Goal: Information Seeking & Learning: Learn about a topic

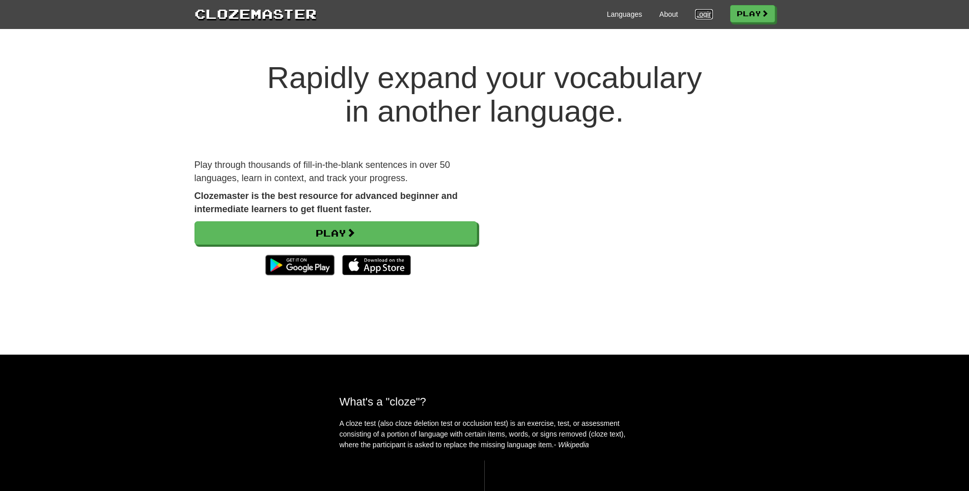
click at [702, 12] on link "Login" at bounding box center [703, 14] width 17 height 10
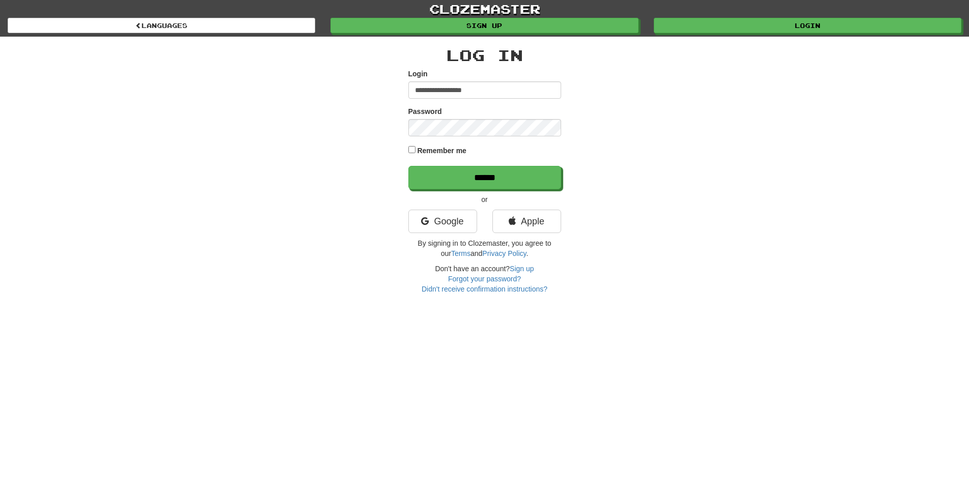
type input "**********"
click at [408, 166] on input "******" at bounding box center [484, 177] width 153 height 23
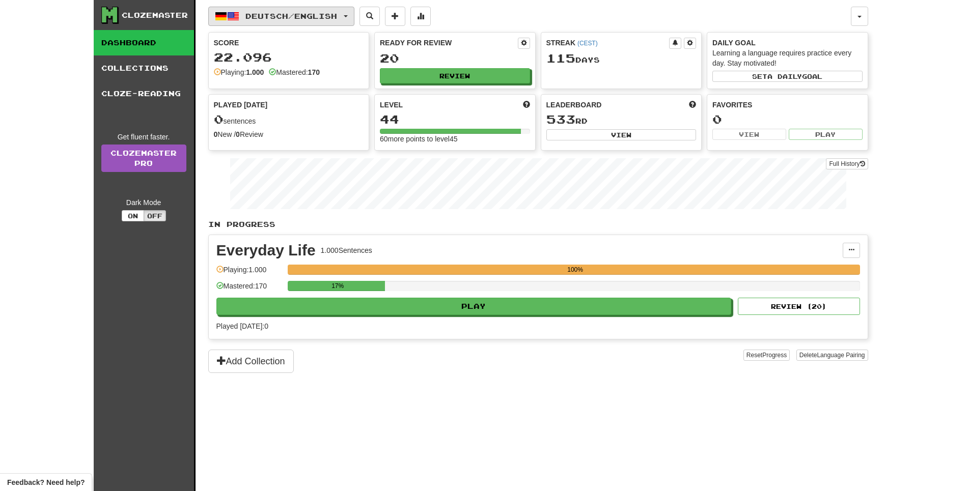
click at [316, 9] on button "Deutsch / English" at bounding box center [281, 16] width 146 height 19
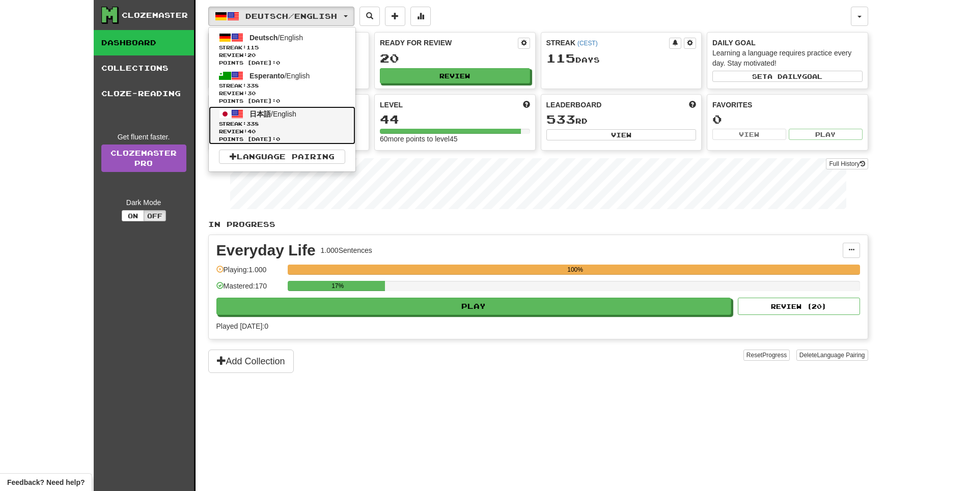
click at [286, 128] on span "Streak: 338" at bounding box center [282, 124] width 126 height 8
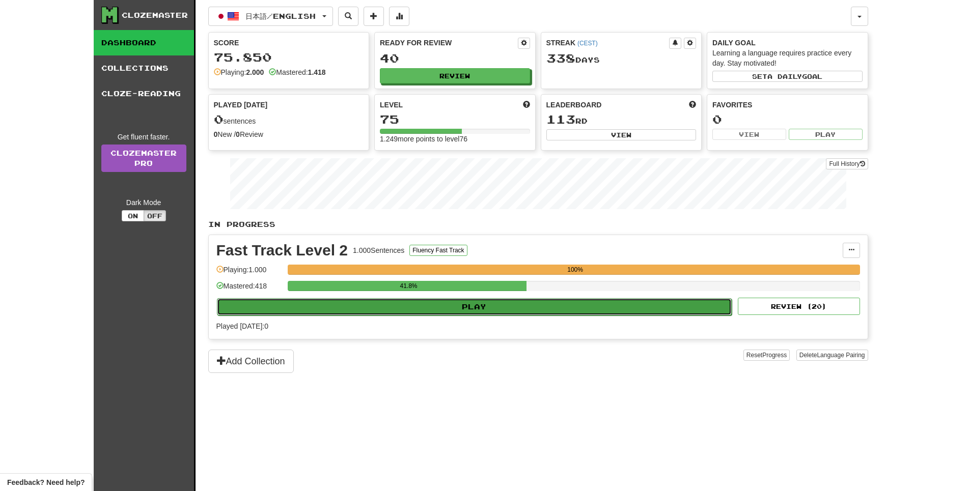
click at [427, 316] on button "Play" at bounding box center [474, 306] width 515 height 17
select select "**"
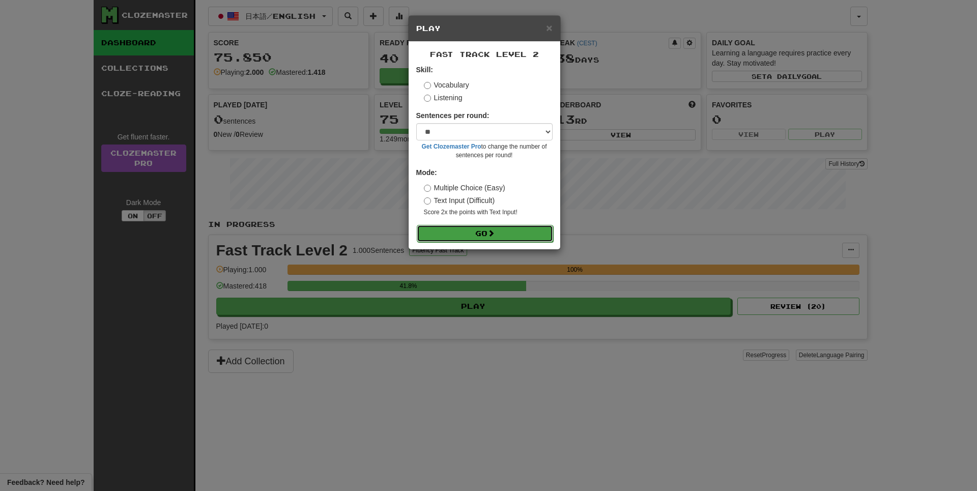
click at [468, 242] on button "Go" at bounding box center [485, 233] width 136 height 17
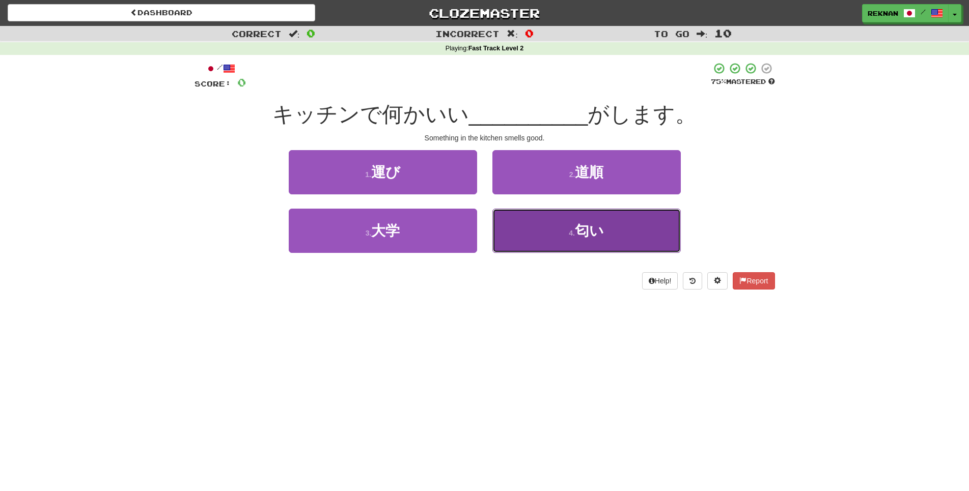
click at [505, 253] on button "4 . 匂い" at bounding box center [586, 231] width 188 height 44
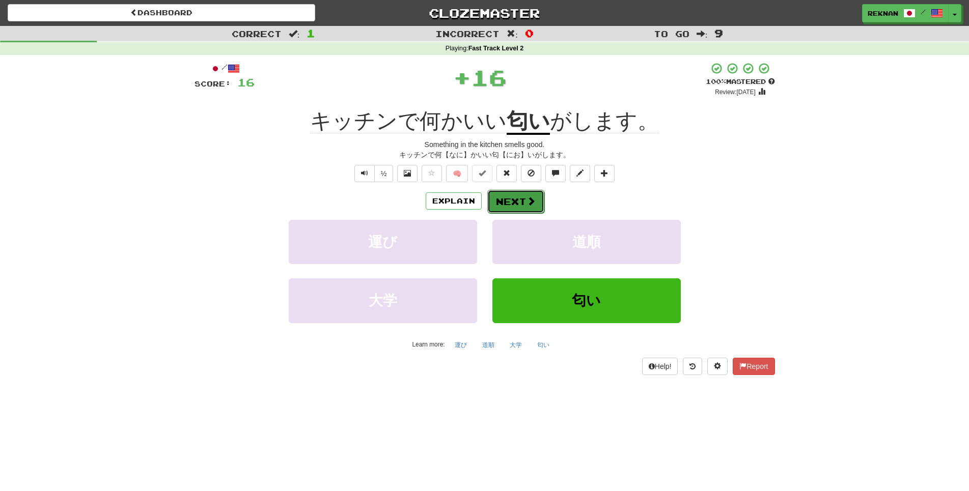
click at [510, 213] on button "Next" at bounding box center [515, 201] width 57 height 23
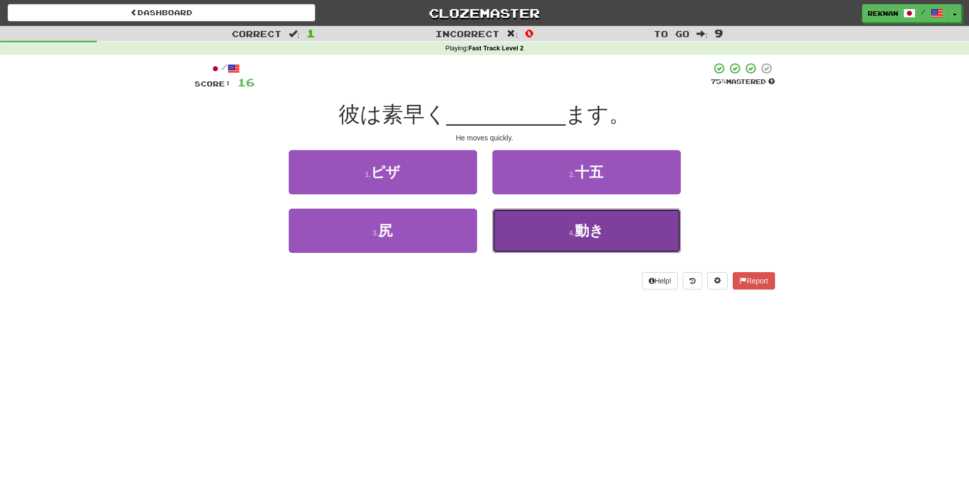
click at [556, 253] on button "4 . 動き" at bounding box center [586, 231] width 188 height 44
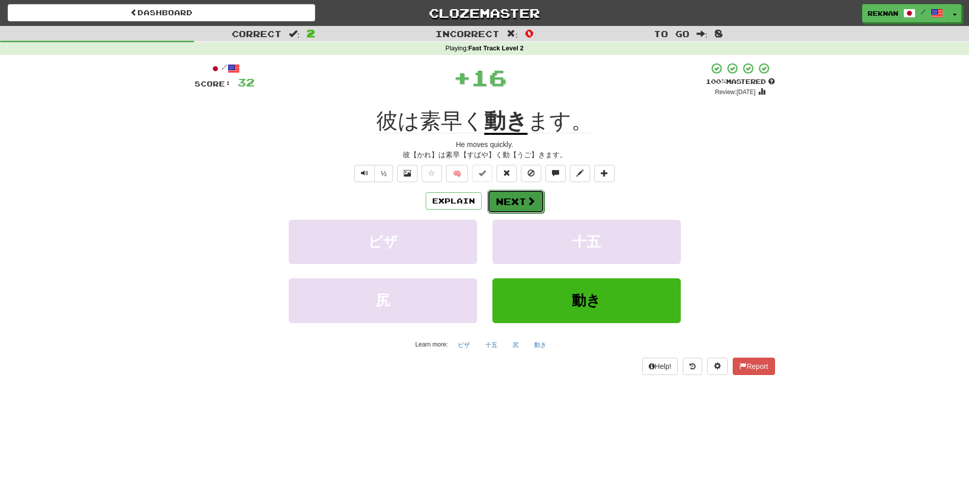
click at [518, 213] on button "Next" at bounding box center [515, 201] width 57 height 23
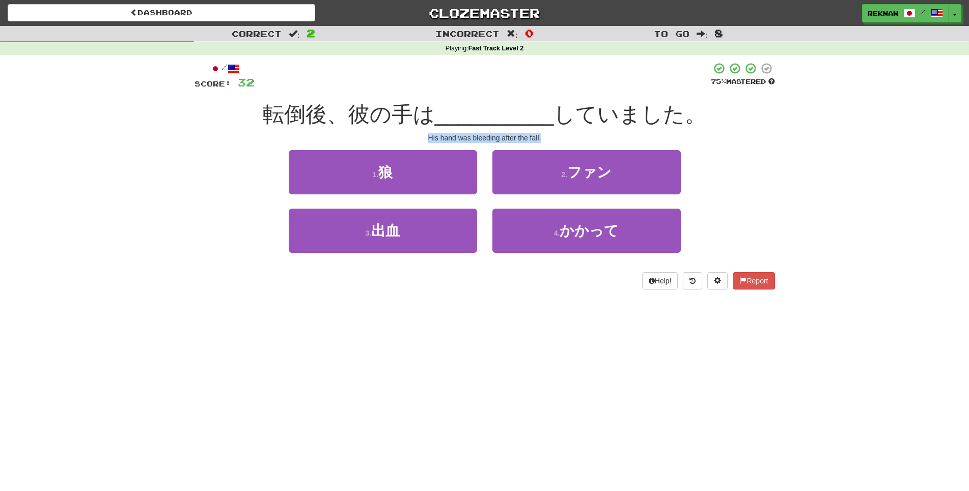
drag, startPoint x: 411, startPoint y: 153, endPoint x: 576, endPoint y: 153, distance: 164.9
click at [576, 143] on div "His hand was bleeding after the fall." at bounding box center [484, 138] width 580 height 10
click at [393, 267] on div "3 . 出血" at bounding box center [383, 238] width 204 height 59
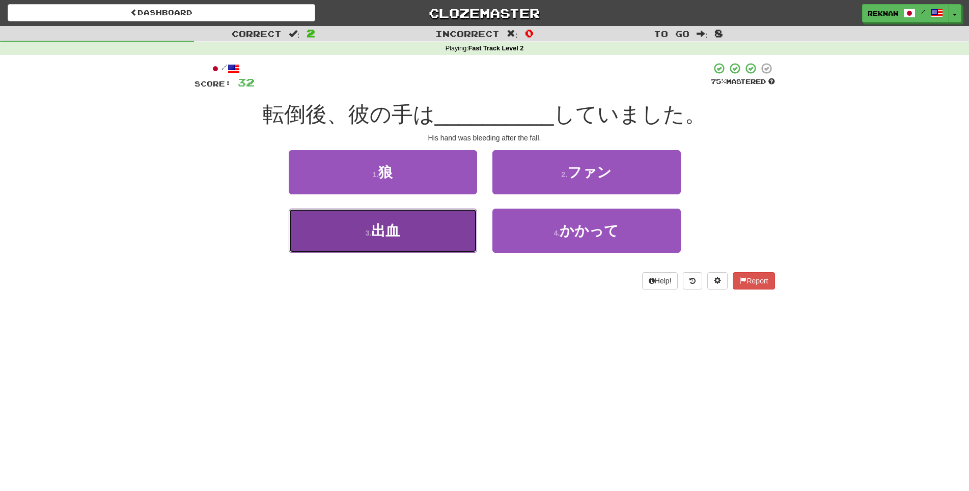
click at [399, 239] on span "出血" at bounding box center [385, 231] width 29 height 16
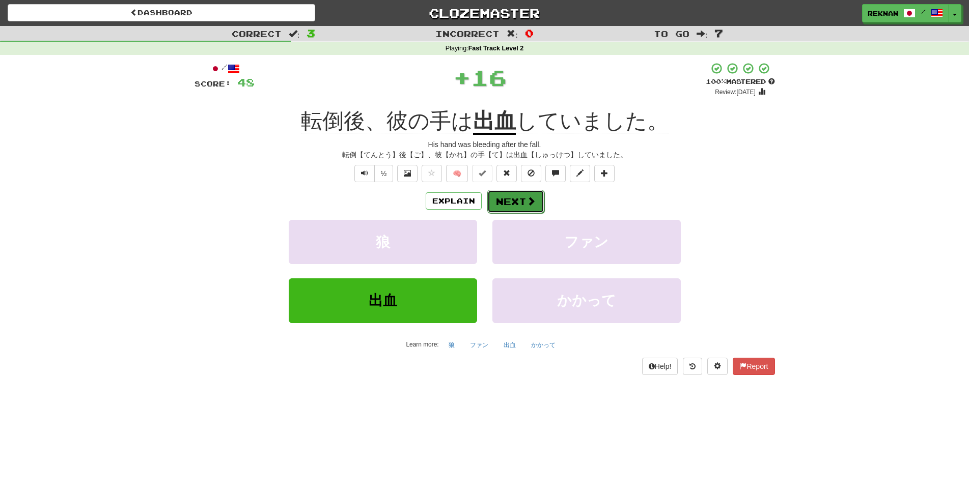
click at [523, 213] on button "Next" at bounding box center [515, 201] width 57 height 23
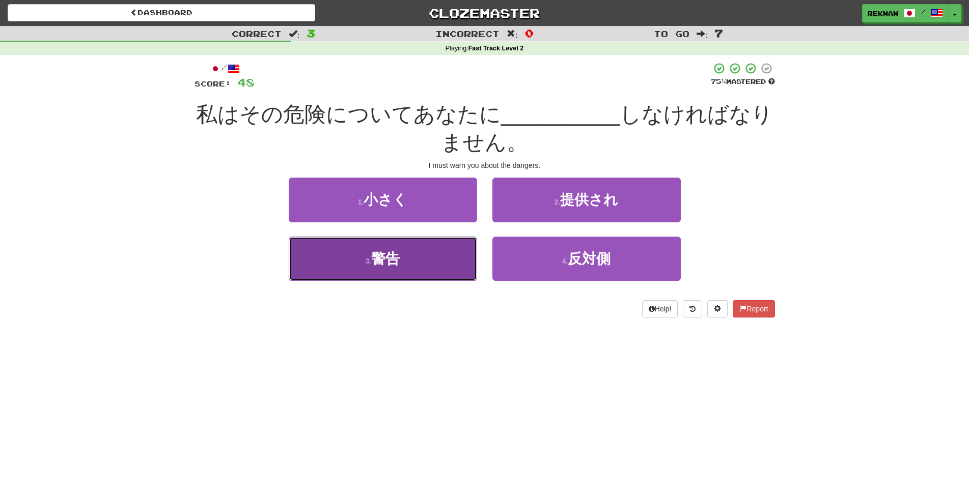
click at [388, 281] on button "3 . 警告" at bounding box center [383, 259] width 188 height 44
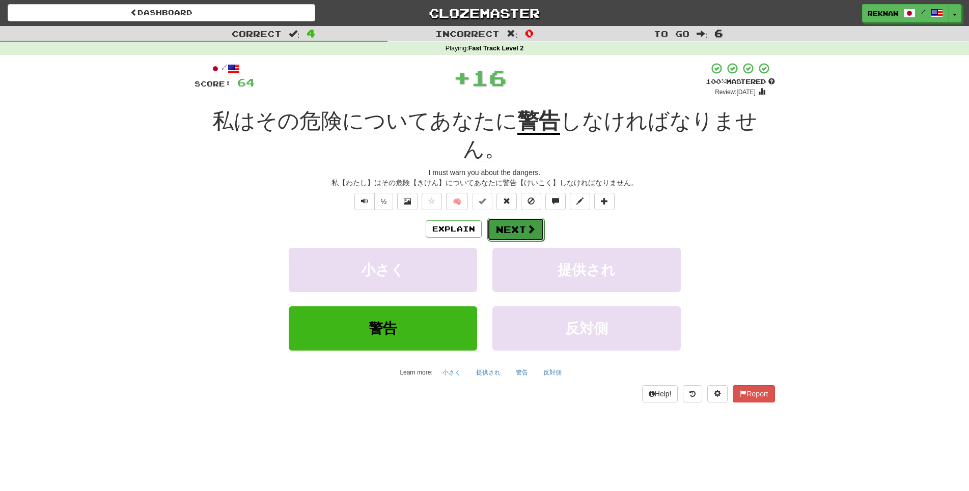
click at [540, 241] on button "Next" at bounding box center [515, 229] width 57 height 23
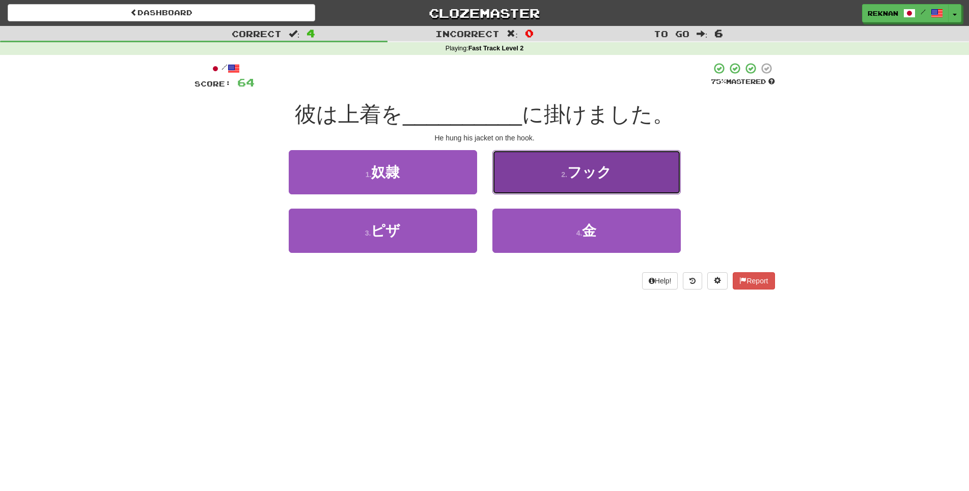
click at [565, 182] on button "2 . フック" at bounding box center [586, 172] width 188 height 44
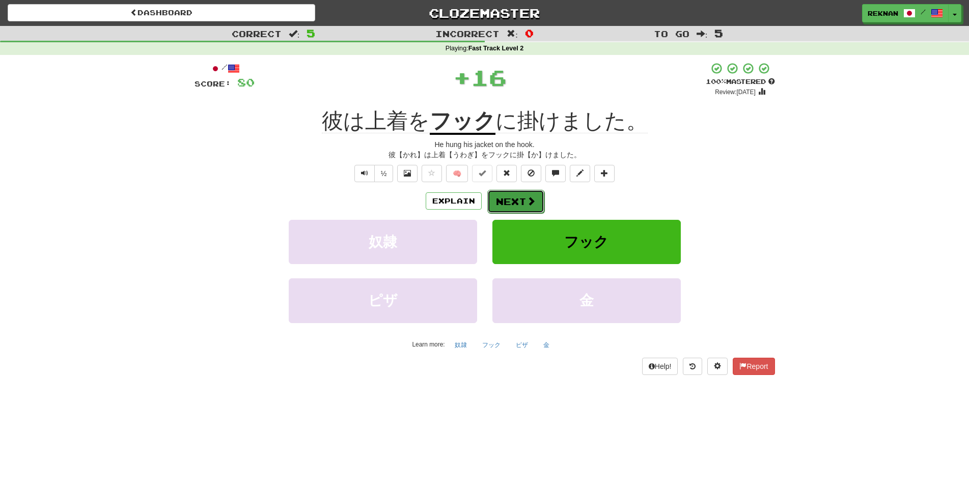
click at [542, 213] on button "Next" at bounding box center [515, 201] width 57 height 23
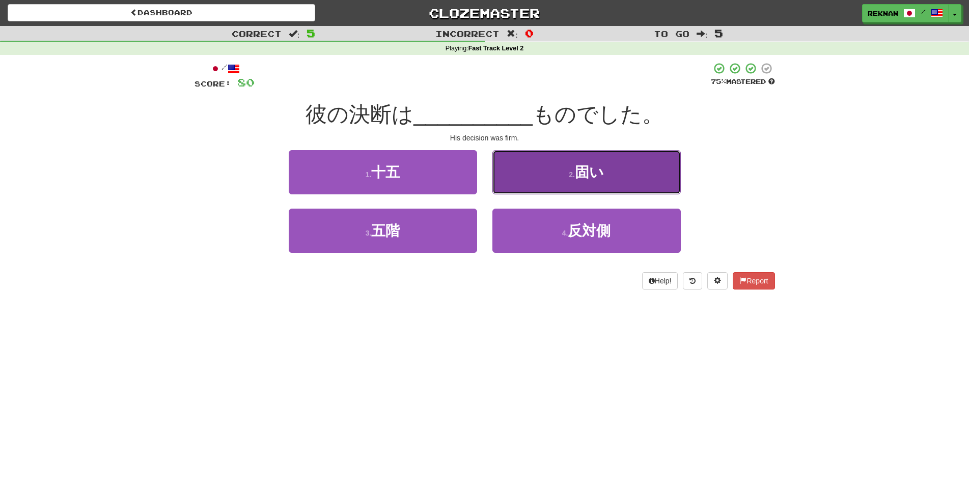
click at [558, 194] on button "2 . 固い" at bounding box center [586, 172] width 188 height 44
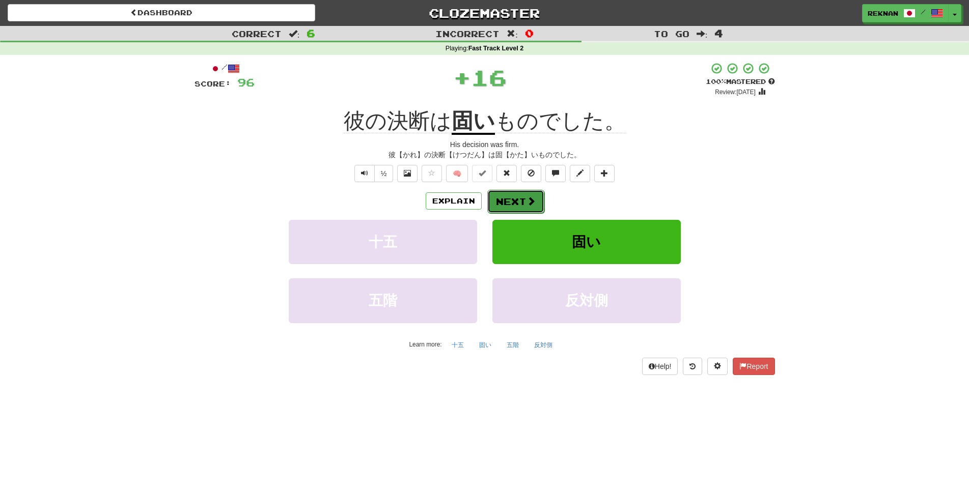
click at [515, 213] on button "Next" at bounding box center [515, 201] width 57 height 23
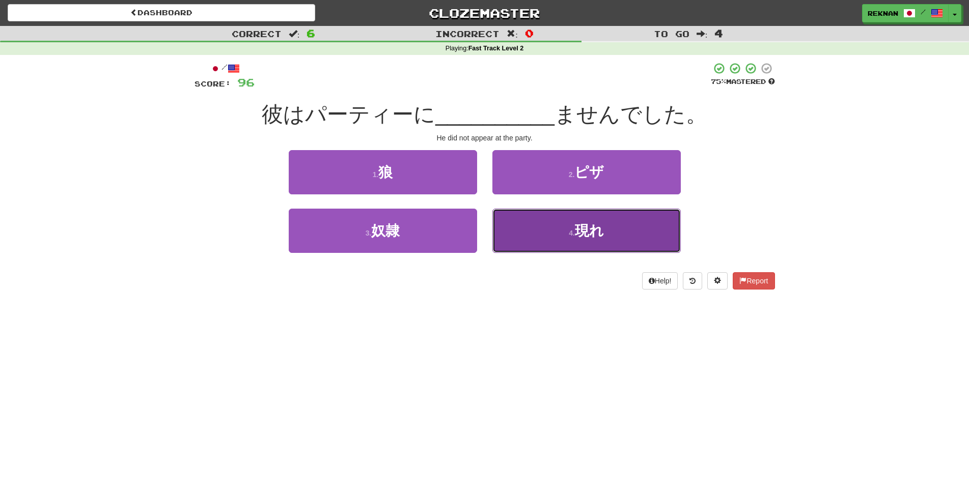
click at [539, 253] on button "4 . 現れ" at bounding box center [586, 231] width 188 height 44
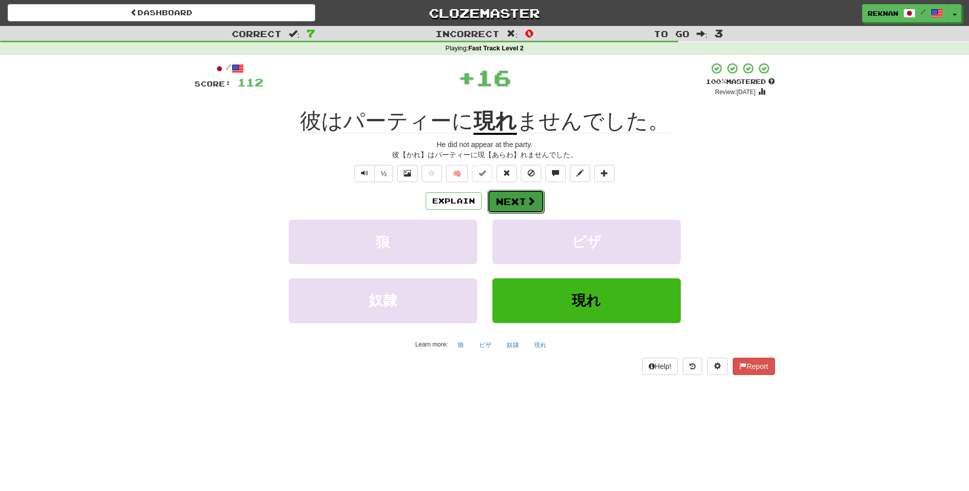
click at [531, 207] on button "Next" at bounding box center [515, 201] width 57 height 23
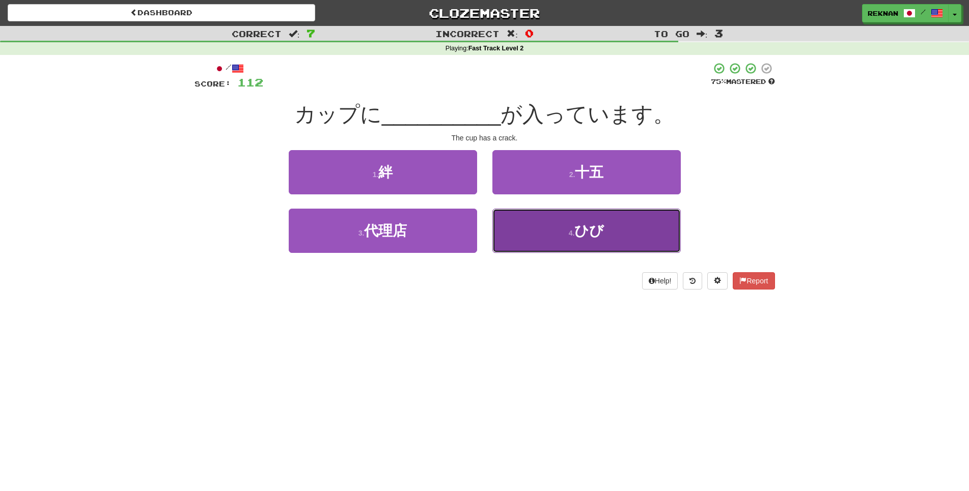
click at [562, 253] on button "4 . ひび" at bounding box center [586, 231] width 188 height 44
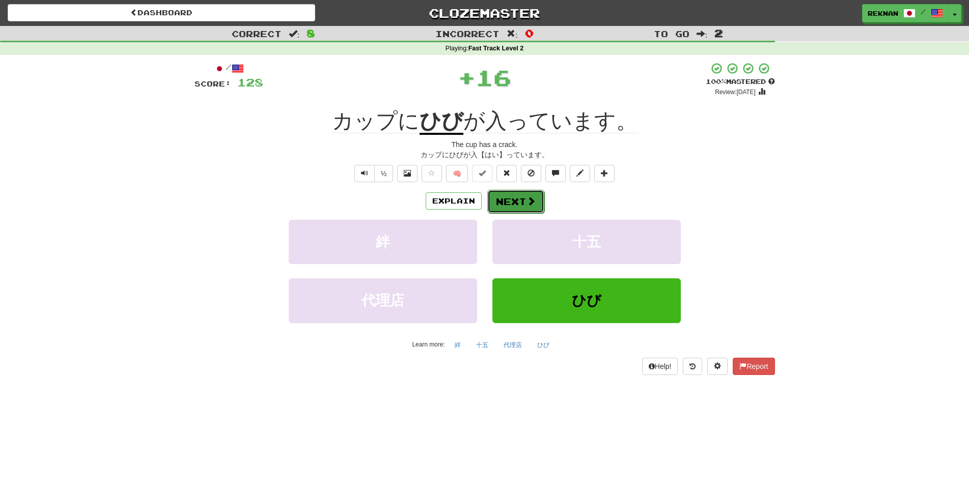
click at [535, 206] on span at bounding box center [530, 200] width 9 height 9
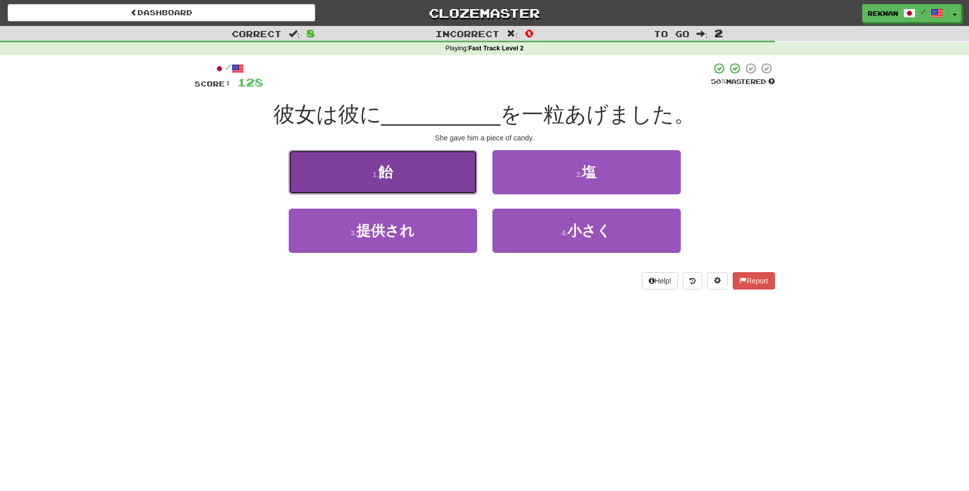
click at [421, 185] on button "1 . 飴" at bounding box center [383, 172] width 188 height 44
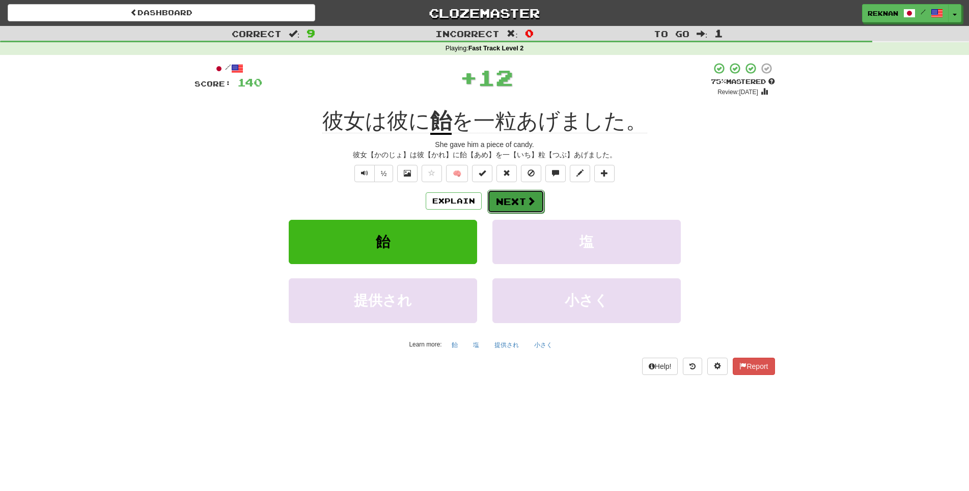
click at [516, 213] on button "Next" at bounding box center [515, 201] width 57 height 23
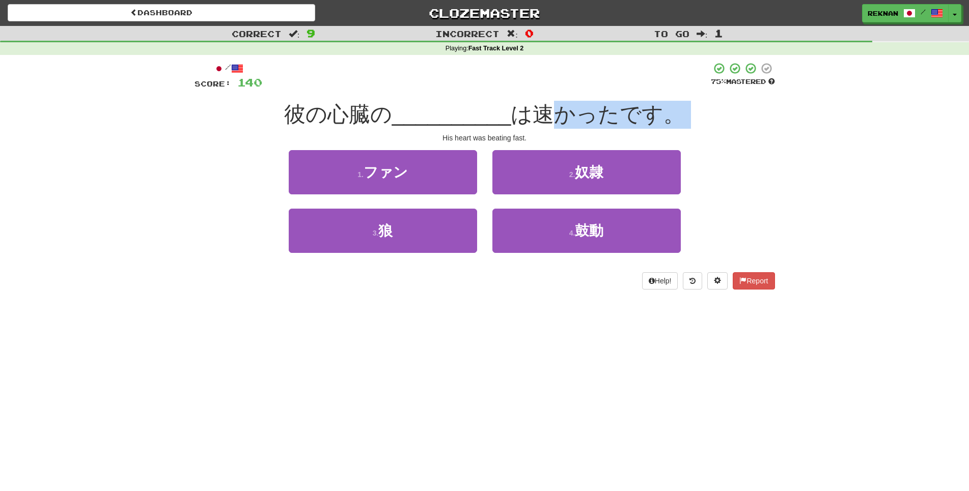
drag, startPoint x: 429, startPoint y: 146, endPoint x: 557, endPoint y: 141, distance: 128.8
click at [557, 141] on div "/ Score: 140 75 % Mastered 彼の心臓の __________ は速かったです。 His heart was beating fast…" at bounding box center [484, 175] width 580 height 227
click at [434, 143] on div "His heart was beating fast." at bounding box center [484, 138] width 580 height 10
drag, startPoint x: 434, startPoint y: 152, endPoint x: 553, endPoint y: 149, distance: 118.6
click at [553, 143] on div "His heart was beating fast." at bounding box center [484, 138] width 580 height 10
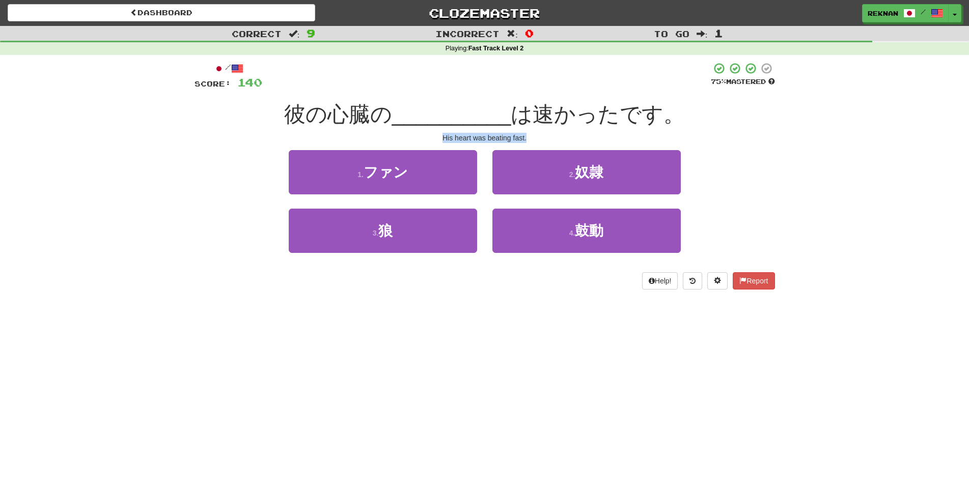
copy div "His heart was beating fast."
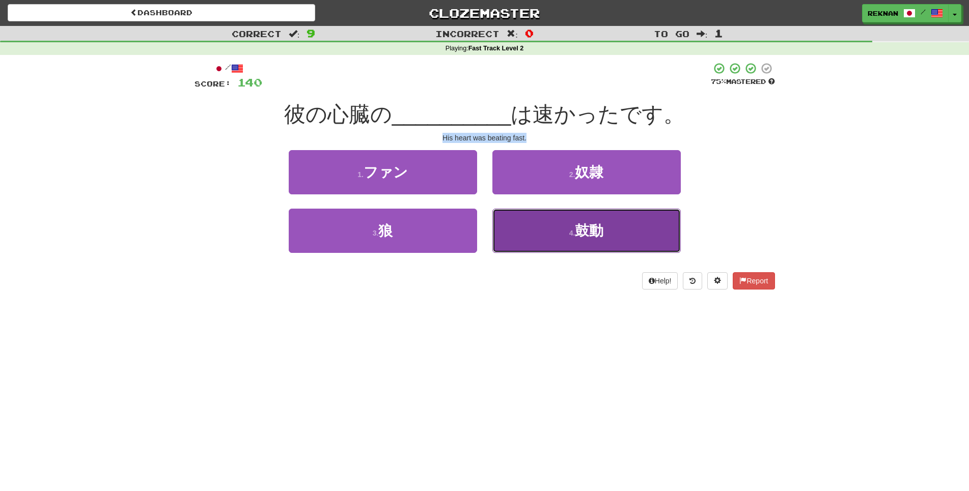
click at [586, 239] on span "鼓動" at bounding box center [589, 231] width 29 height 16
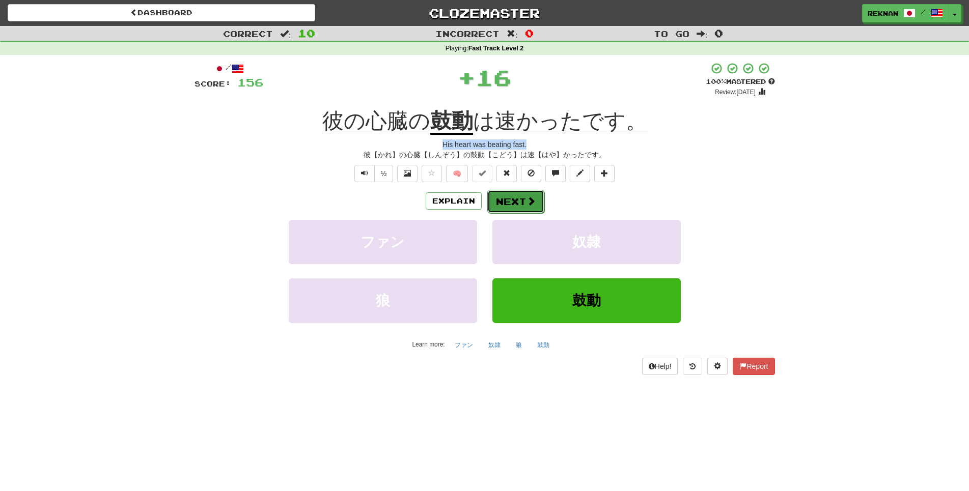
click at [533, 206] on span at bounding box center [530, 200] width 9 height 9
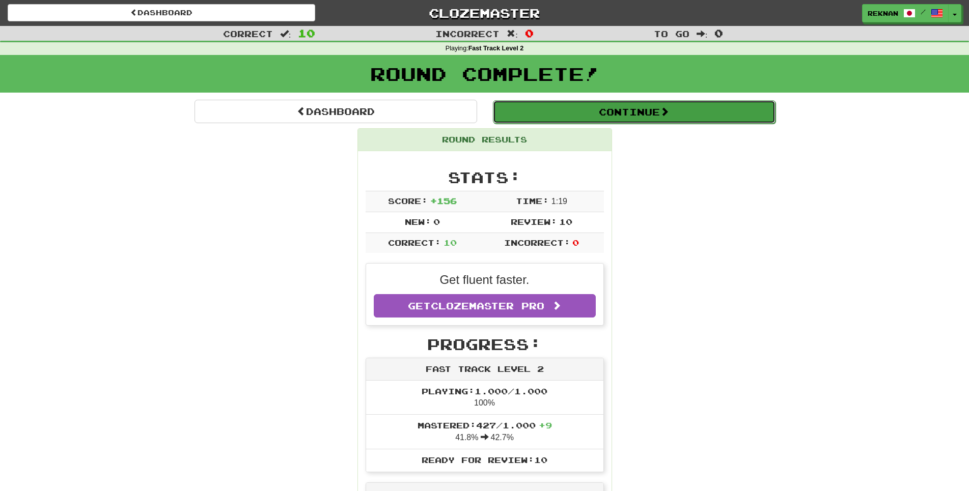
click at [669, 116] on span at bounding box center [664, 111] width 9 height 9
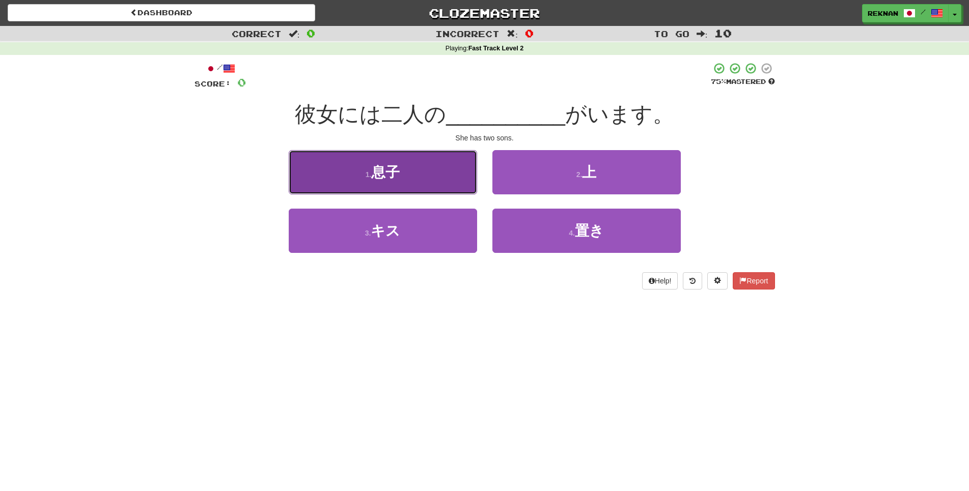
click at [411, 190] on button "1 . 息子" at bounding box center [383, 172] width 188 height 44
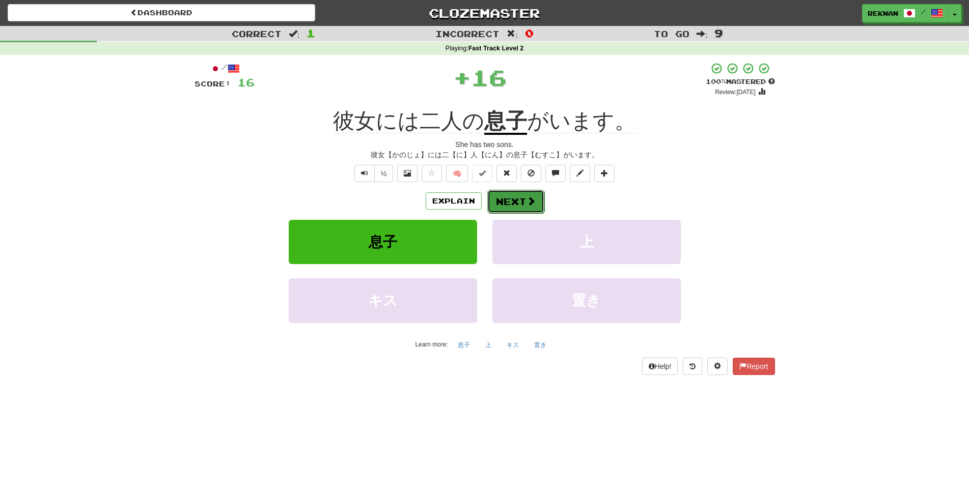
click at [524, 213] on button "Next" at bounding box center [515, 201] width 57 height 23
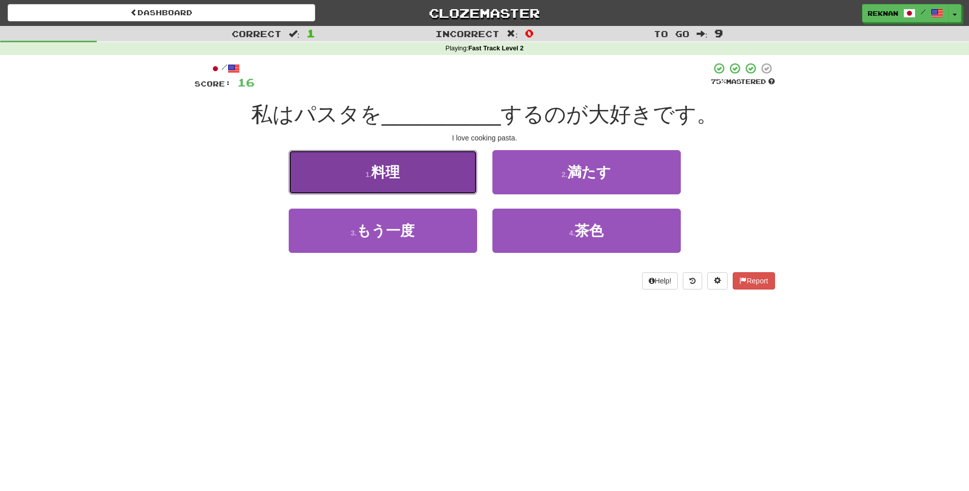
click at [445, 179] on button "1 . 料理" at bounding box center [383, 172] width 188 height 44
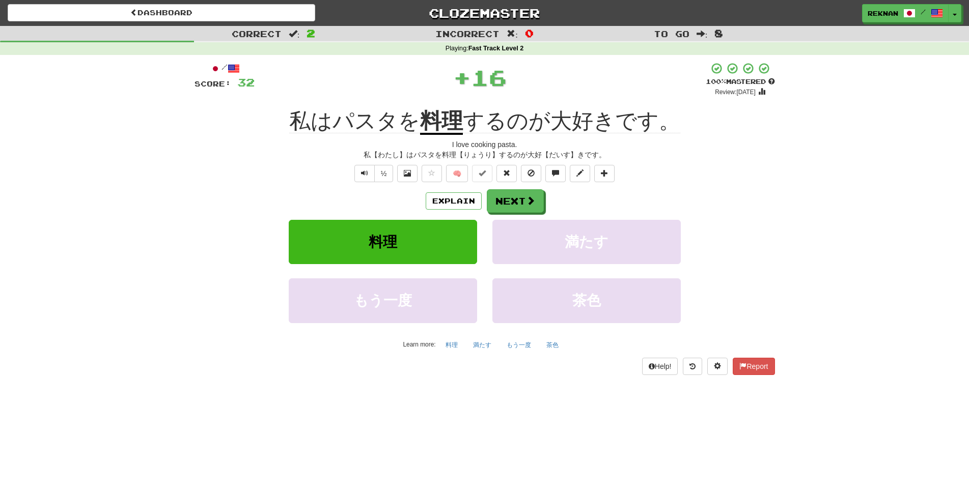
click at [485, 213] on div "Explain Next" at bounding box center [484, 200] width 580 height 23
click at [506, 213] on button "Next" at bounding box center [515, 201] width 57 height 23
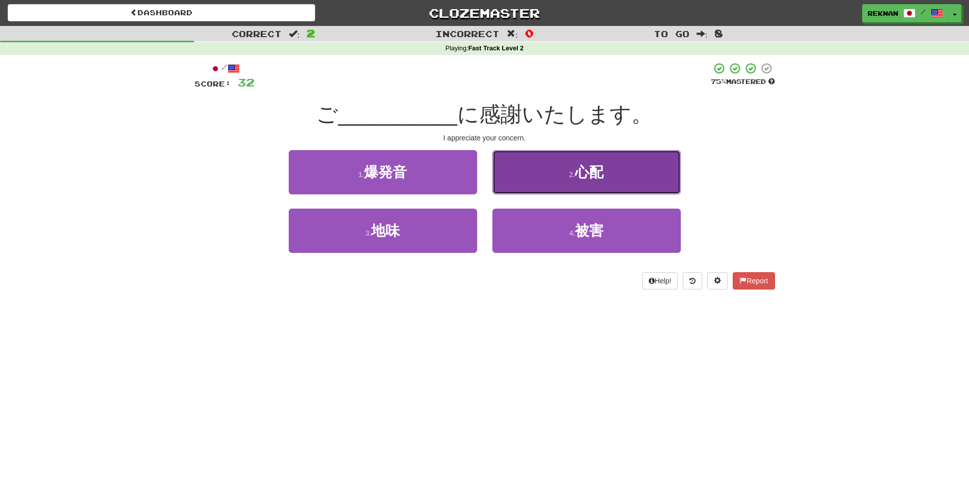
click at [586, 180] on span "心配" at bounding box center [589, 172] width 29 height 16
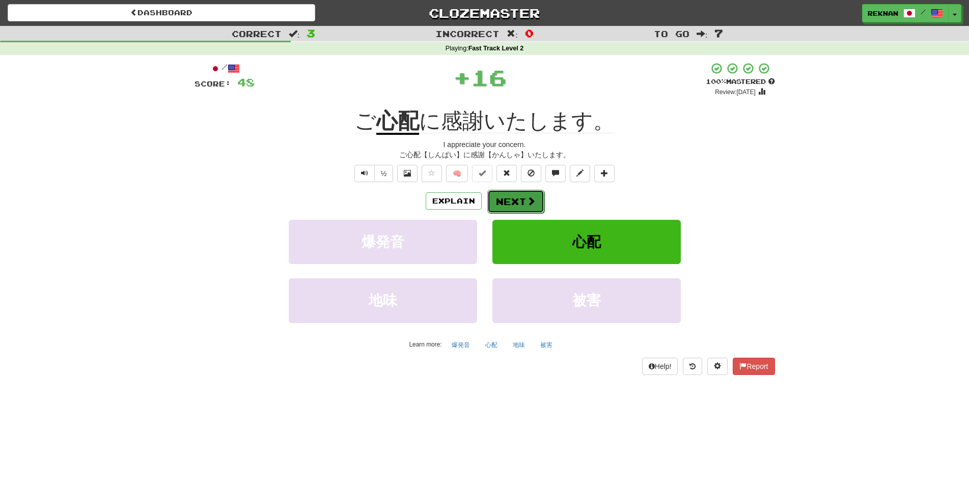
click at [507, 213] on button "Next" at bounding box center [515, 201] width 57 height 23
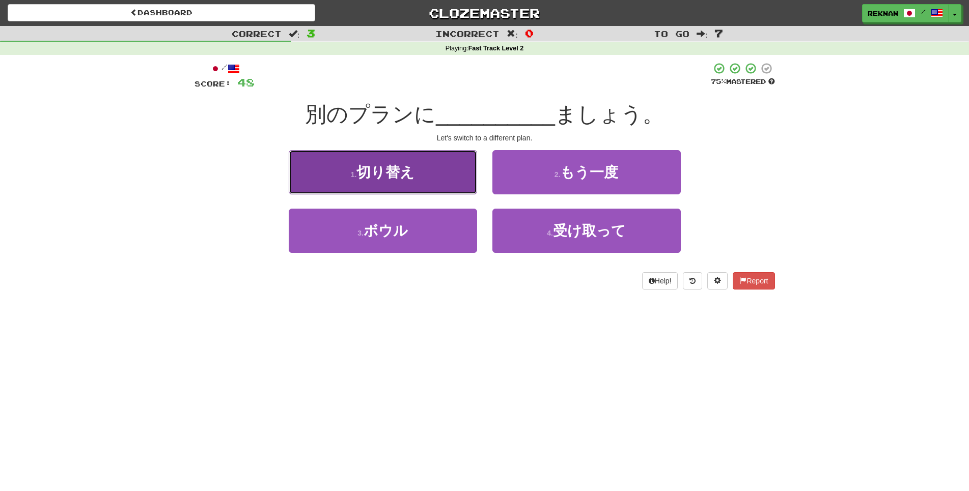
click at [414, 180] on span "切り替え" at bounding box center [385, 172] width 58 height 16
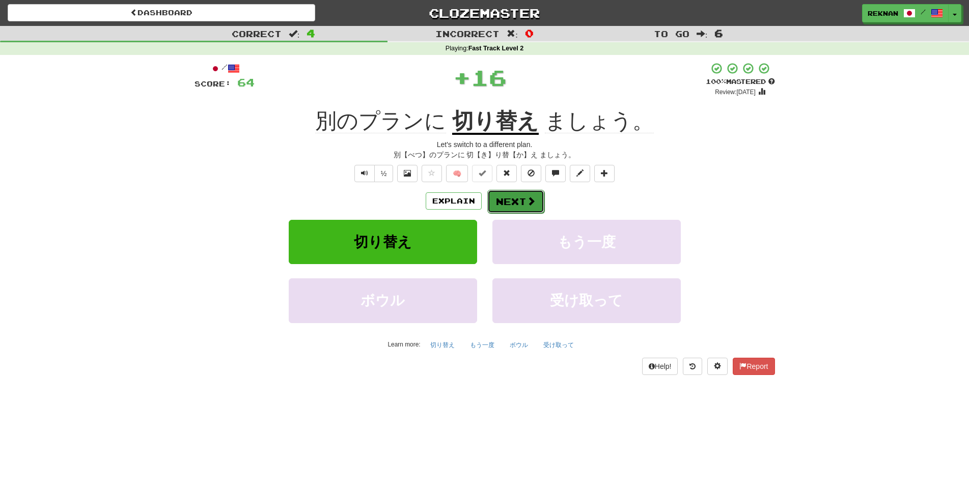
click at [499, 213] on button "Next" at bounding box center [515, 201] width 57 height 23
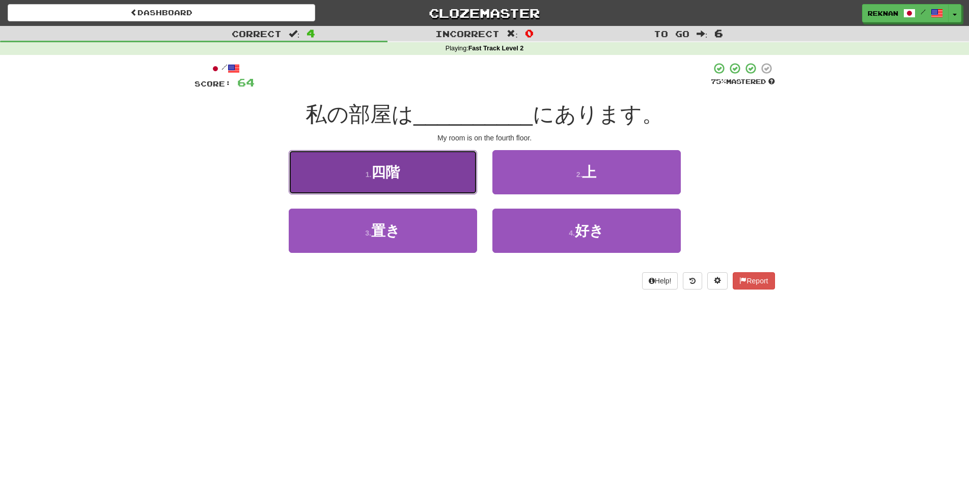
click at [443, 192] on button "1 . 四階" at bounding box center [383, 172] width 188 height 44
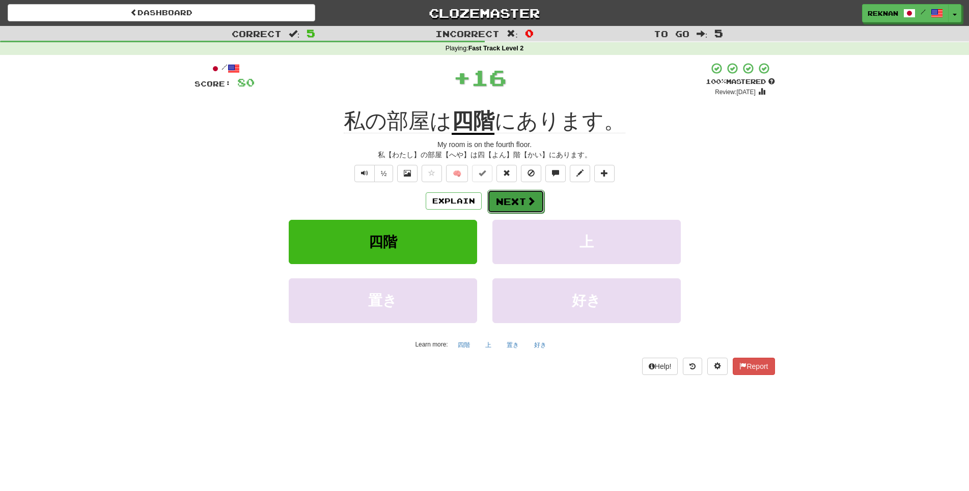
click at [520, 209] on button "Next" at bounding box center [515, 201] width 57 height 23
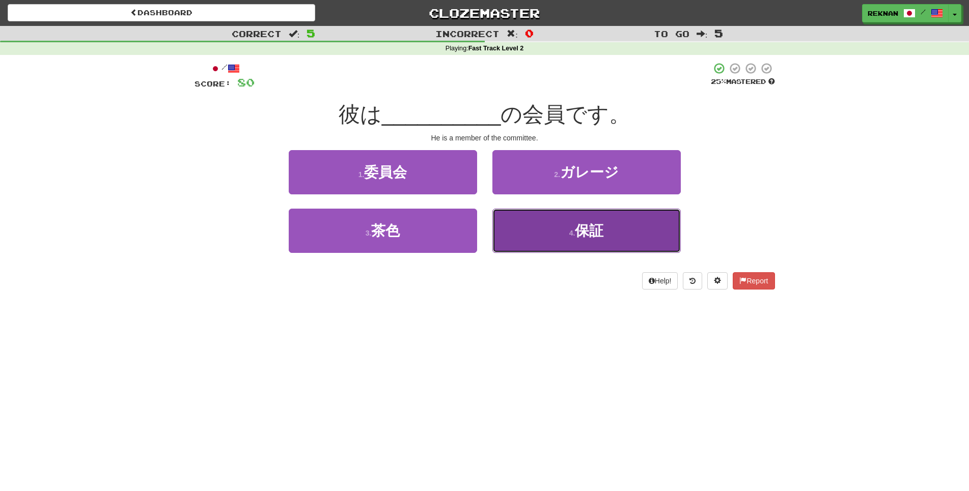
click at [508, 253] on button "4 . 保証" at bounding box center [586, 231] width 188 height 44
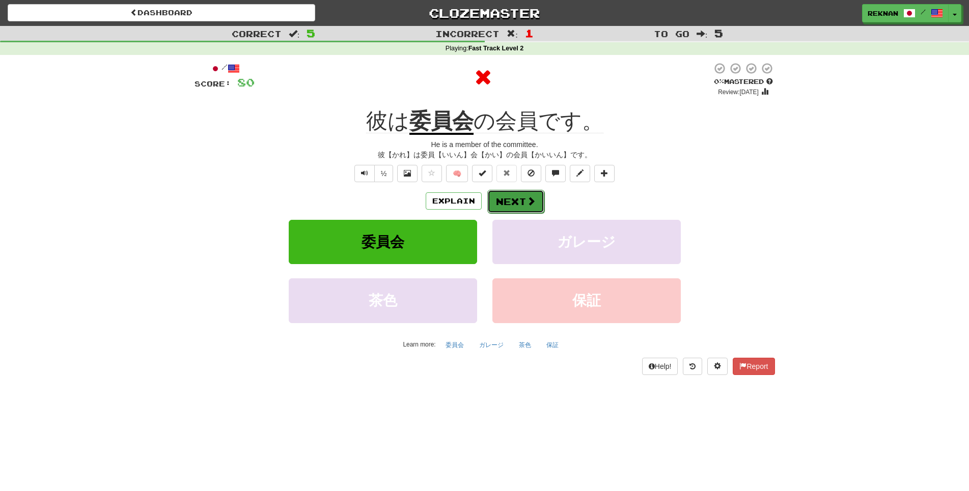
click at [500, 208] on button "Next" at bounding box center [515, 201] width 57 height 23
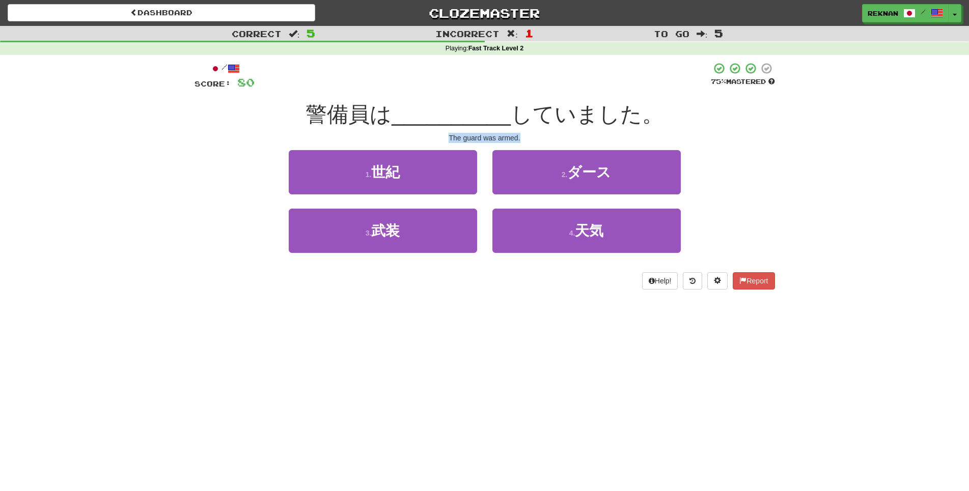
drag, startPoint x: 442, startPoint y: 151, endPoint x: 563, endPoint y: 147, distance: 121.2
click at [563, 143] on div "The guard was armed." at bounding box center [484, 138] width 580 height 10
copy div "The guard was armed."
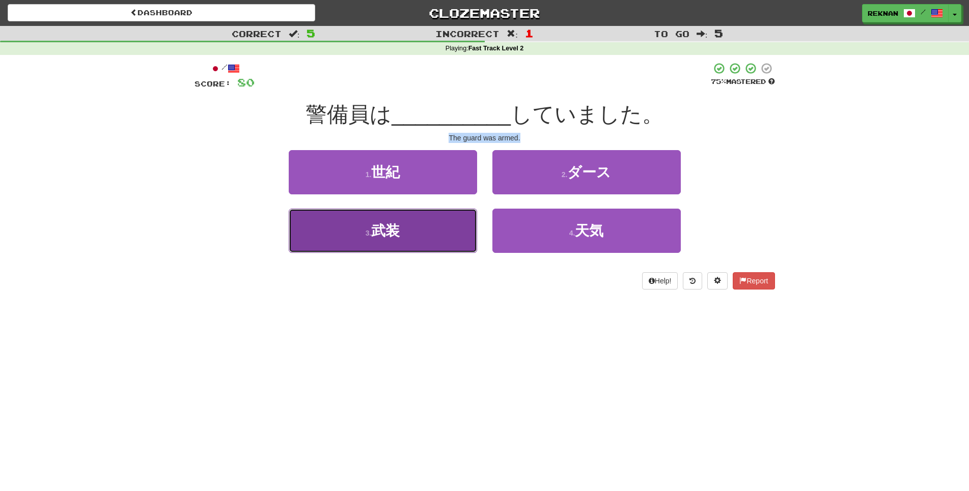
click at [442, 253] on button "3 . 武装" at bounding box center [383, 231] width 188 height 44
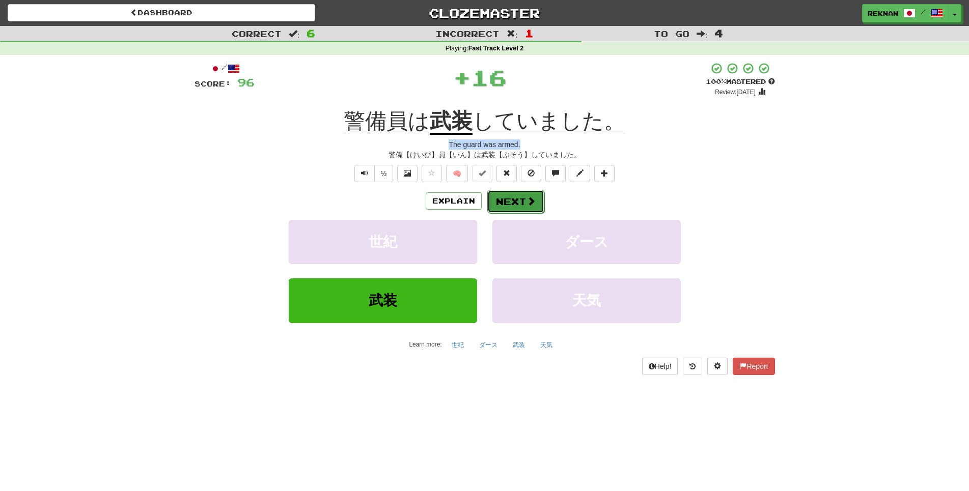
click at [499, 213] on button "Next" at bounding box center [515, 201] width 57 height 23
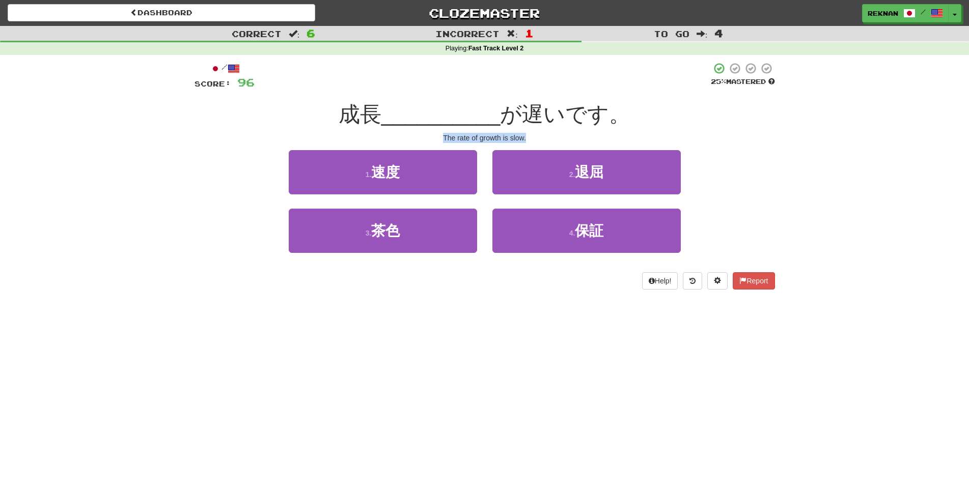
drag, startPoint x: 433, startPoint y: 151, endPoint x: 544, endPoint y: 150, distance: 111.0
click at [544, 143] on div "The rate of growth is slow." at bounding box center [484, 138] width 580 height 10
copy div "The rate of growth is slow."
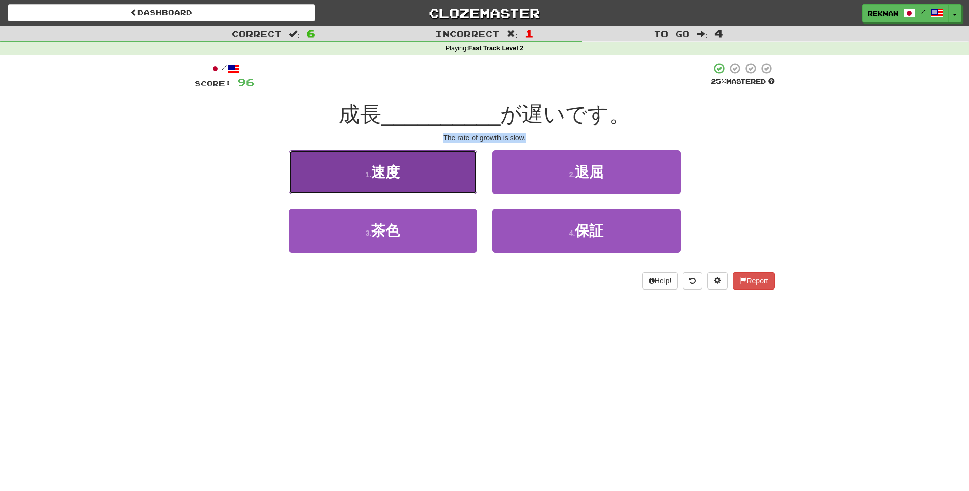
click at [446, 186] on button "1 . 速度" at bounding box center [383, 172] width 188 height 44
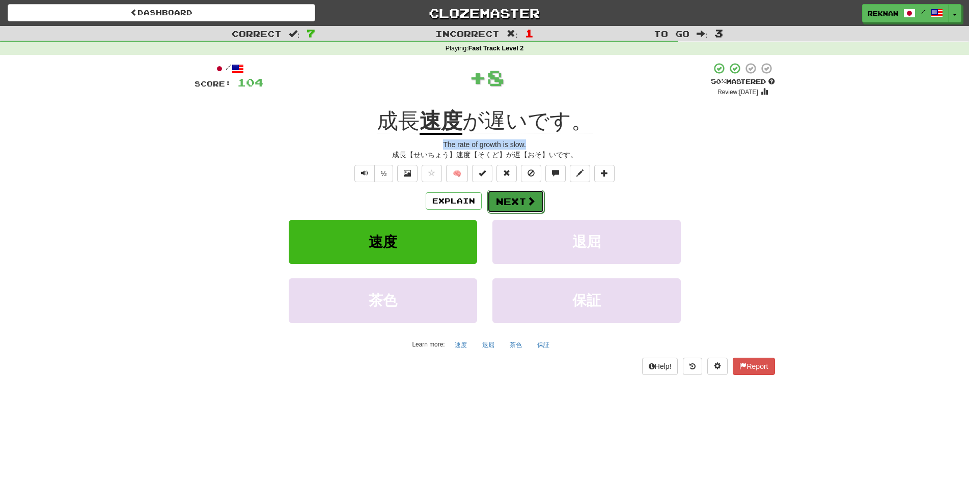
click at [515, 213] on button "Next" at bounding box center [515, 201] width 57 height 23
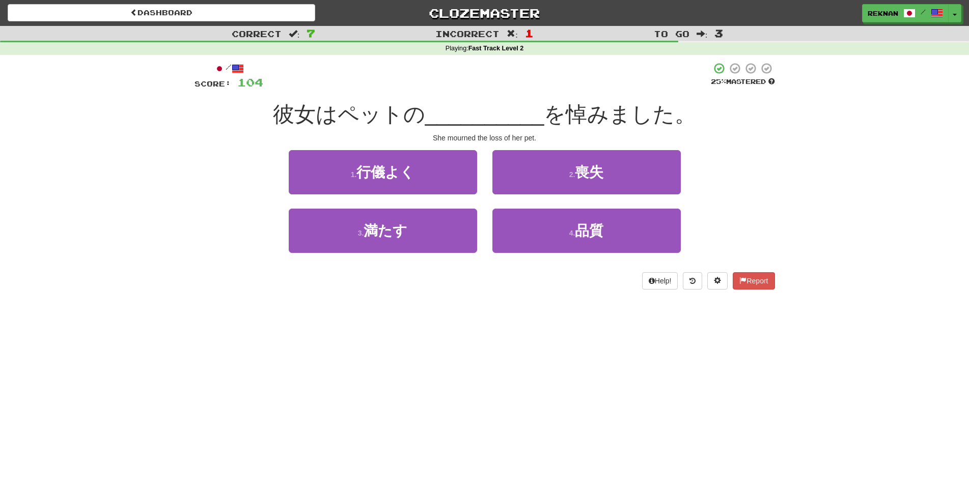
click at [830, 190] on div "Correct : 7 Incorrect : 1 To go : 3 Playing : Fast Track Level 2 / Score: 104 2…" at bounding box center [484, 165] width 969 height 278
drag, startPoint x: 417, startPoint y: 151, endPoint x: 611, endPoint y: 159, distance: 194.1
click at [611, 159] on div "/ Score: 104 25 % Mastered 彼女はペットの __________ を悼みました。 She mourned the loss of h…" at bounding box center [484, 175] width 580 height 227
copy div "She mourned the loss of her pet."
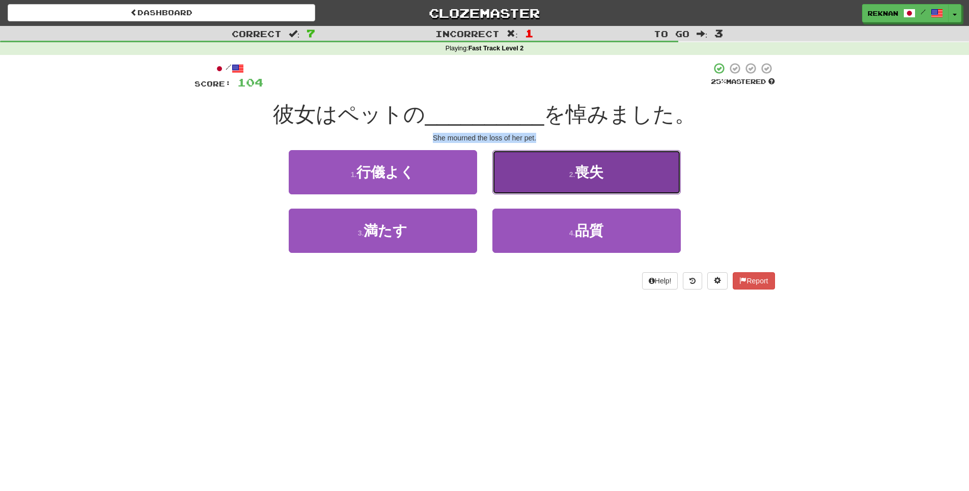
click at [558, 194] on button "2 . 喪失" at bounding box center [586, 172] width 188 height 44
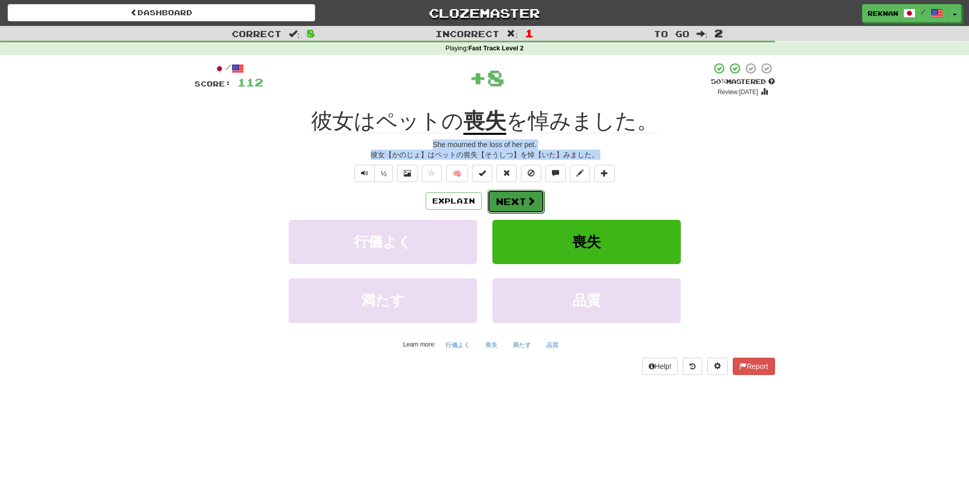
click at [527, 213] on button "Next" at bounding box center [515, 201] width 57 height 23
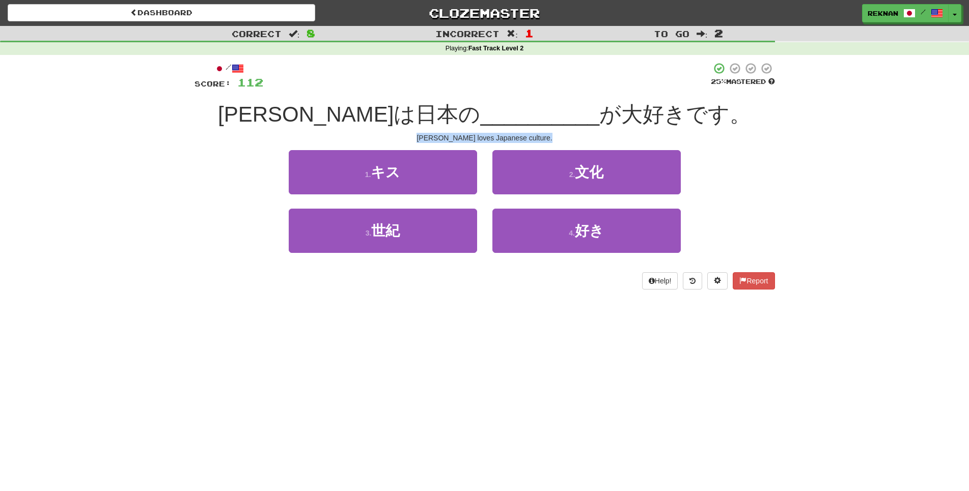
copy div "She mourned the loss of her pet. 彼女【かのじょ】はペットの喪失【そうしつ】を悼【いた】みました。 ½ 🧠 Explain N…"
drag, startPoint x: 566, startPoint y: 163, endPoint x: 565, endPoint y: 177, distance: 13.8
click at [566, 164] on button "2 . 文化" at bounding box center [586, 172] width 188 height 44
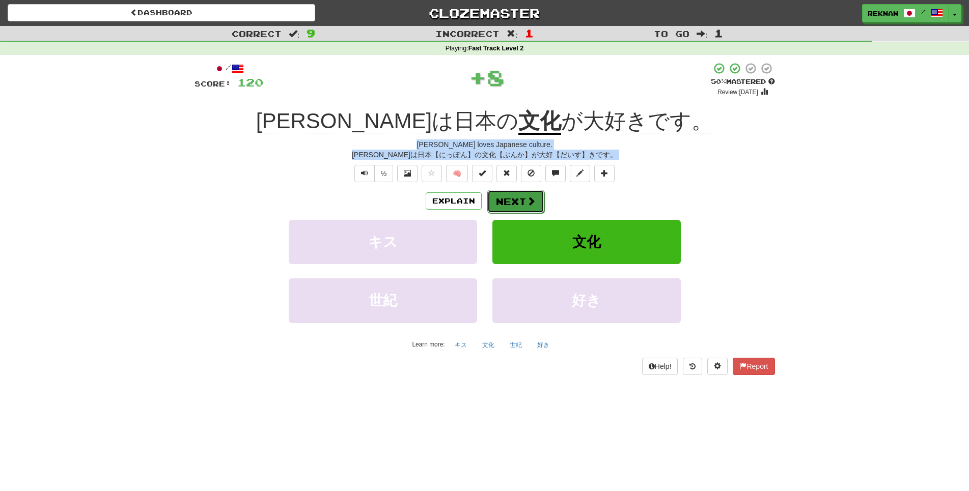
click at [509, 213] on button "Next" at bounding box center [515, 201] width 57 height 23
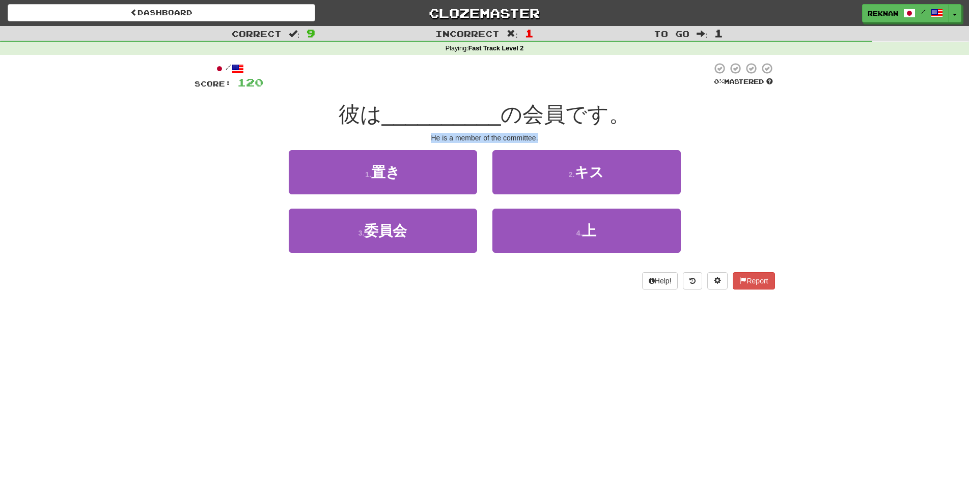
copy div "She mourned the loss of her pet. 彼女【かのじょ】はペットの喪失【そうしつ】を悼【いた】みました。 ½ 🧠 Explain N…"
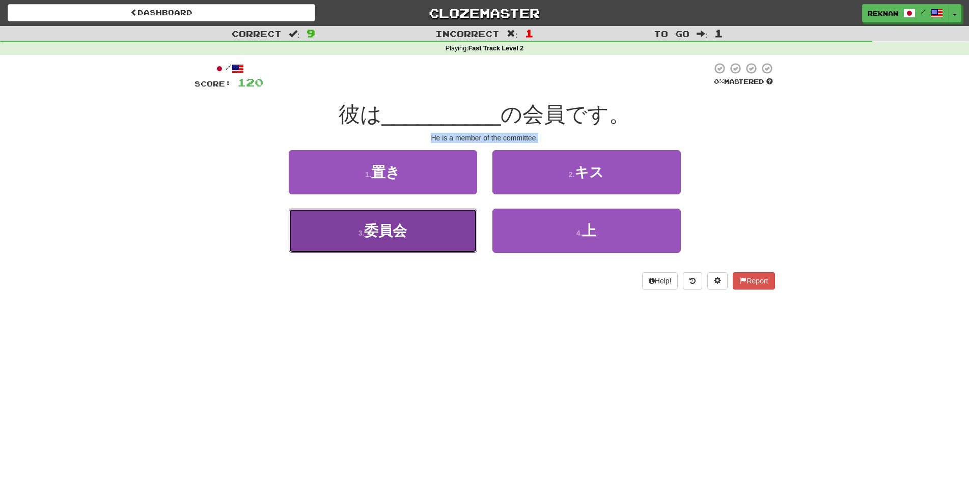
click at [435, 253] on button "3 . 委員会" at bounding box center [383, 231] width 188 height 44
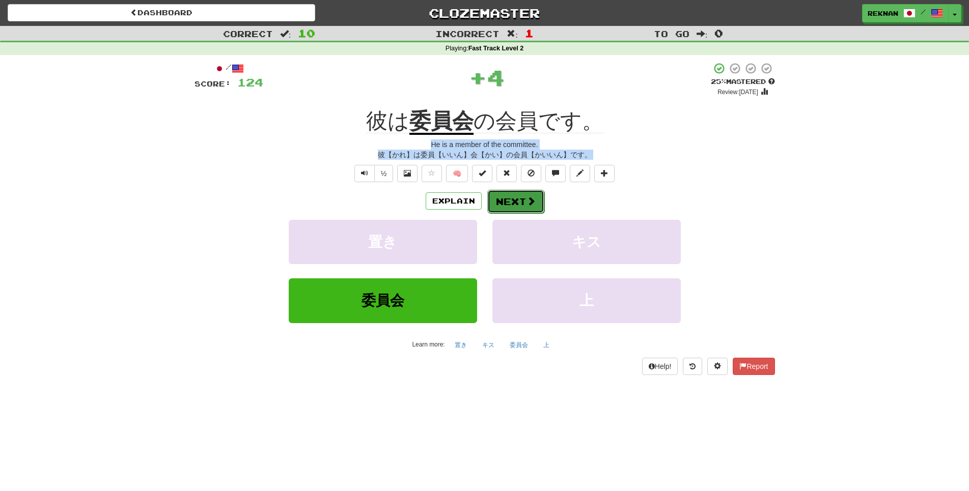
click at [515, 213] on button "Next" at bounding box center [515, 201] width 57 height 23
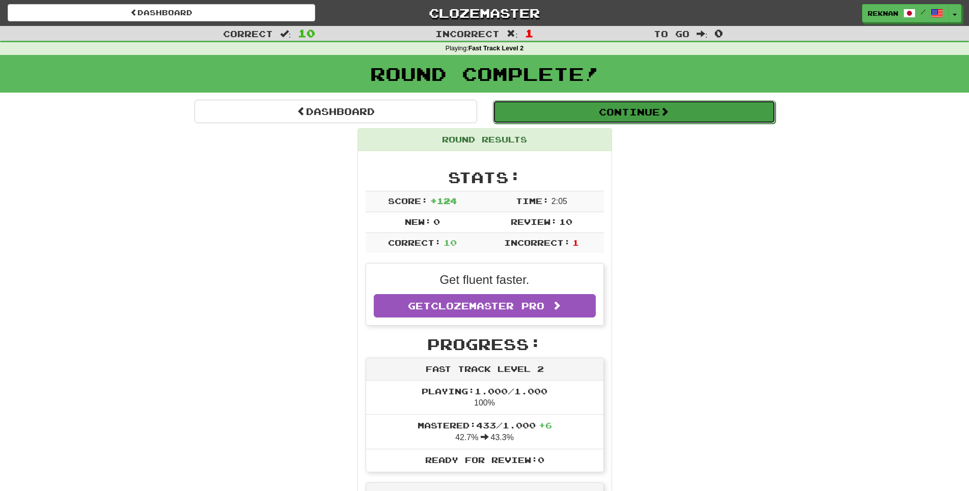
click at [687, 124] on button "Continue" at bounding box center [634, 111] width 282 height 23
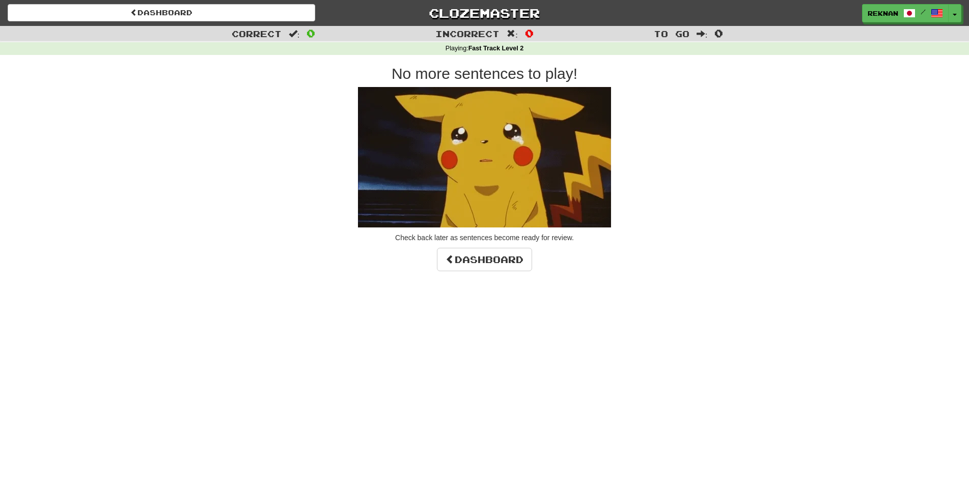
click at [481, 127] on img at bounding box center [484, 157] width 253 height 140
click at [497, 268] on link "Dashboard" at bounding box center [484, 259] width 95 height 23
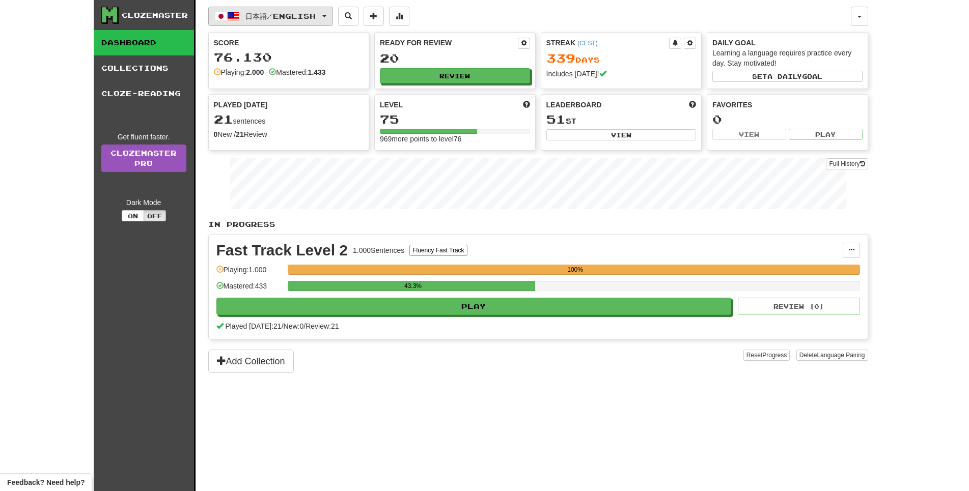
click at [291, 10] on button "日本語 / English" at bounding box center [270, 16] width 125 height 19
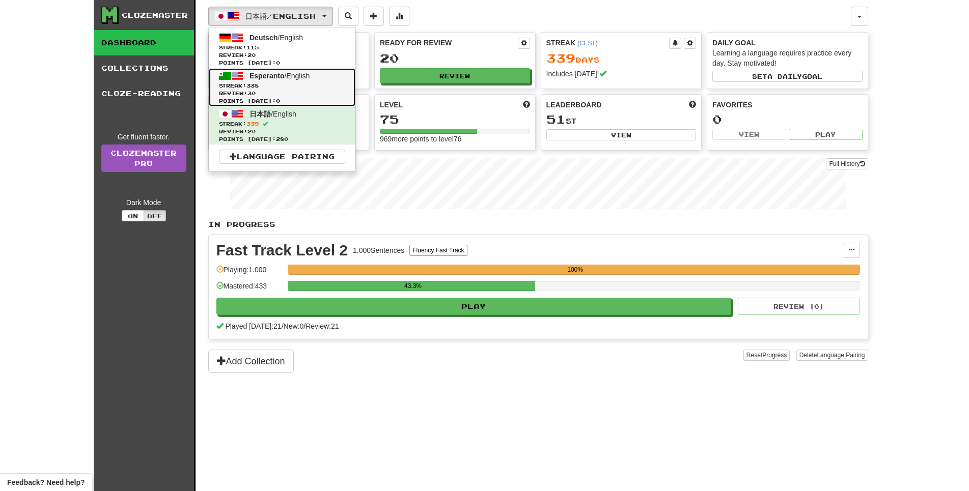
click at [308, 90] on span "Streak: 338" at bounding box center [282, 86] width 126 height 8
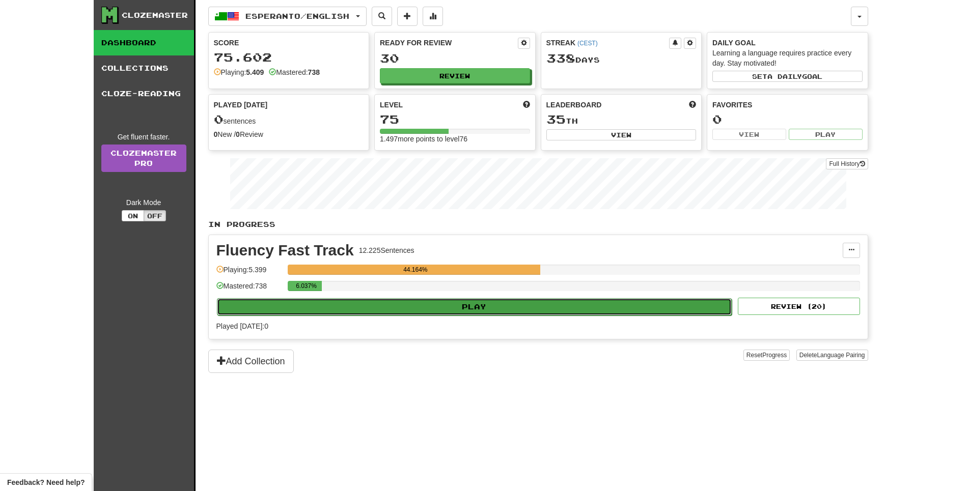
click at [605, 316] on button "Play" at bounding box center [474, 306] width 515 height 17
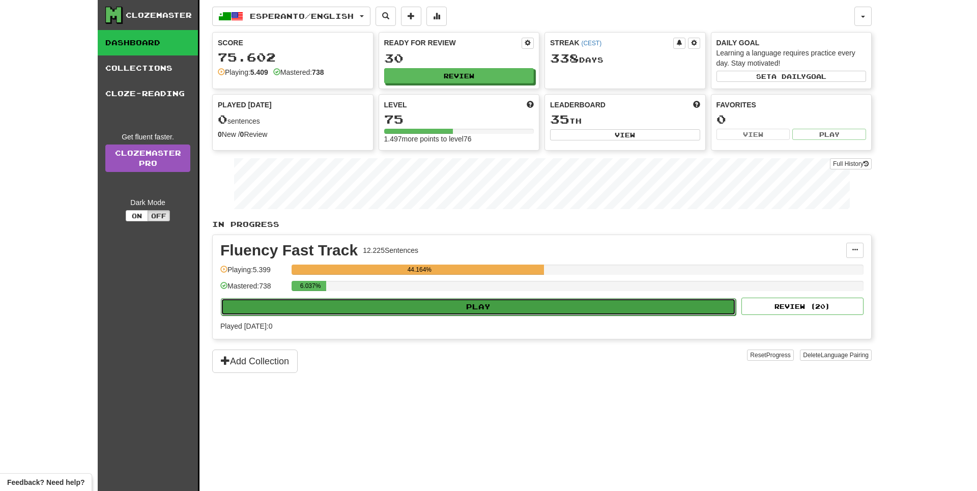
select select "**"
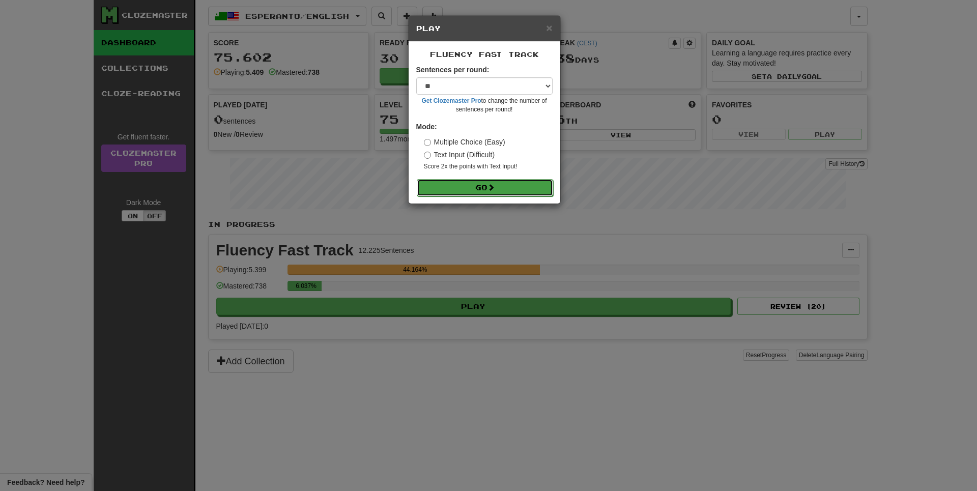
click at [535, 196] on button "Go" at bounding box center [485, 187] width 136 height 17
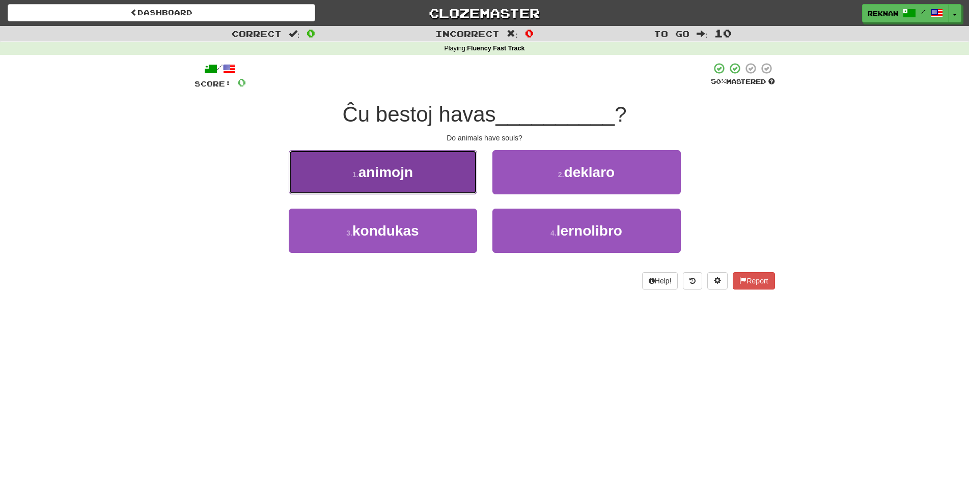
click at [399, 166] on button "1 . animojn" at bounding box center [383, 172] width 188 height 44
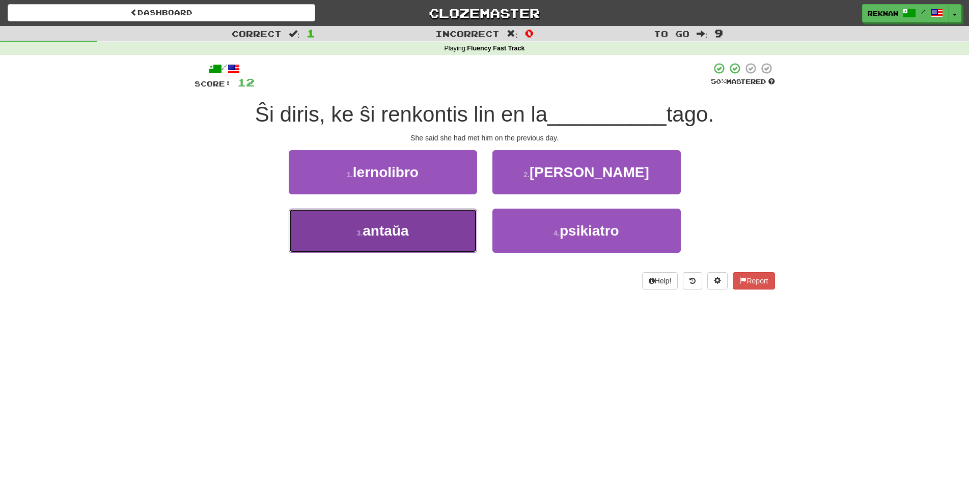
click at [408, 239] on span "antaŭa" at bounding box center [385, 231] width 46 height 16
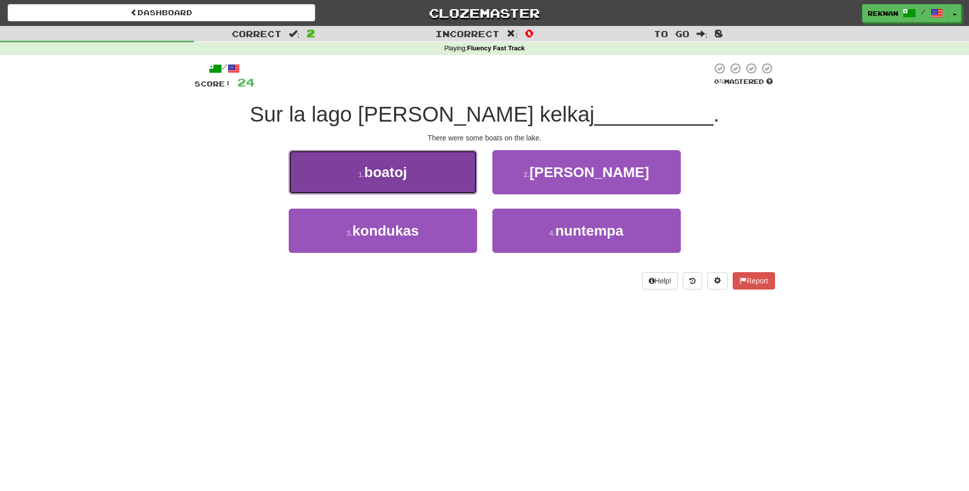
click at [435, 194] on button "1 . boatoj" at bounding box center [383, 172] width 188 height 44
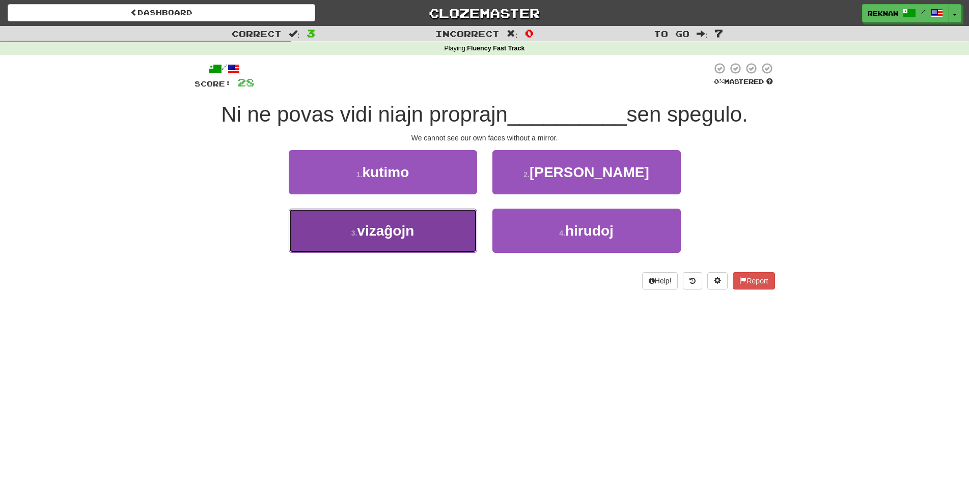
click at [421, 253] on button "3 . vizaĝojn" at bounding box center [383, 231] width 188 height 44
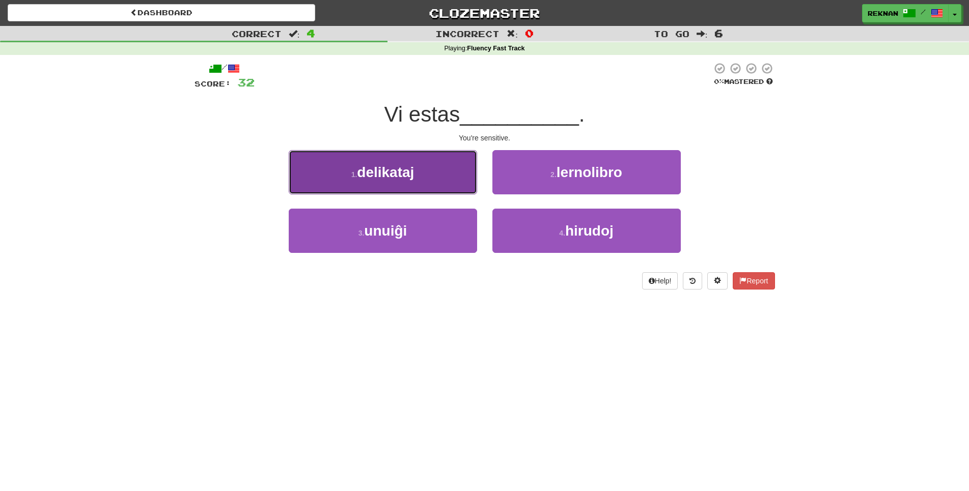
click at [433, 189] on button "1 . delikataj" at bounding box center [383, 172] width 188 height 44
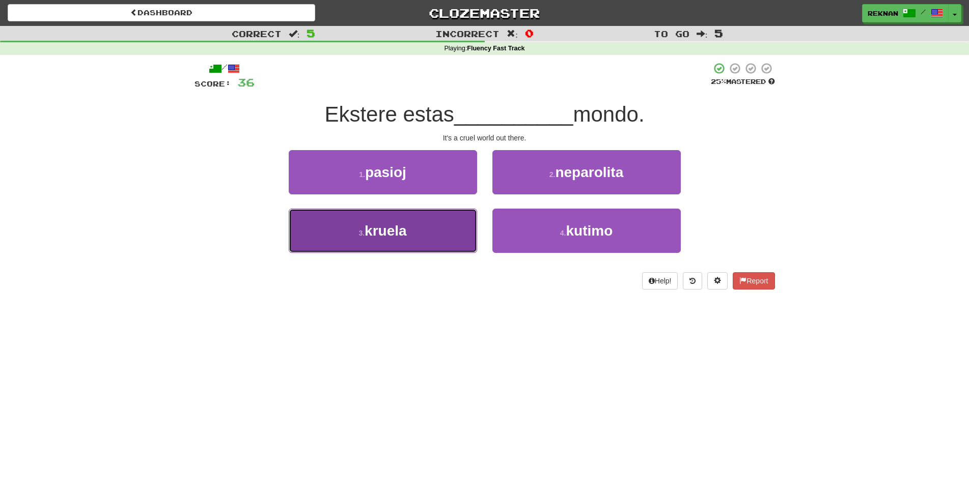
click at [426, 235] on button "3 . kruela" at bounding box center [383, 231] width 188 height 44
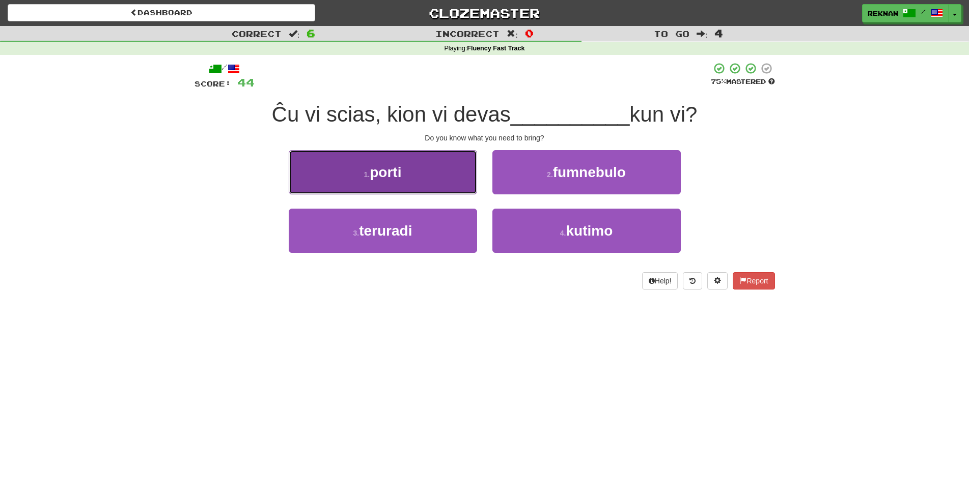
click at [440, 194] on button "1 . porti" at bounding box center [383, 172] width 188 height 44
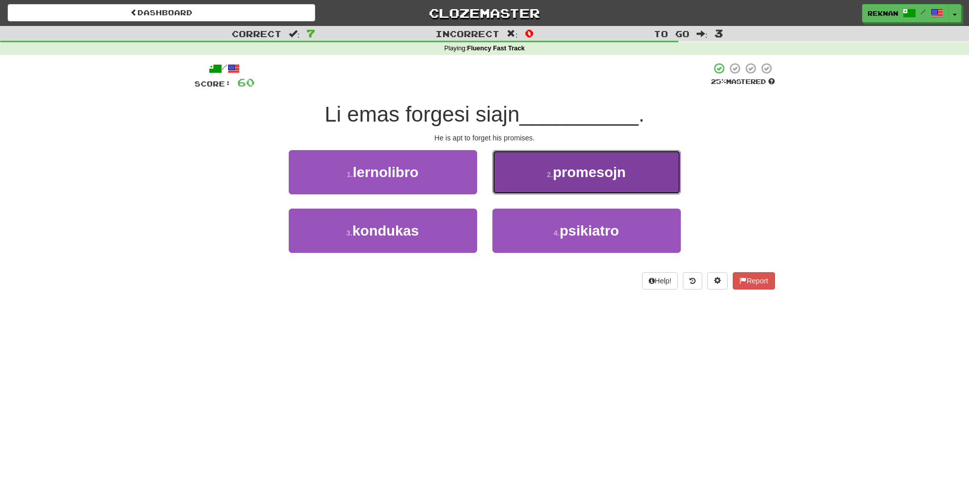
click at [625, 180] on span "promesojn" at bounding box center [589, 172] width 73 height 16
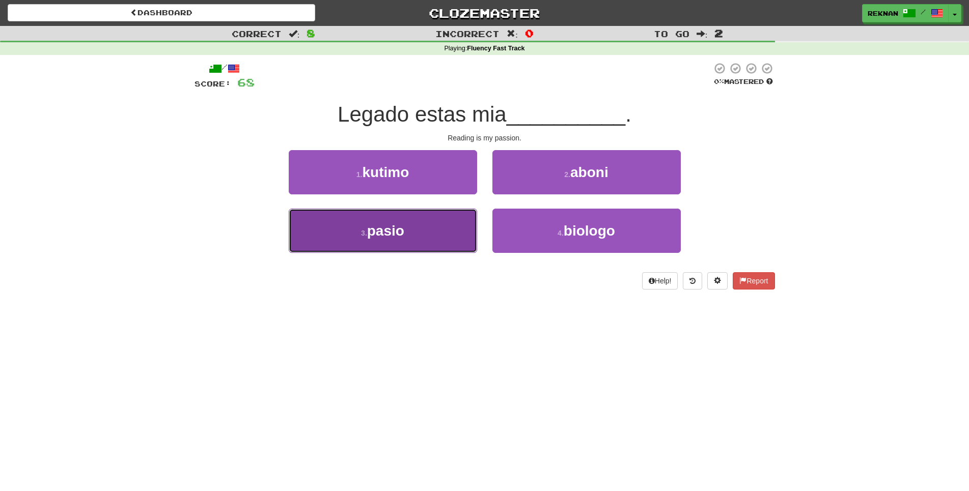
click at [376, 239] on span "pasio" at bounding box center [385, 231] width 37 height 16
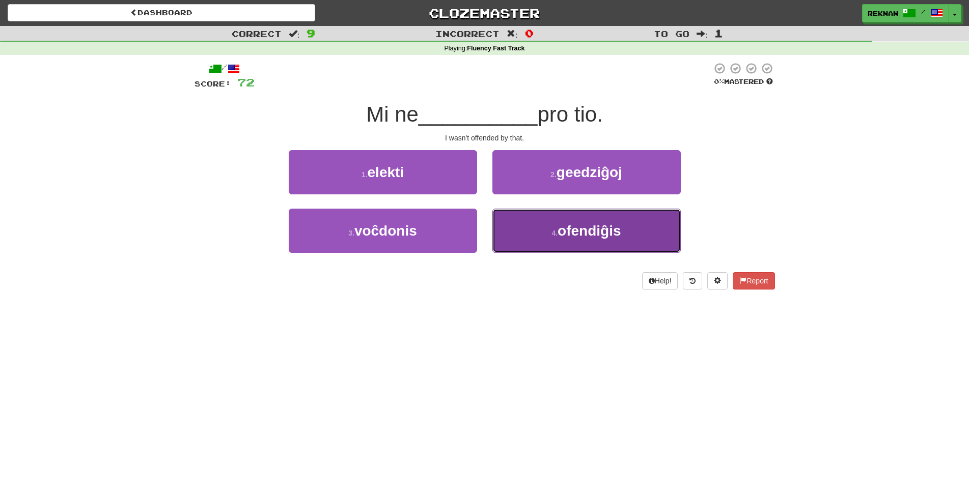
click at [600, 239] on span "ofendiĝis" at bounding box center [588, 231] width 63 height 16
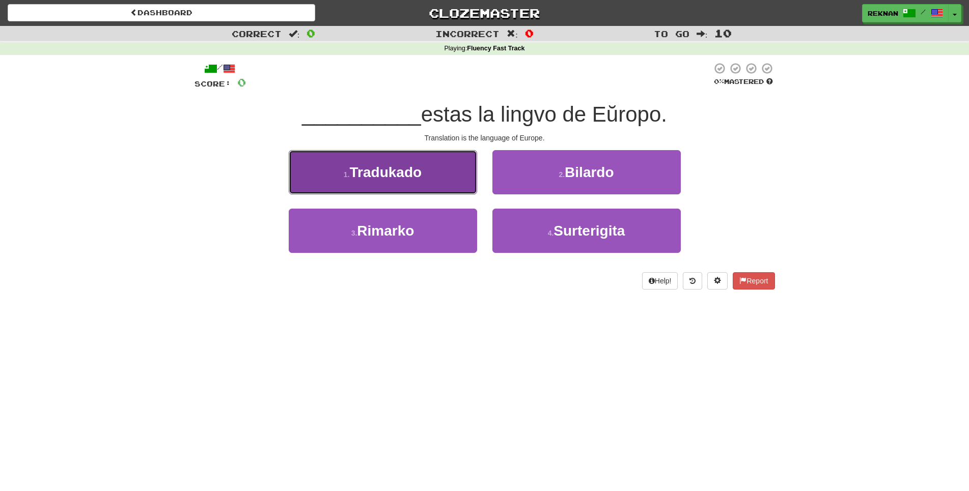
click at [412, 180] on span "Tradukado" at bounding box center [386, 172] width 72 height 16
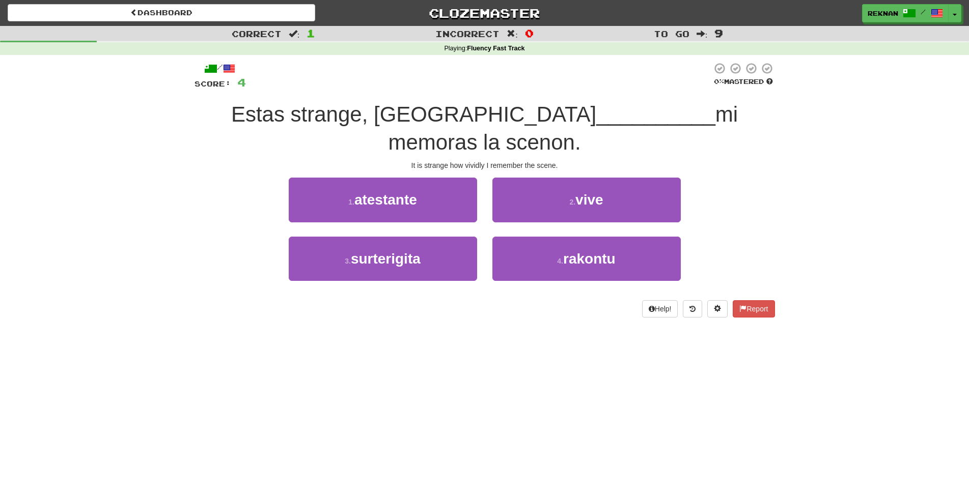
click at [608, 212] on div "2 . vive" at bounding box center [587, 207] width 204 height 59
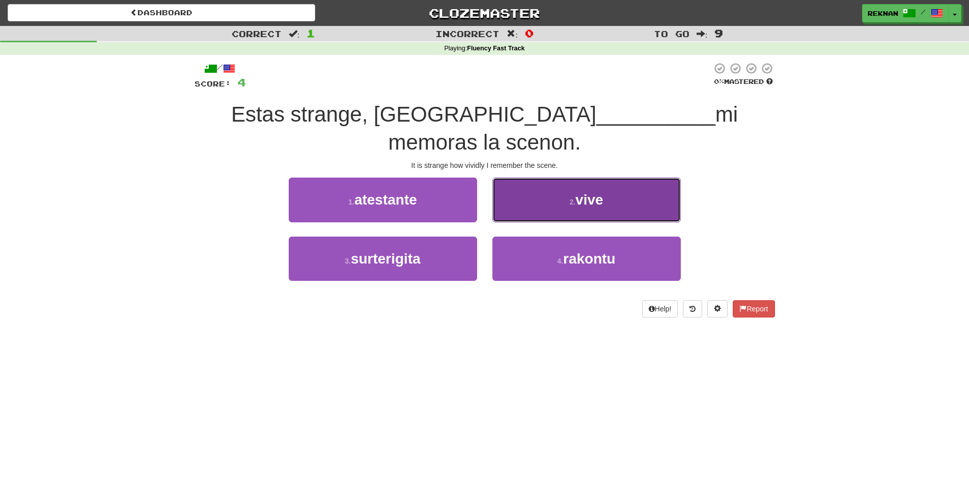
click at [616, 195] on button "2 . vive" at bounding box center [586, 200] width 188 height 44
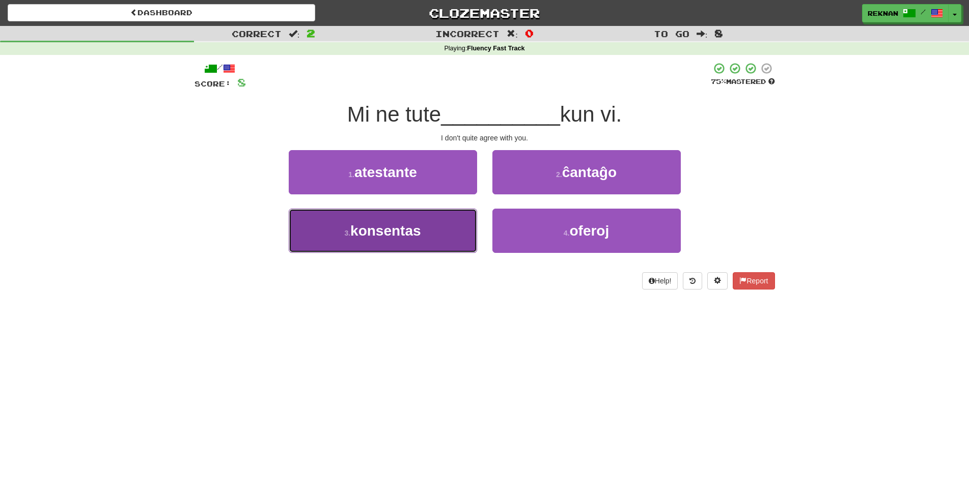
click at [438, 238] on button "3 . konsentas" at bounding box center [383, 231] width 188 height 44
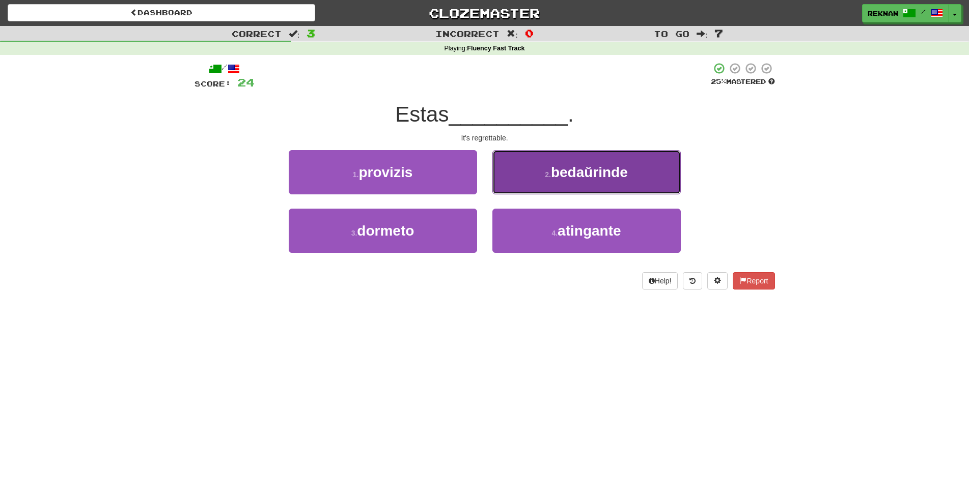
click at [530, 194] on button "2 . bedaŭrinde" at bounding box center [586, 172] width 188 height 44
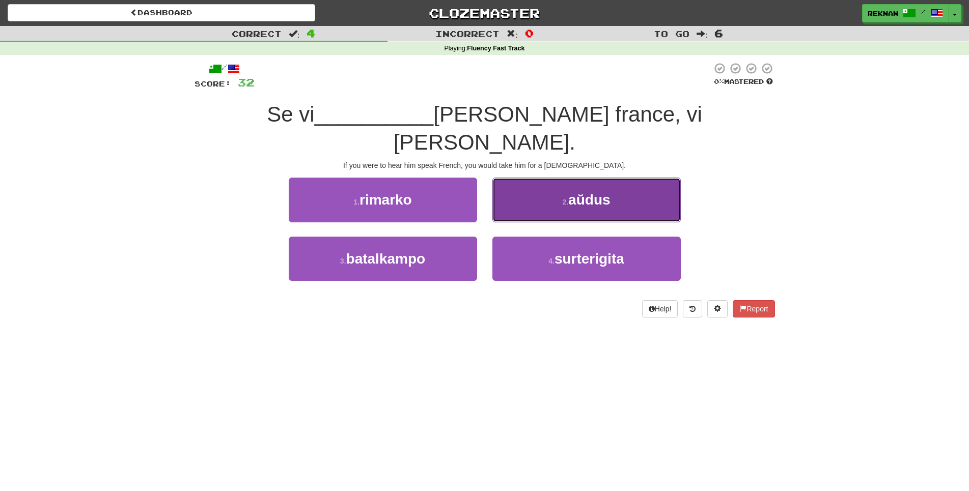
click at [521, 193] on button "2 . aŭdus" at bounding box center [586, 200] width 188 height 44
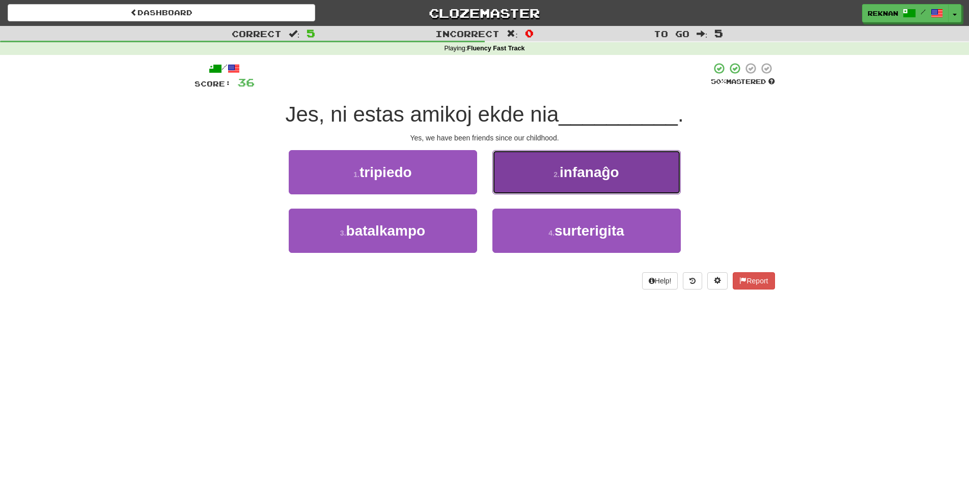
click at [536, 186] on button "2 . infanaĝo" at bounding box center [586, 172] width 188 height 44
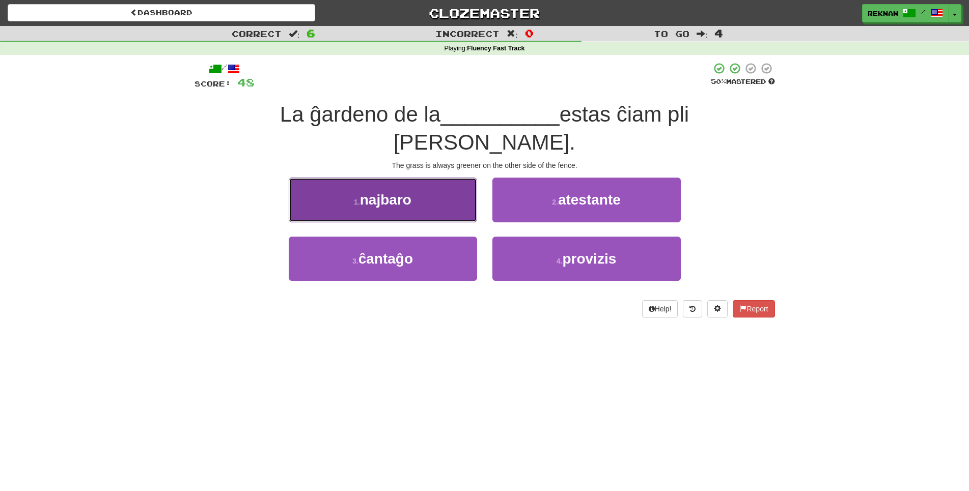
click at [426, 184] on button "1 . najbaro" at bounding box center [383, 200] width 188 height 44
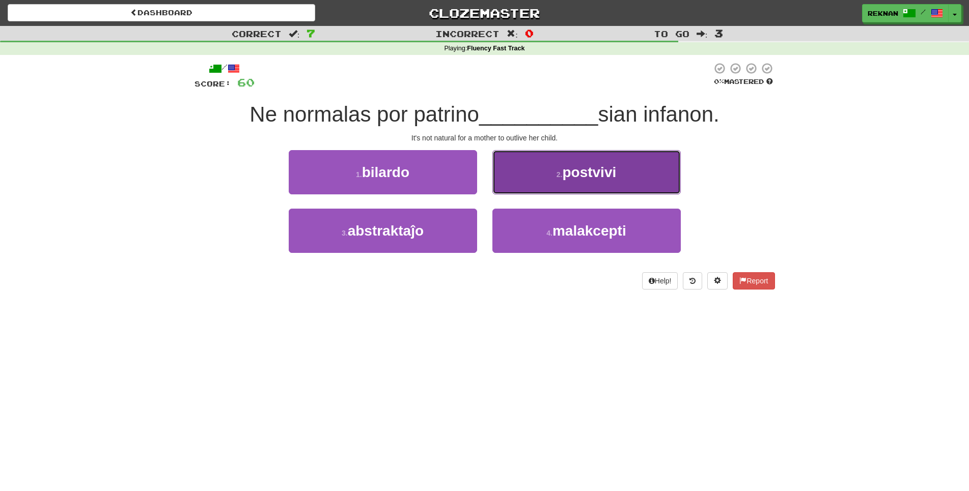
click at [573, 194] on button "2 . postvivi" at bounding box center [586, 172] width 188 height 44
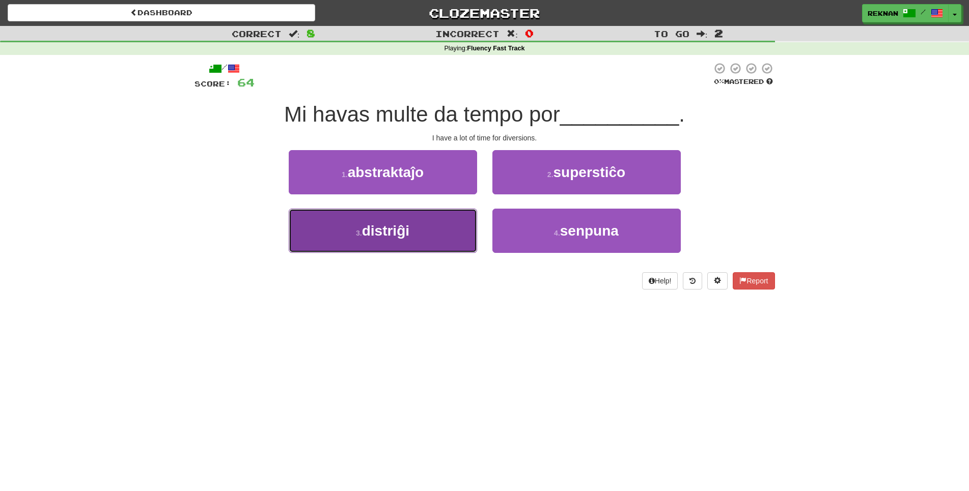
click at [373, 239] on span "distriĝi" at bounding box center [385, 231] width 47 height 16
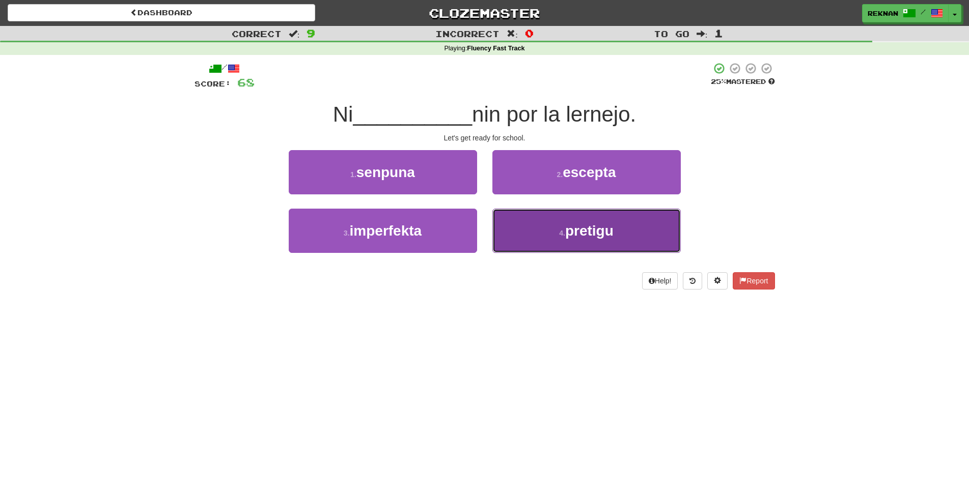
click at [547, 245] on button "4 . pretigu" at bounding box center [586, 231] width 188 height 44
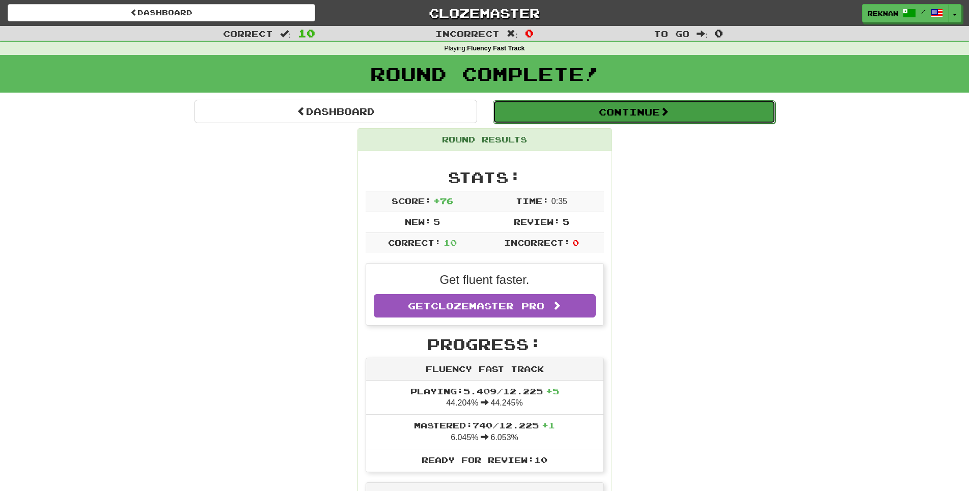
click at [712, 110] on button "Continue" at bounding box center [634, 111] width 282 height 23
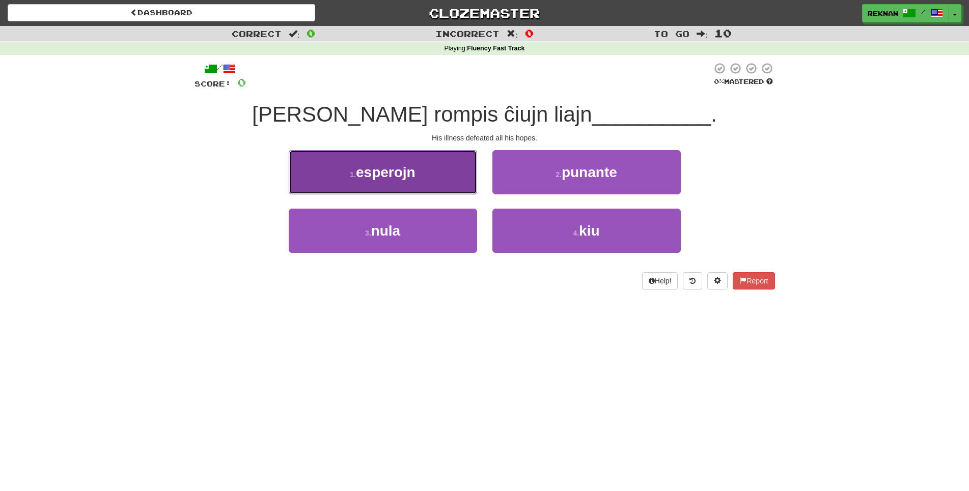
click at [382, 180] on span "esperojn" at bounding box center [386, 172] width 60 height 16
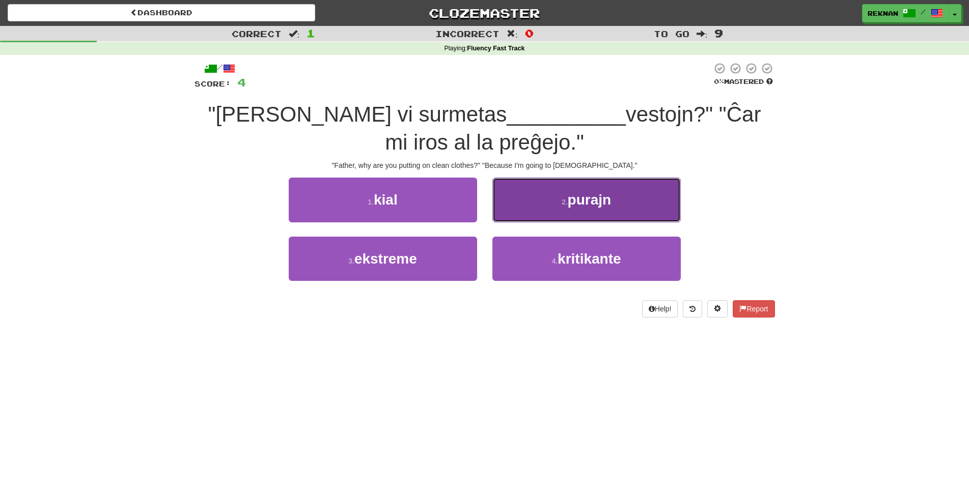
click at [551, 207] on button "2 . purajn" at bounding box center [586, 200] width 188 height 44
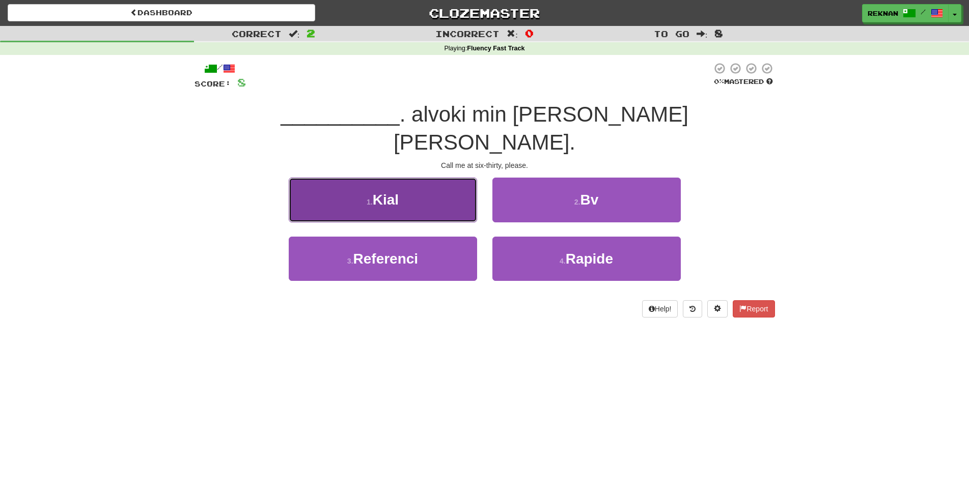
click at [350, 184] on button "1 . Kial" at bounding box center [383, 200] width 188 height 44
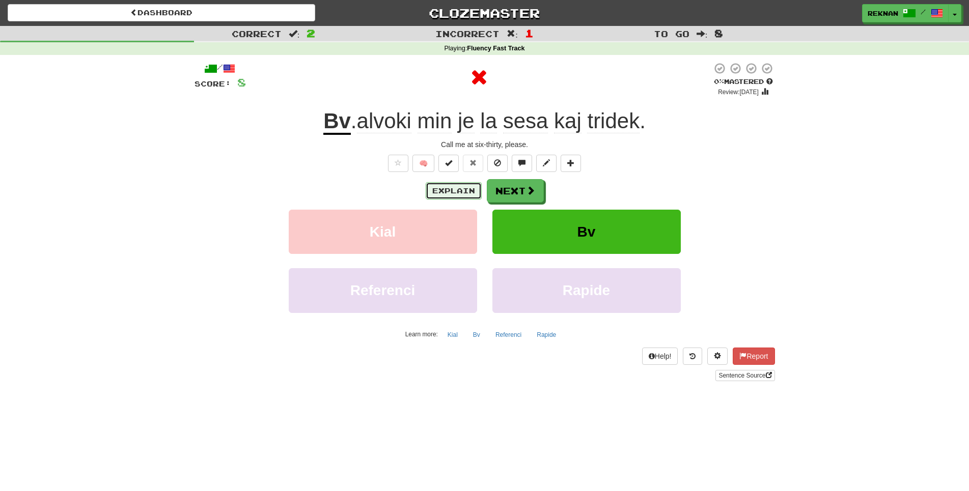
click at [471, 200] on button "Explain" at bounding box center [453, 190] width 56 height 17
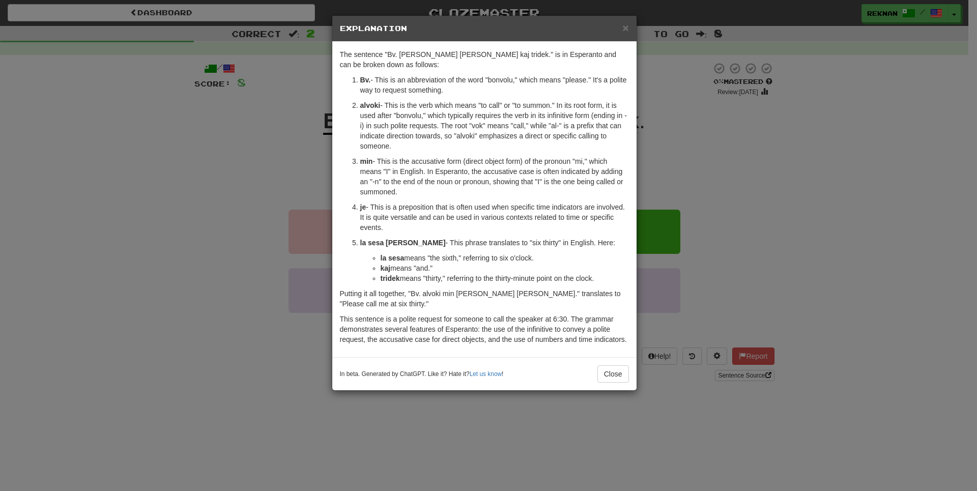
click at [157, 164] on div "× Explanation The sentence "Bv. alvoki min je la sesa kaj tridek." is in Espera…" at bounding box center [488, 245] width 977 height 491
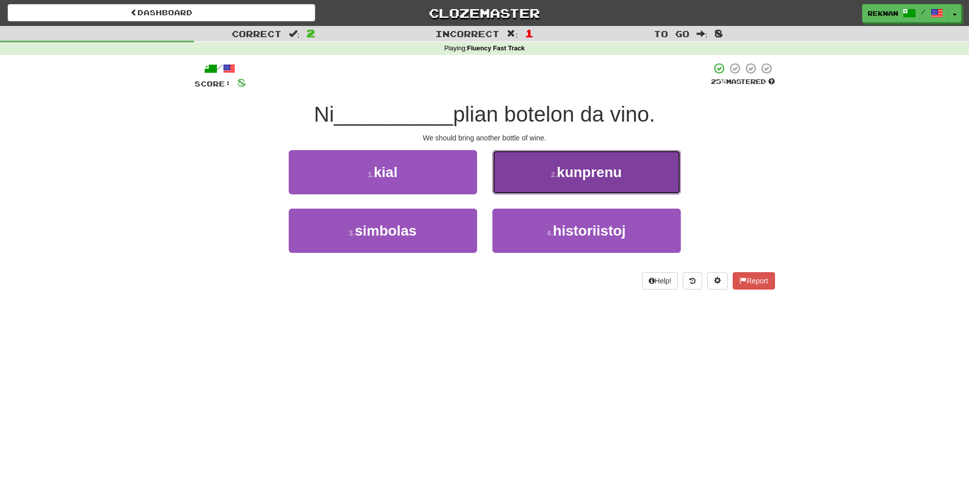
click at [557, 180] on span "kunprenu" at bounding box center [589, 172] width 65 height 16
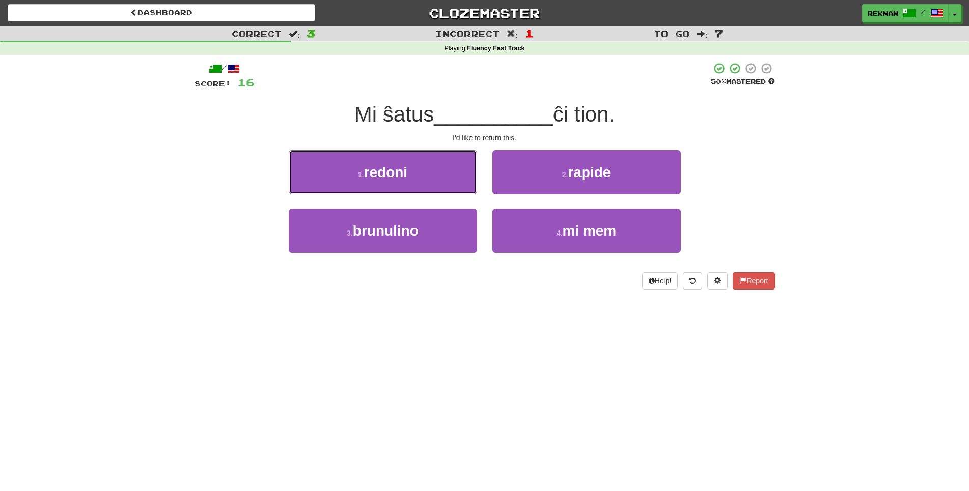
drag, startPoint x: 419, startPoint y: 186, endPoint x: 512, endPoint y: 356, distance: 193.1
click at [512, 356] on div "Dashboard Clozemaster Reknan / Toggle Dropdown Dashboard Leaderboard Activity F…" at bounding box center [484, 245] width 969 height 491
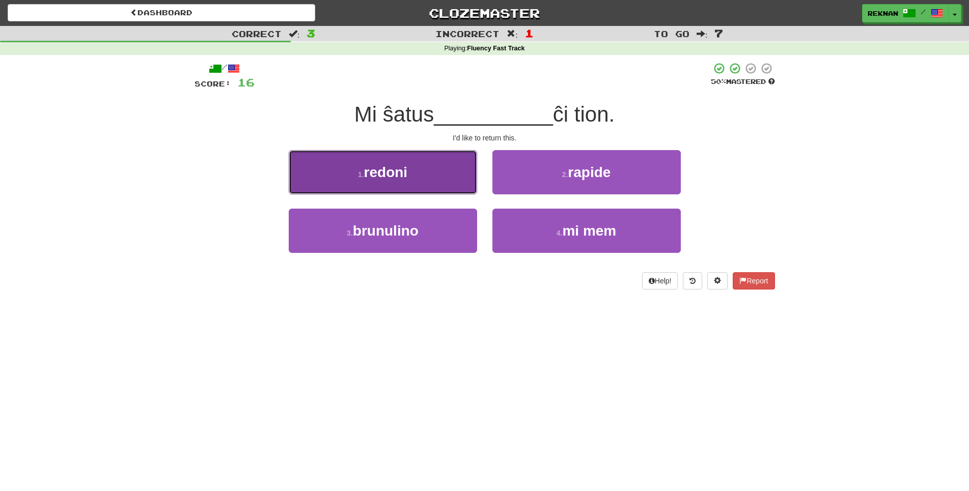
click at [386, 179] on span "redoni" at bounding box center [386, 172] width 44 height 16
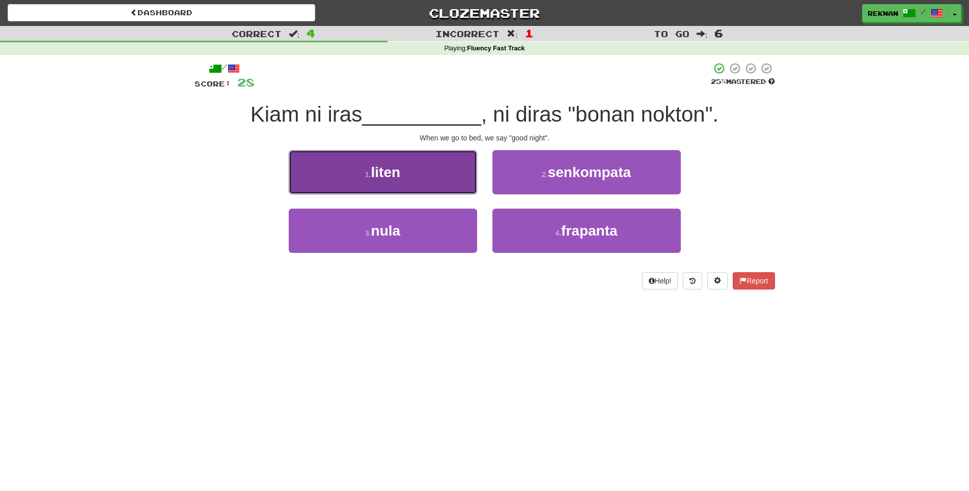
click at [330, 188] on button "1 . liten" at bounding box center [383, 172] width 188 height 44
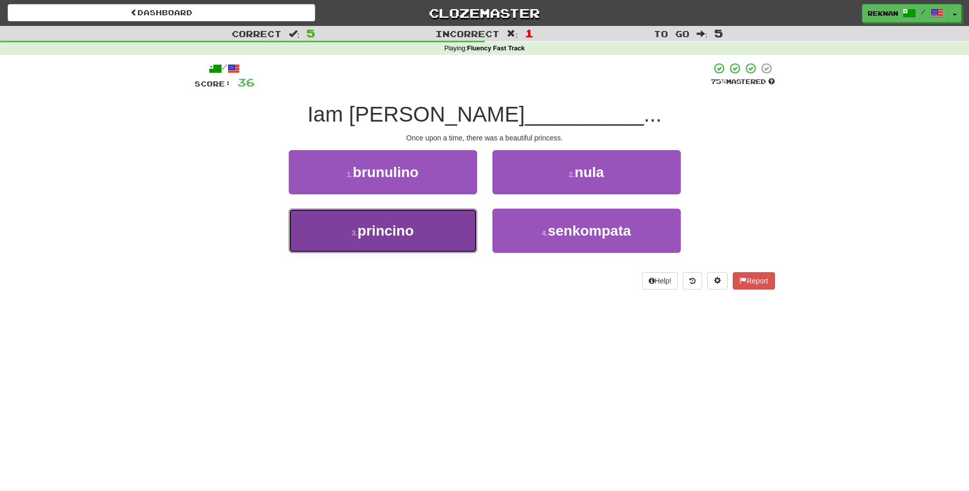
click at [376, 253] on button "3 . princino" at bounding box center [383, 231] width 188 height 44
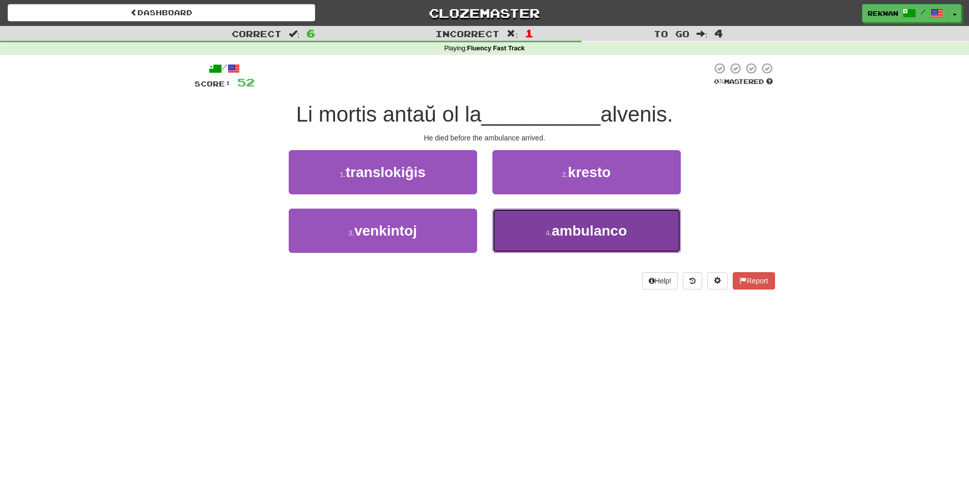
click at [570, 239] on span "ambulanco" at bounding box center [588, 231] width 75 height 16
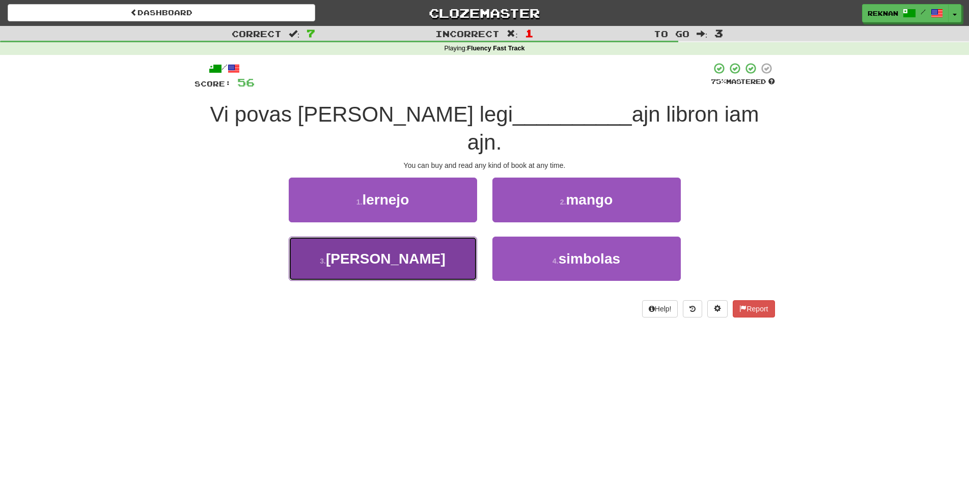
click at [419, 238] on button "3 . ian" at bounding box center [383, 259] width 188 height 44
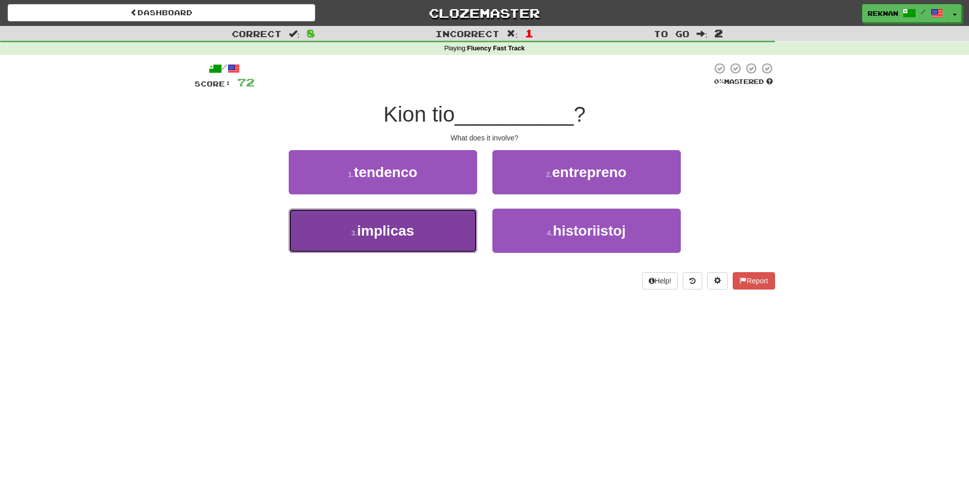
click at [392, 238] on button "3 . implicas" at bounding box center [383, 231] width 188 height 44
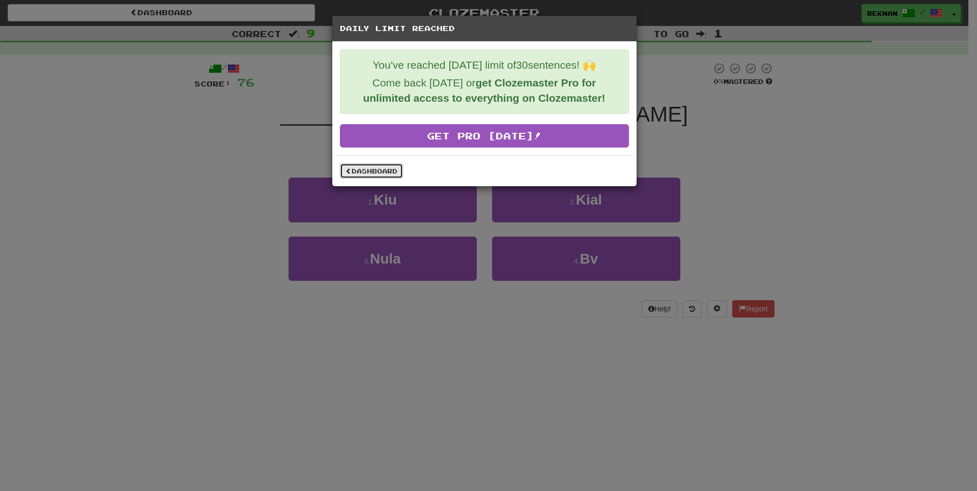
click at [372, 178] on link "Dashboard" at bounding box center [371, 170] width 63 height 15
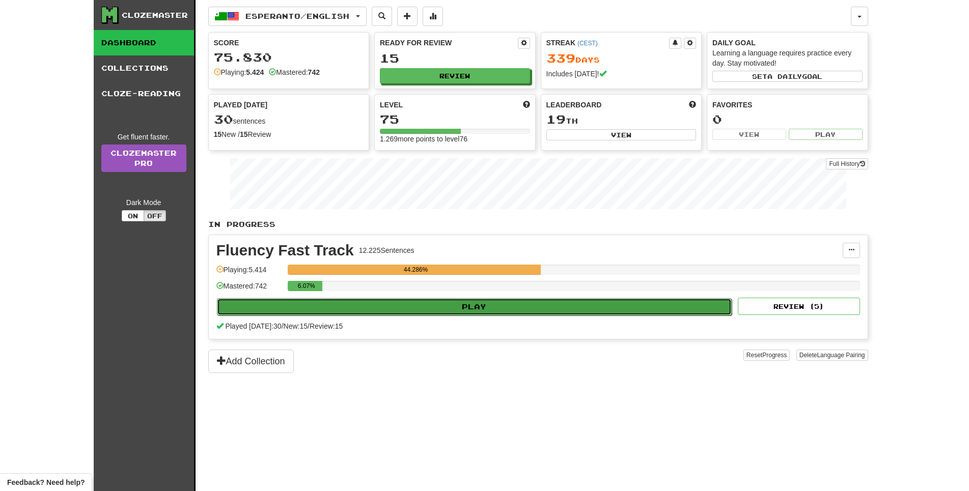
click at [450, 316] on button "Play" at bounding box center [474, 306] width 515 height 17
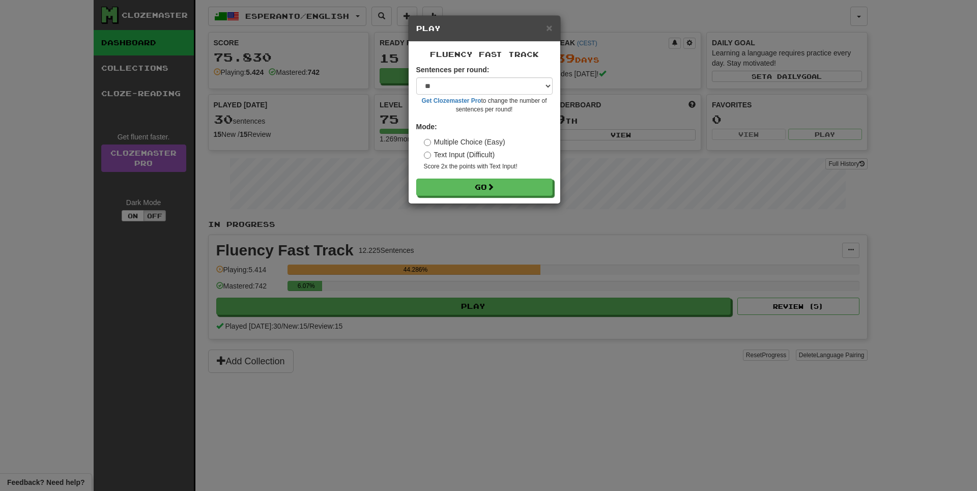
click at [604, 435] on div "× Play Fluency Fast Track Sentences per round: * ** ** ** ** ** *** ******** Ge…" at bounding box center [488, 245] width 977 height 491
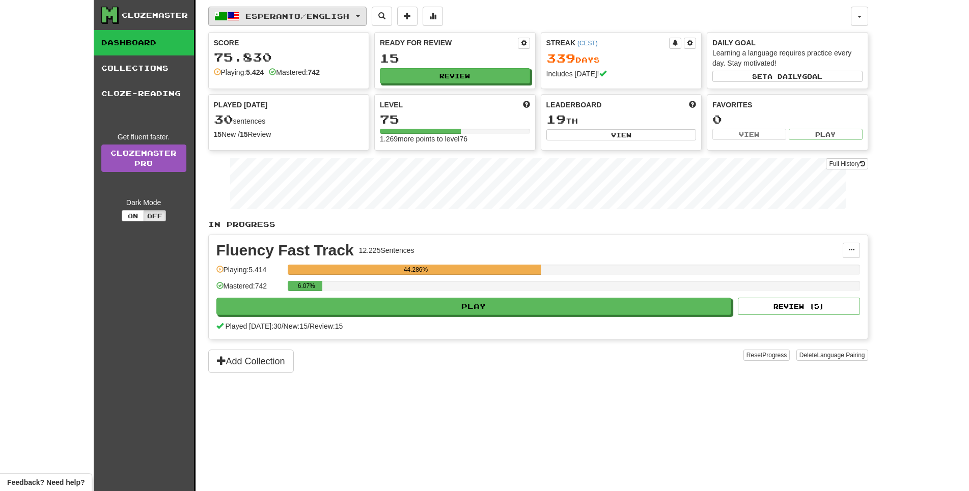
click at [331, 17] on span "Esperanto / English" at bounding box center [297, 16] width 104 height 9
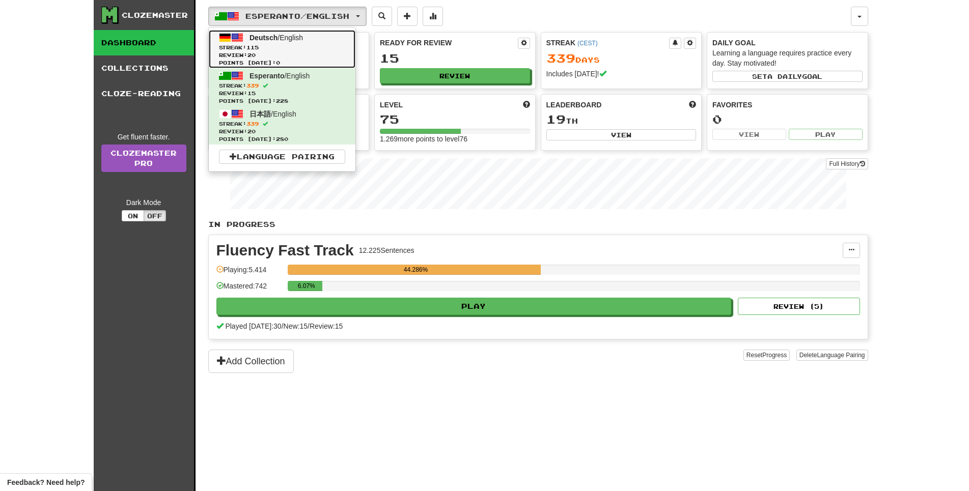
click at [331, 51] on span "Streak: 115" at bounding box center [282, 48] width 126 height 8
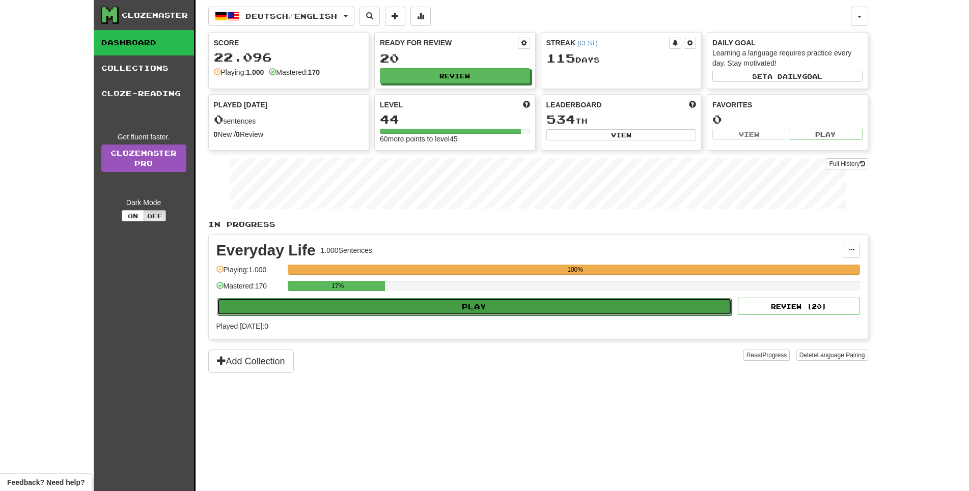
click at [537, 316] on button "Play" at bounding box center [474, 306] width 515 height 17
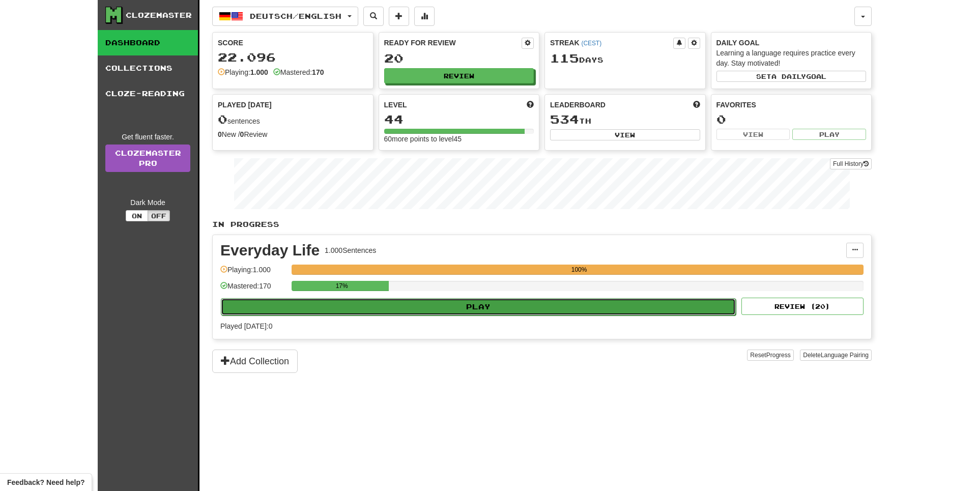
select select "**"
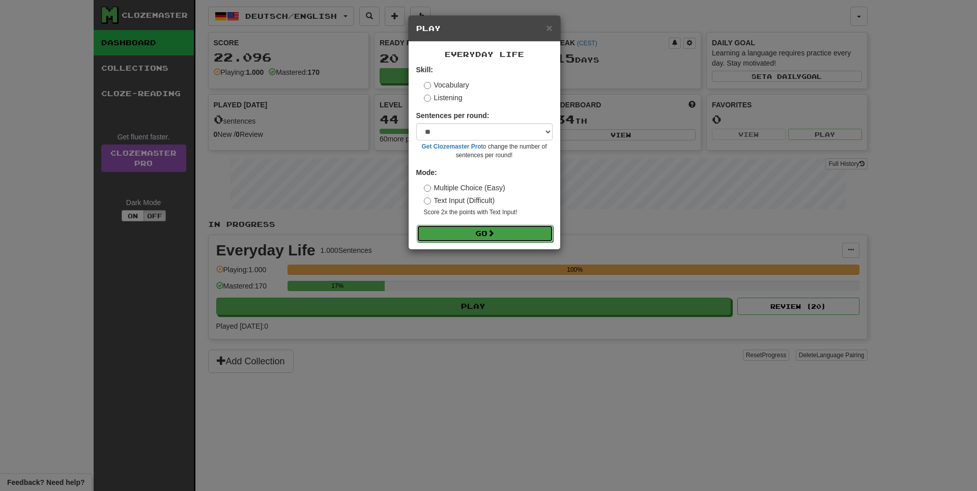
click at [490, 242] on button "Go" at bounding box center [485, 233] width 136 height 17
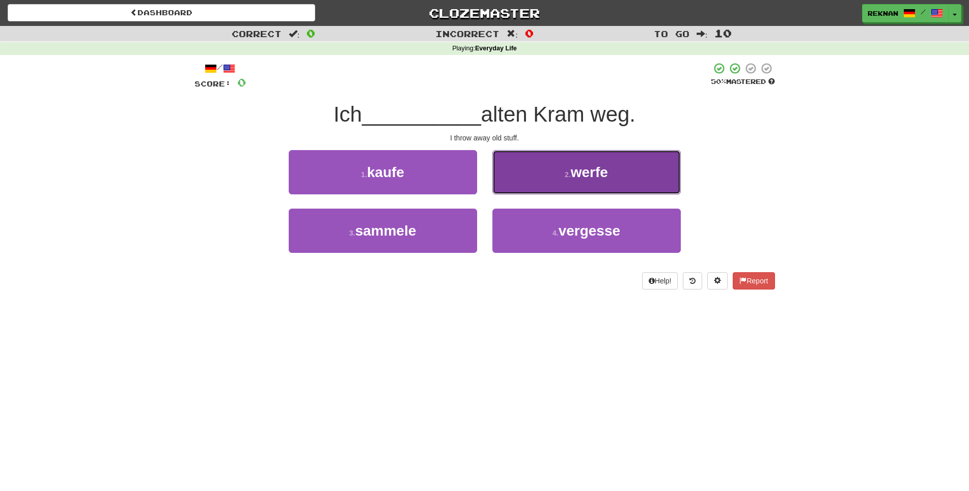
click at [538, 194] on button "2 . werfe" at bounding box center [586, 172] width 188 height 44
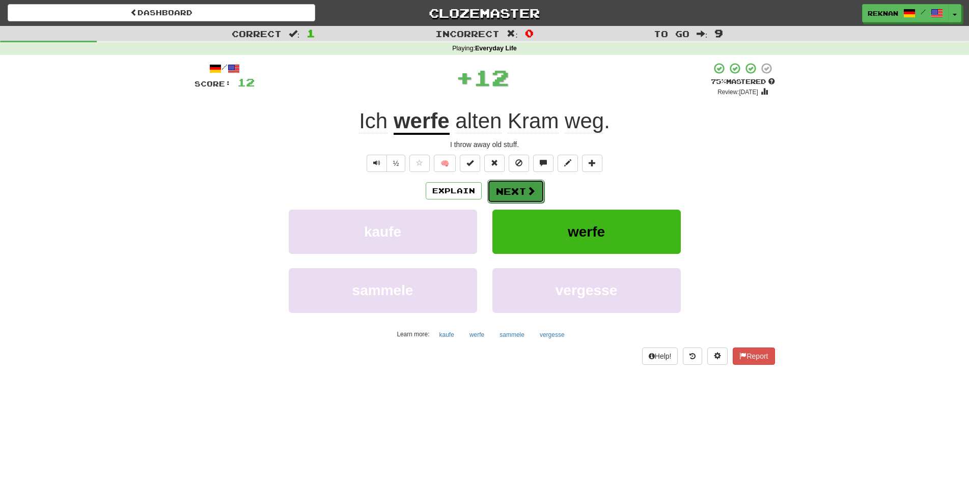
click at [518, 203] on button "Next" at bounding box center [515, 191] width 57 height 23
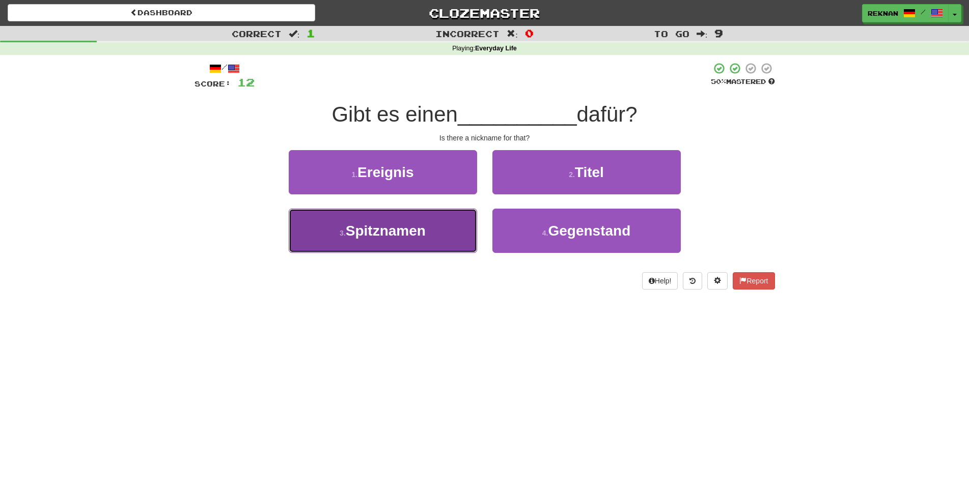
click at [408, 239] on span "Spitznamen" at bounding box center [386, 231] width 80 height 16
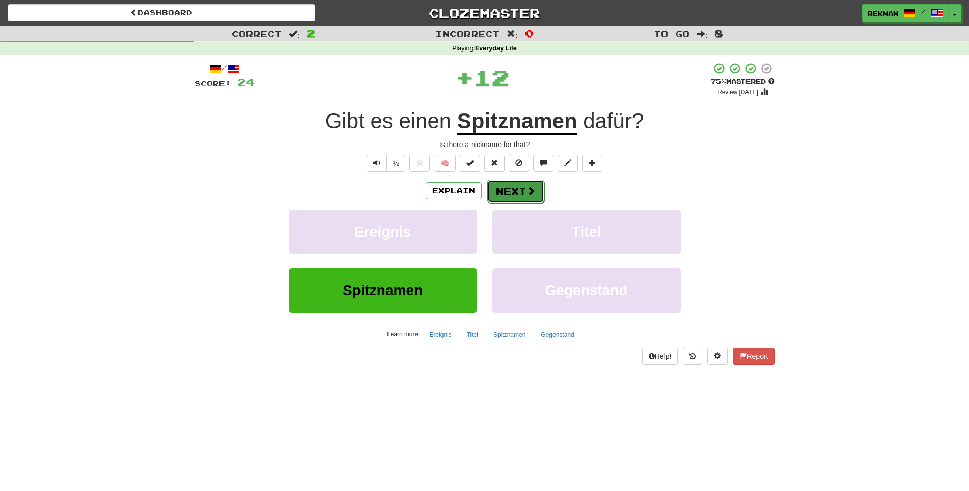
click at [491, 203] on button "Next" at bounding box center [515, 191] width 57 height 23
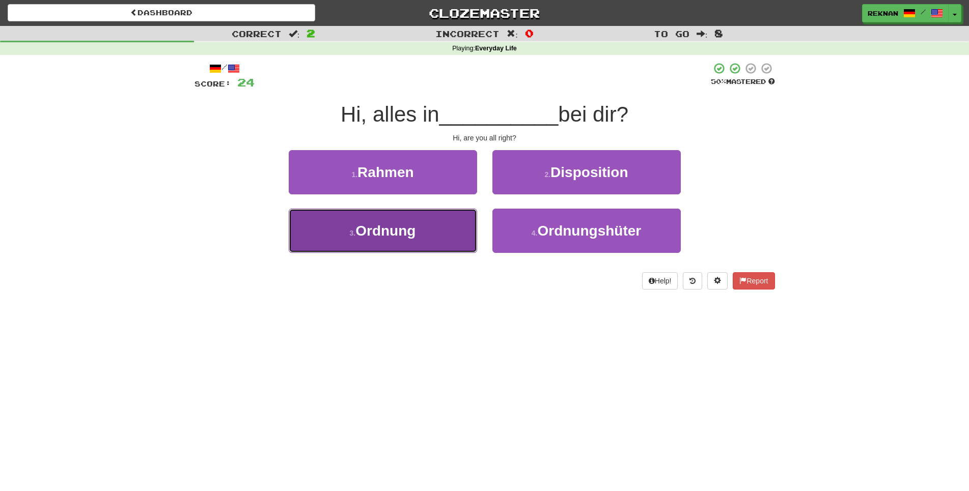
click at [441, 253] on button "3 . Ordnung" at bounding box center [383, 231] width 188 height 44
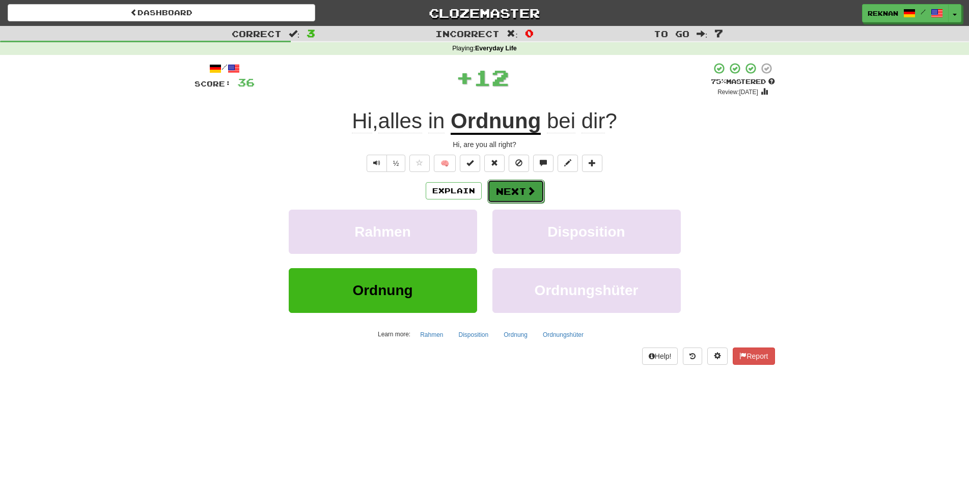
click at [539, 201] on button "Next" at bounding box center [515, 191] width 57 height 23
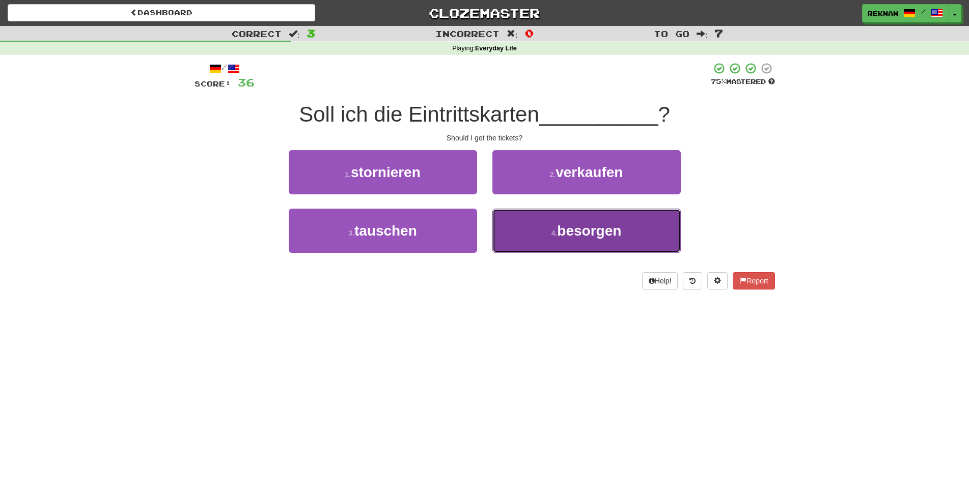
click at [573, 239] on span "besorgen" at bounding box center [589, 231] width 64 height 16
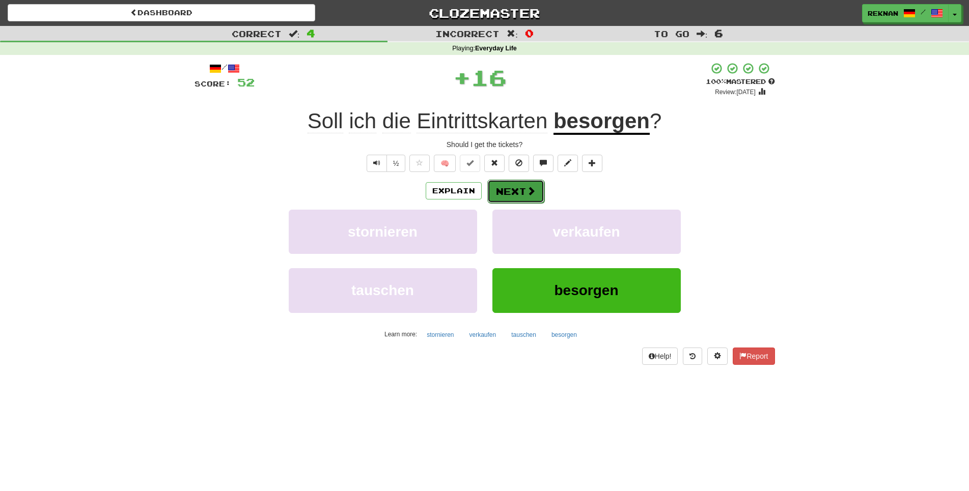
click at [503, 203] on button "Next" at bounding box center [515, 191] width 57 height 23
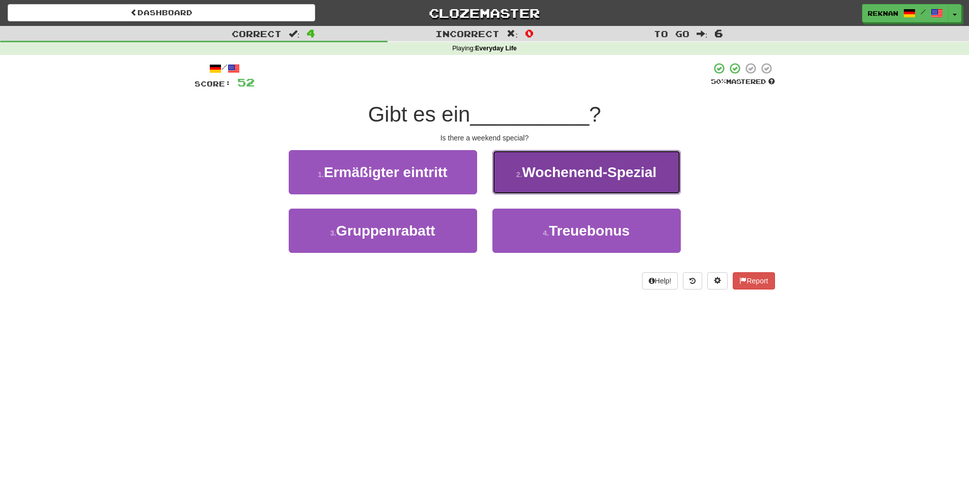
click at [531, 180] on span "Wochenend-Spezial" at bounding box center [589, 172] width 134 height 16
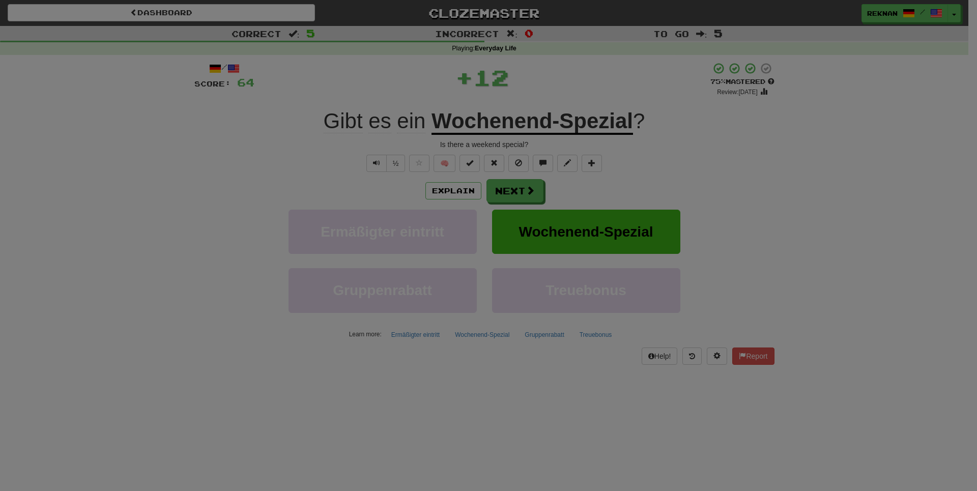
click at [509, 217] on body "Dashboard Clozemaster Reknan / Toggle Dropdown Dashboard Leaderboard Activity F…" at bounding box center [488, 426] width 977 height 852
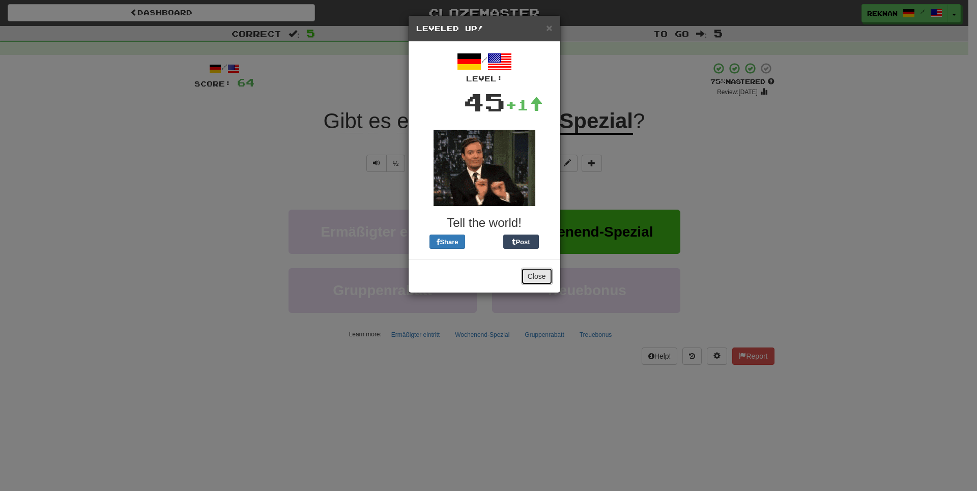
click at [541, 285] on button "Close" at bounding box center [537, 276] width 32 height 17
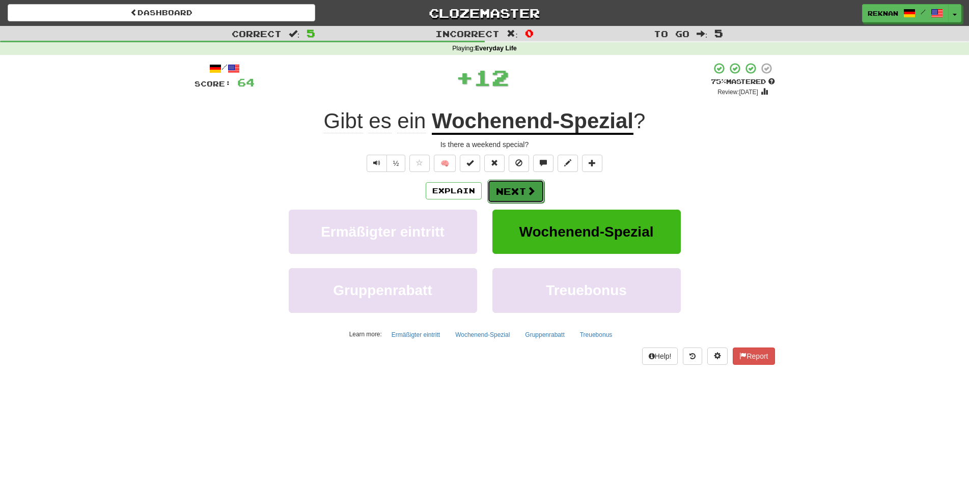
click at [518, 203] on button "Next" at bounding box center [515, 191] width 57 height 23
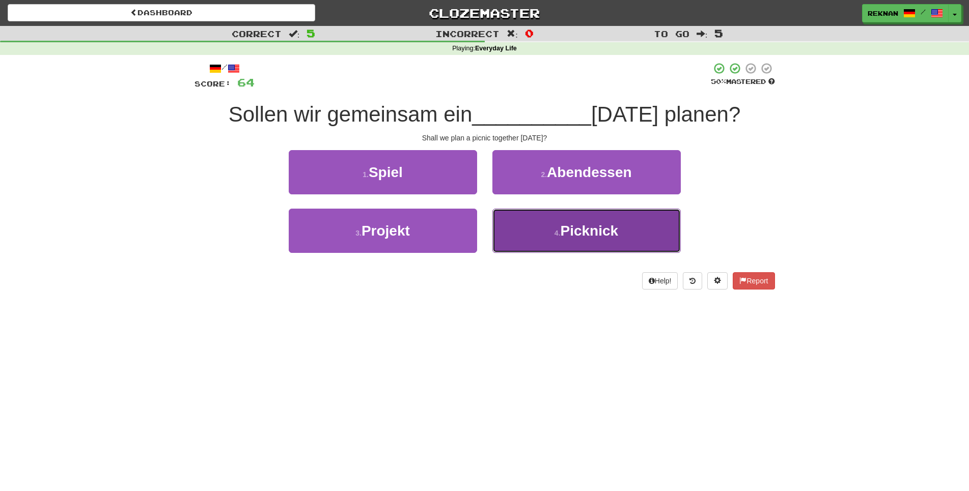
click at [539, 253] on button "4 . Picknick" at bounding box center [586, 231] width 188 height 44
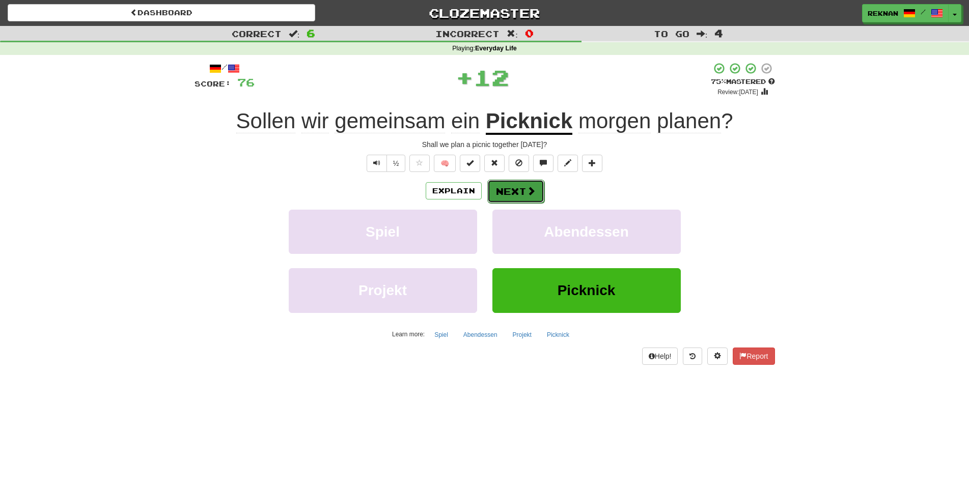
click at [541, 203] on button "Next" at bounding box center [515, 191] width 57 height 23
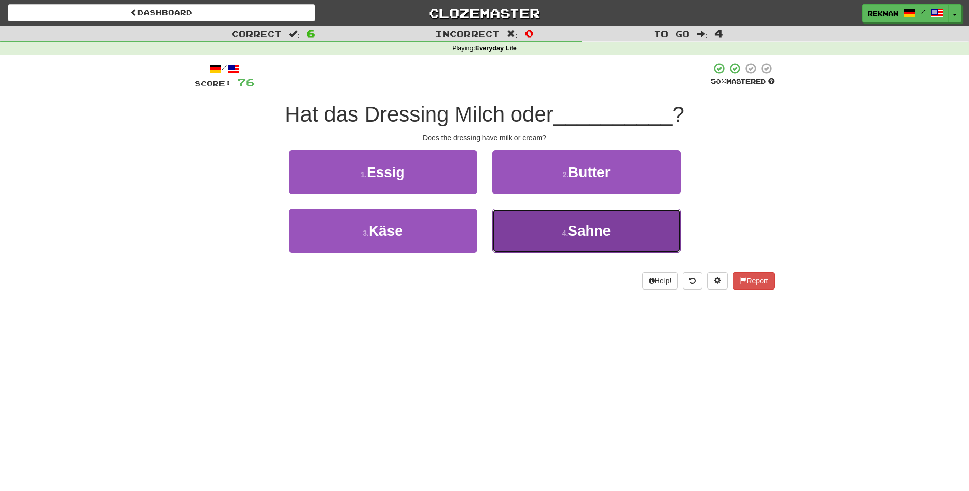
click at [518, 234] on button "4 . Sahne" at bounding box center [586, 231] width 188 height 44
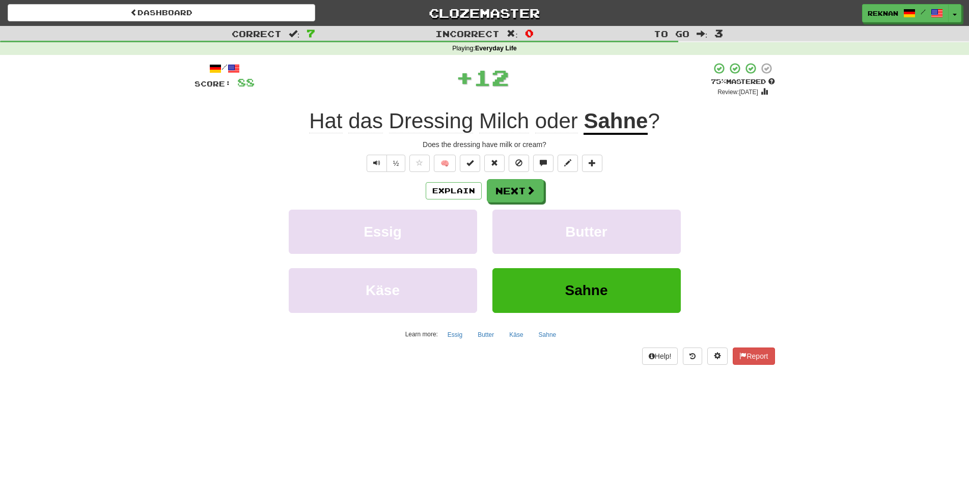
click at [485, 203] on div "Explain Next" at bounding box center [484, 190] width 580 height 23
click at [489, 203] on button "Next" at bounding box center [515, 191] width 57 height 23
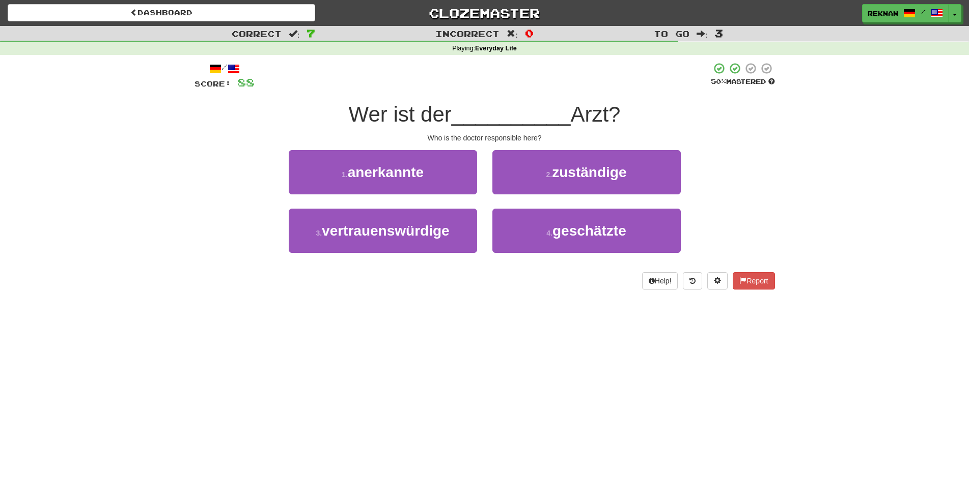
click at [560, 209] on div "2 . zuständige" at bounding box center [587, 179] width 204 height 59
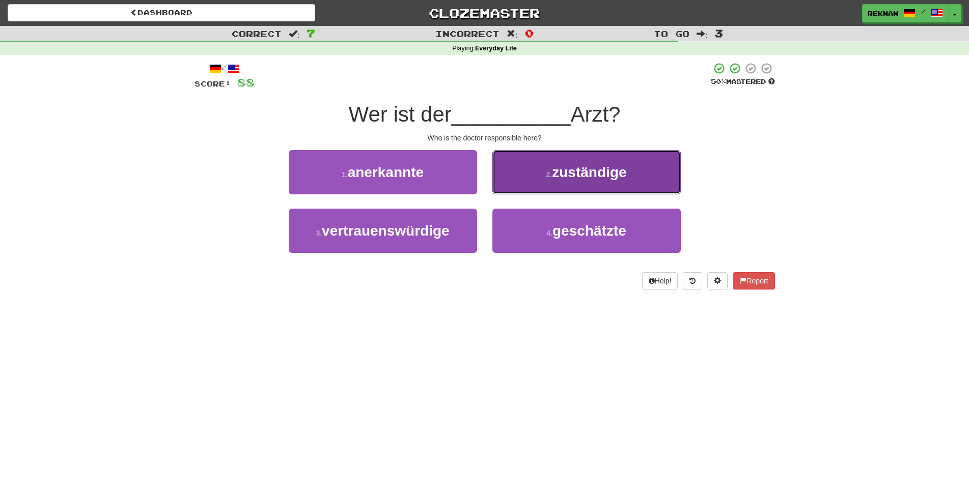
click at [562, 180] on span "zuständige" at bounding box center [589, 172] width 74 height 16
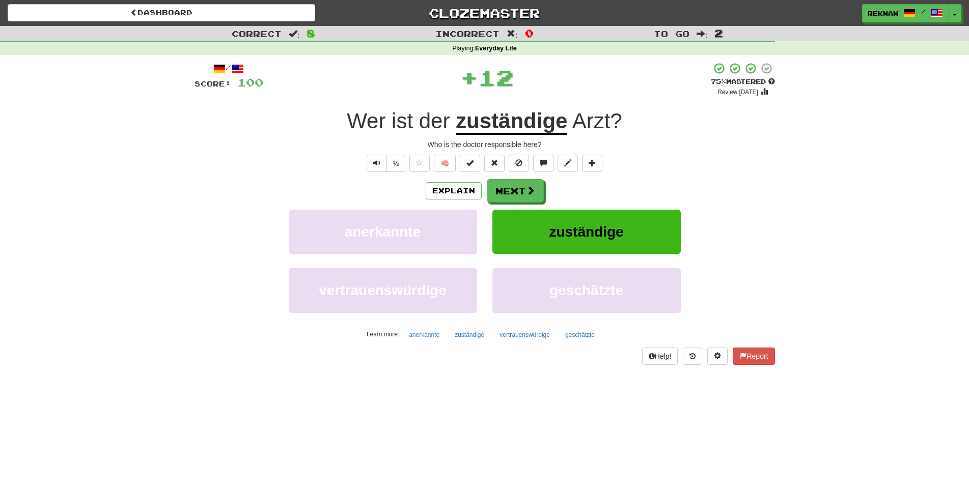
click at [507, 219] on div "Explain Next anerkannte zuständige vertrauenswürdige geschätzte Learn more: ane…" at bounding box center [484, 260] width 580 height 163
click at [510, 203] on button "Next" at bounding box center [515, 191] width 57 height 23
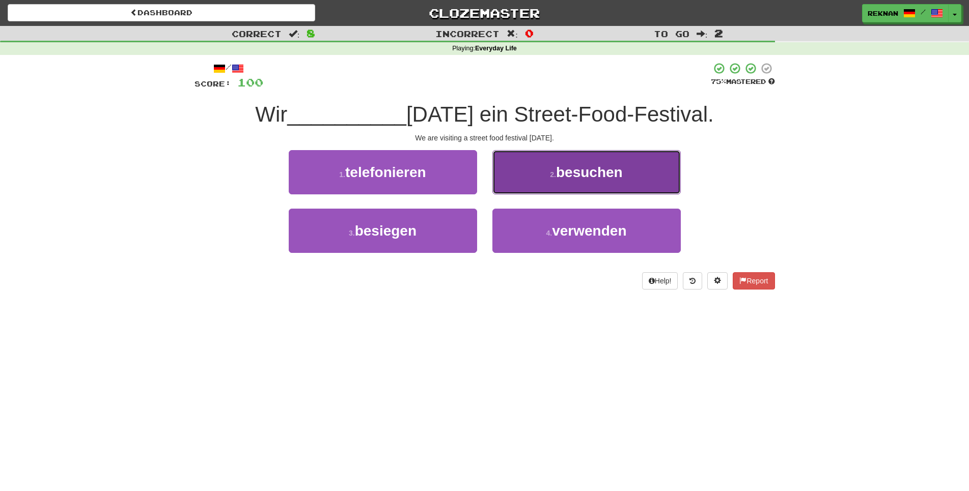
click at [556, 194] on button "2 . besuchen" at bounding box center [586, 172] width 188 height 44
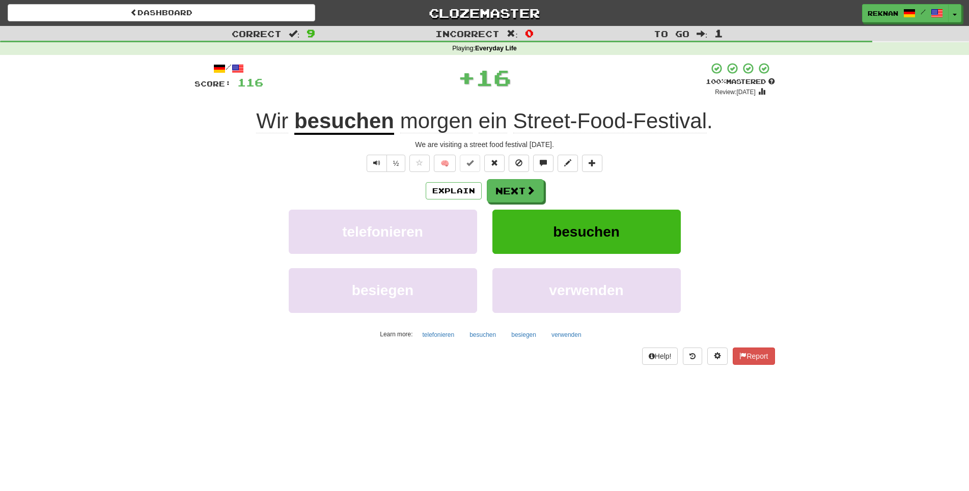
click at [532, 222] on div "Explain Next telefonieren besuchen besiegen verwenden Learn more: telefonieren …" at bounding box center [484, 260] width 580 height 163
click at [527, 203] on button "Next" at bounding box center [515, 191] width 57 height 23
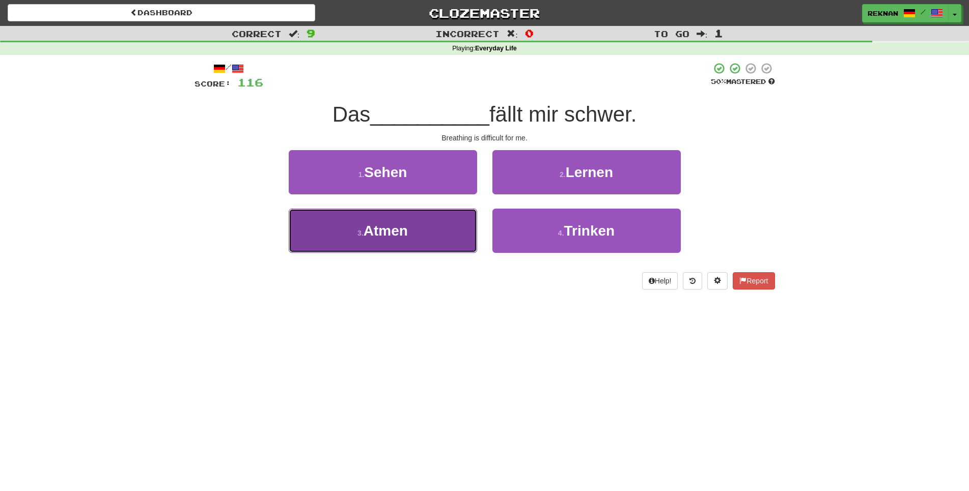
click at [453, 253] on button "3 . Atmen" at bounding box center [383, 231] width 188 height 44
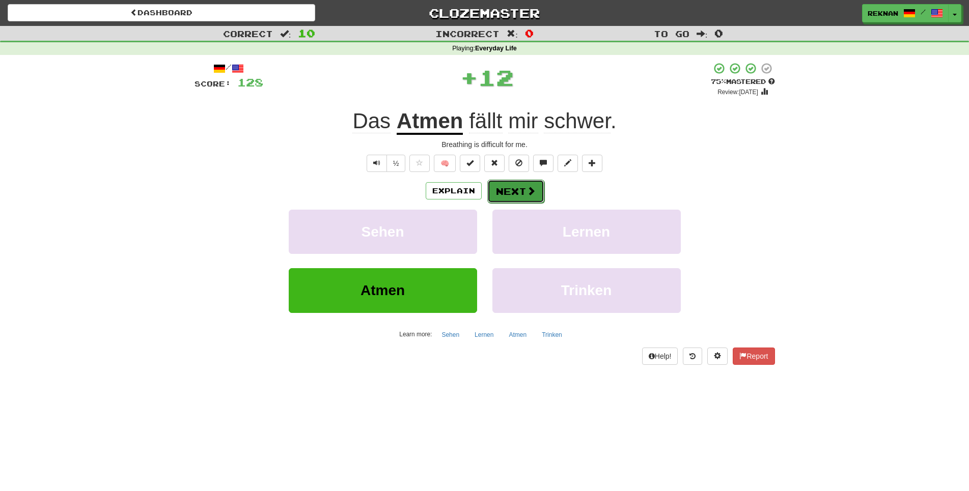
click at [514, 197] on button "Next" at bounding box center [515, 191] width 57 height 23
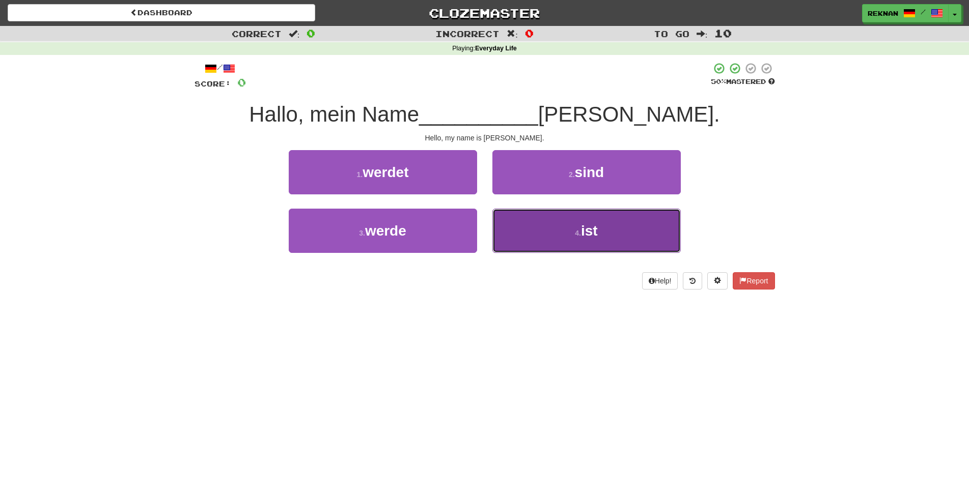
click at [528, 246] on button "4 . ist" at bounding box center [586, 231] width 188 height 44
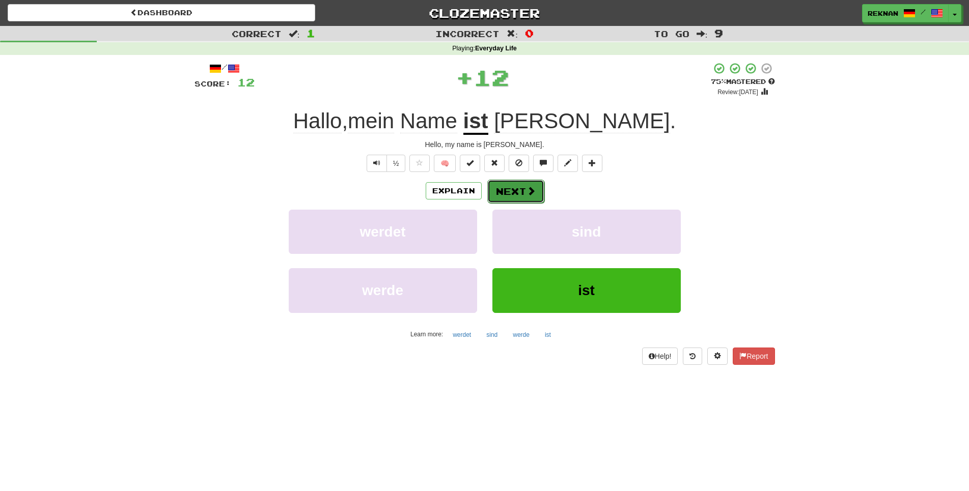
click at [514, 197] on button "Next" at bounding box center [515, 191] width 57 height 23
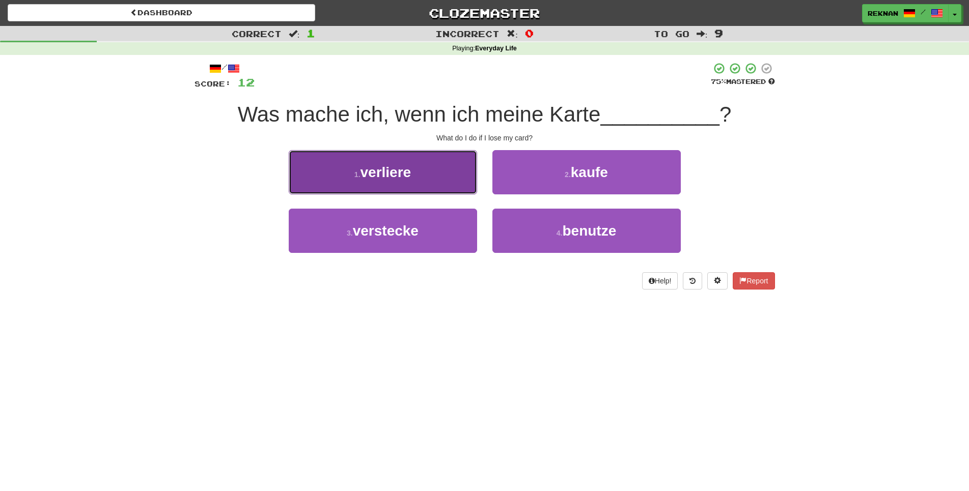
click at [413, 177] on button "1 . verliere" at bounding box center [383, 172] width 188 height 44
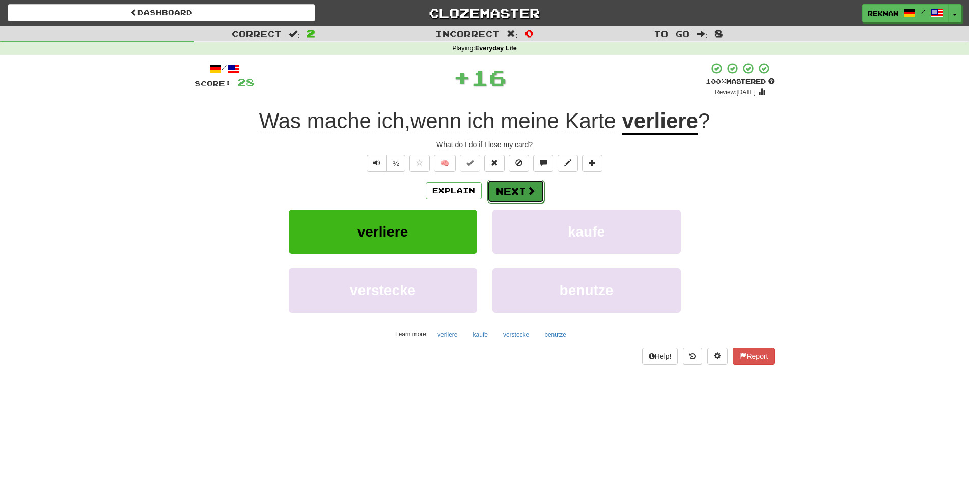
click at [544, 203] on button "Next" at bounding box center [515, 191] width 57 height 23
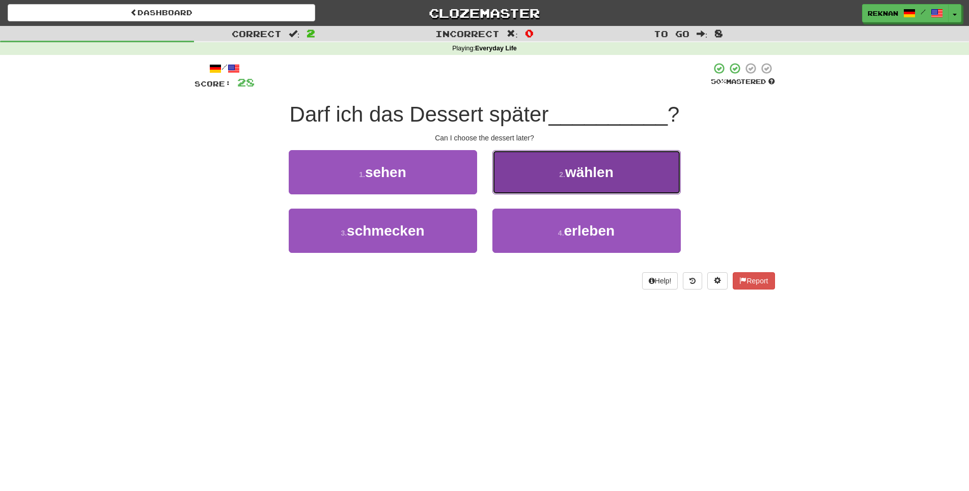
click at [545, 194] on button "2 . wählen" at bounding box center [586, 172] width 188 height 44
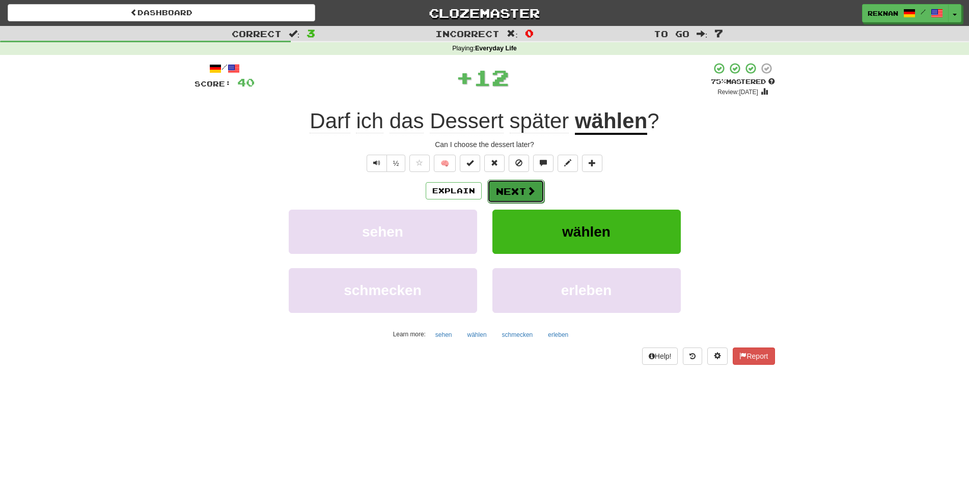
click at [534, 203] on button "Next" at bounding box center [515, 191] width 57 height 23
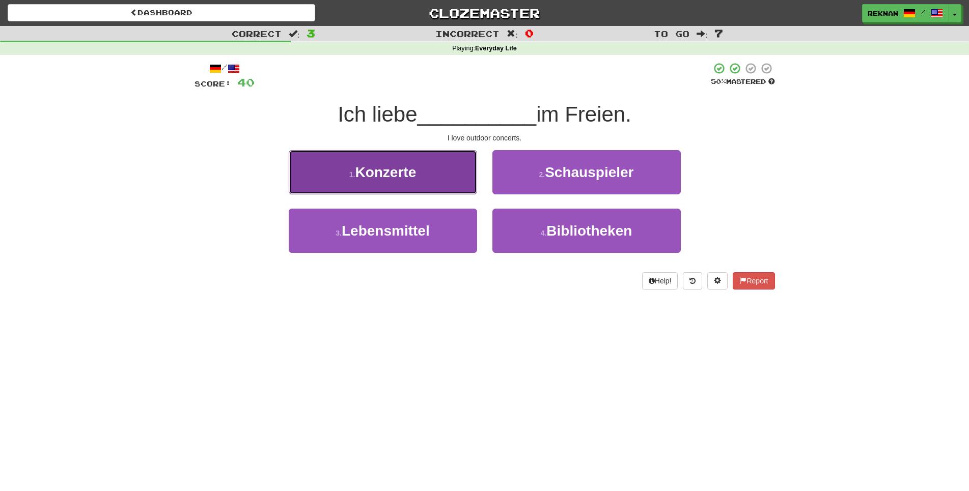
click at [363, 180] on span "Konzerte" at bounding box center [385, 172] width 61 height 16
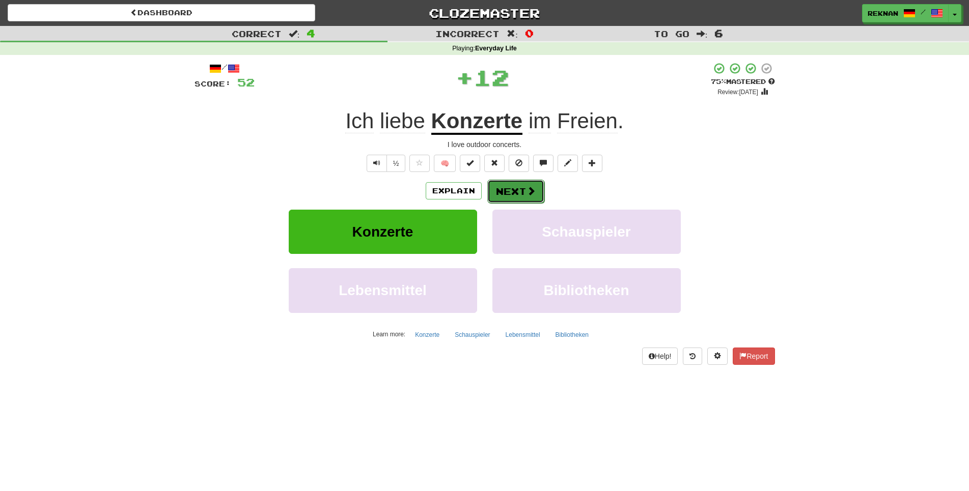
click at [518, 203] on button "Next" at bounding box center [515, 191] width 57 height 23
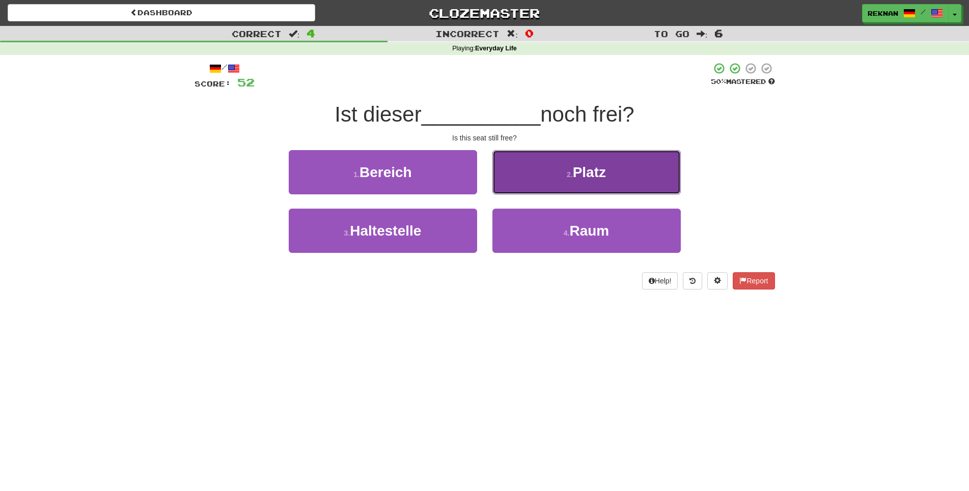
click at [543, 192] on button "2 . Platz" at bounding box center [586, 172] width 188 height 44
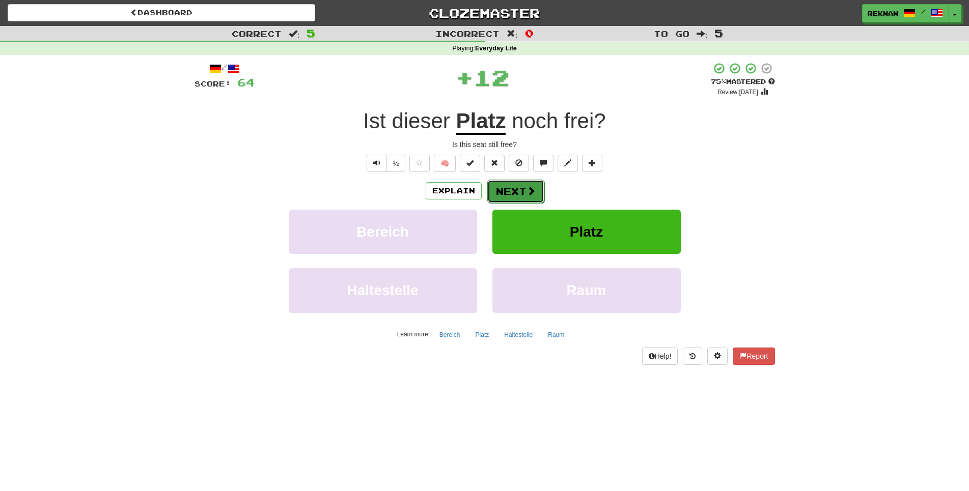
click at [511, 203] on button "Next" at bounding box center [515, 191] width 57 height 23
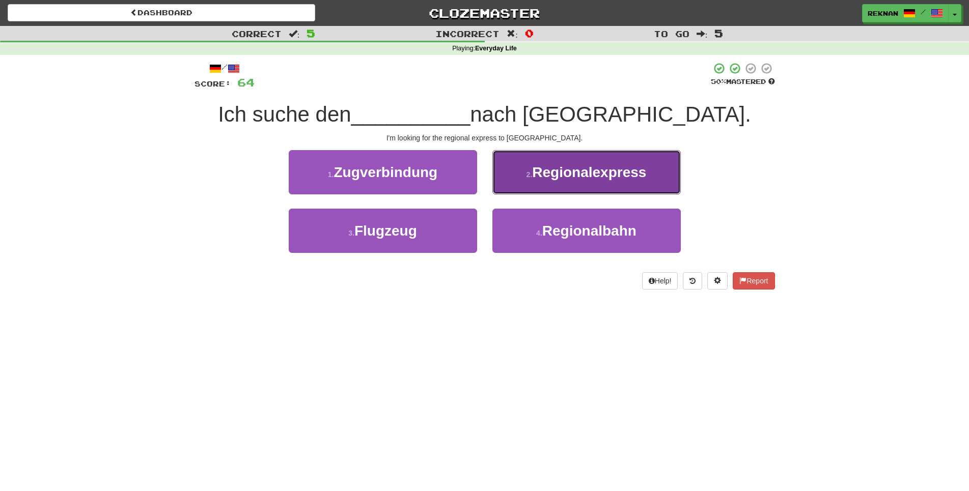
click at [568, 194] on button "2 . Regionalexpress" at bounding box center [586, 172] width 188 height 44
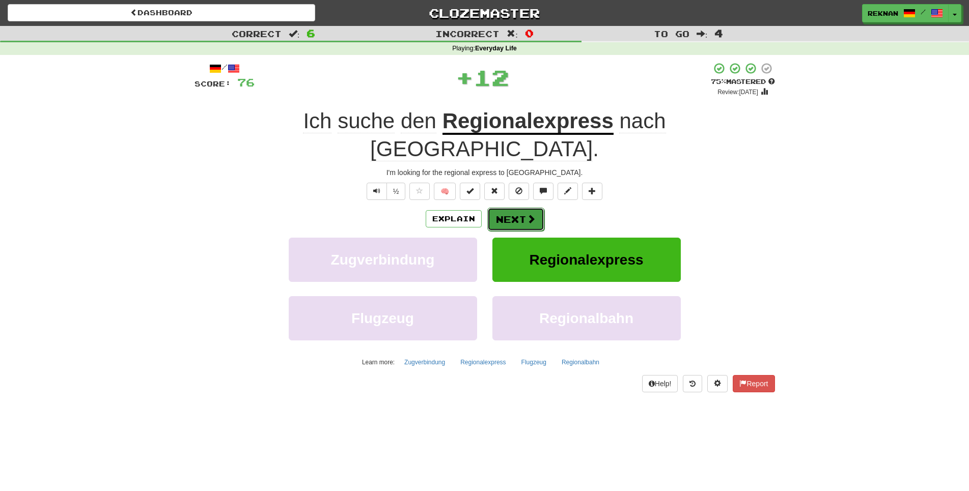
click at [520, 208] on button "Next" at bounding box center [515, 219] width 57 height 23
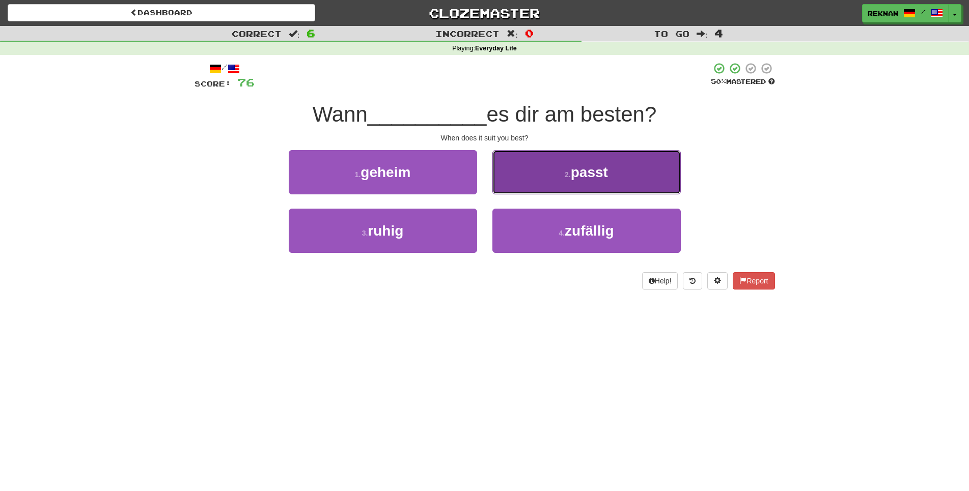
click at [536, 194] on button "2 . passt" at bounding box center [586, 172] width 188 height 44
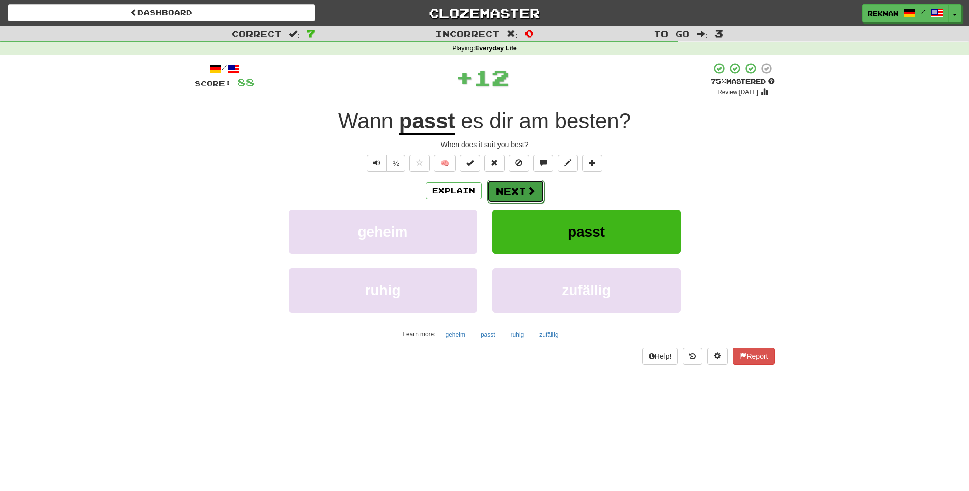
click at [495, 203] on button "Next" at bounding box center [515, 191] width 57 height 23
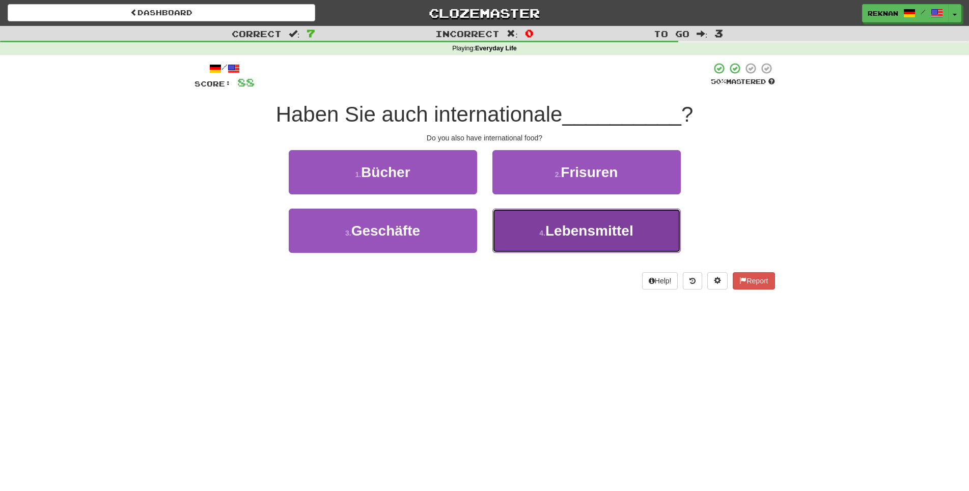
click at [537, 253] on button "4 . Lebensmittel" at bounding box center [586, 231] width 188 height 44
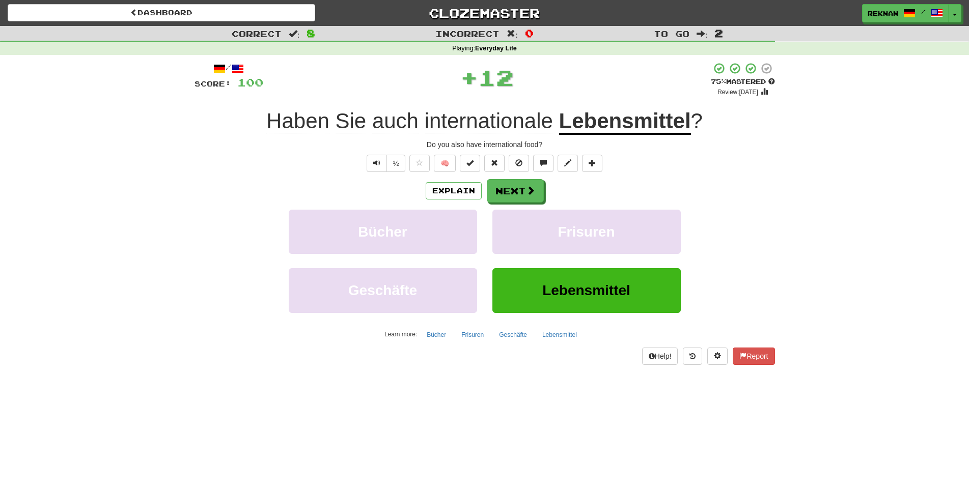
click at [539, 219] on div "Explain Next Bücher Frisuren Geschäfte Lebensmittel Learn more: Bücher Frisuren…" at bounding box center [484, 260] width 580 height 163
click at [539, 203] on button "Next" at bounding box center [515, 191] width 57 height 23
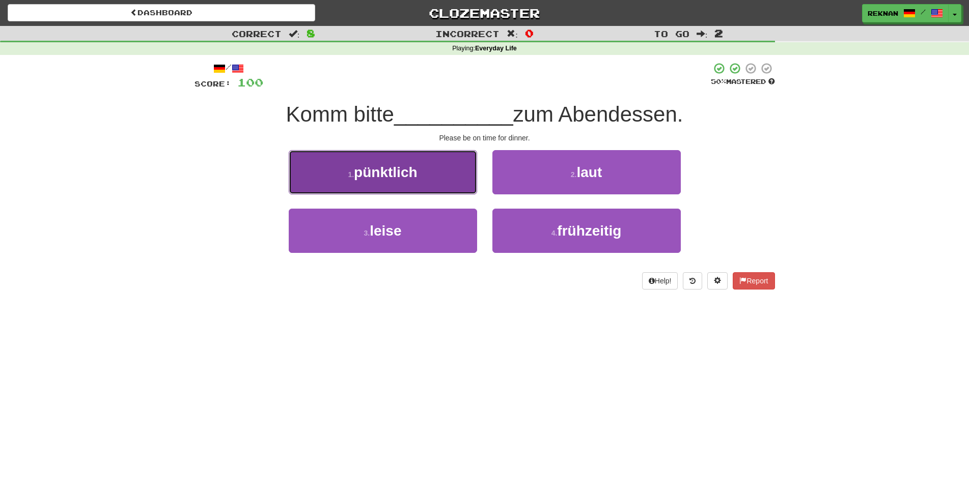
click at [383, 180] on span "pünktlich" at bounding box center [385, 172] width 63 height 16
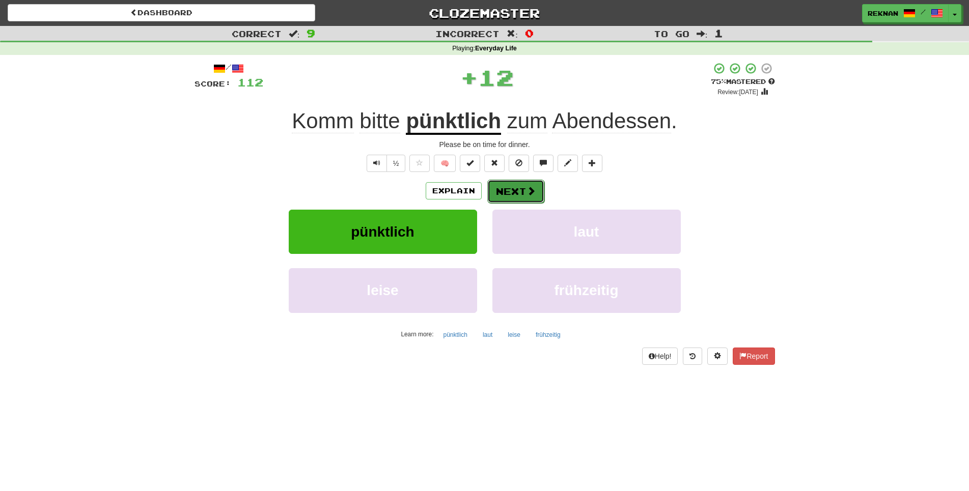
click at [529, 195] on span at bounding box center [530, 190] width 9 height 9
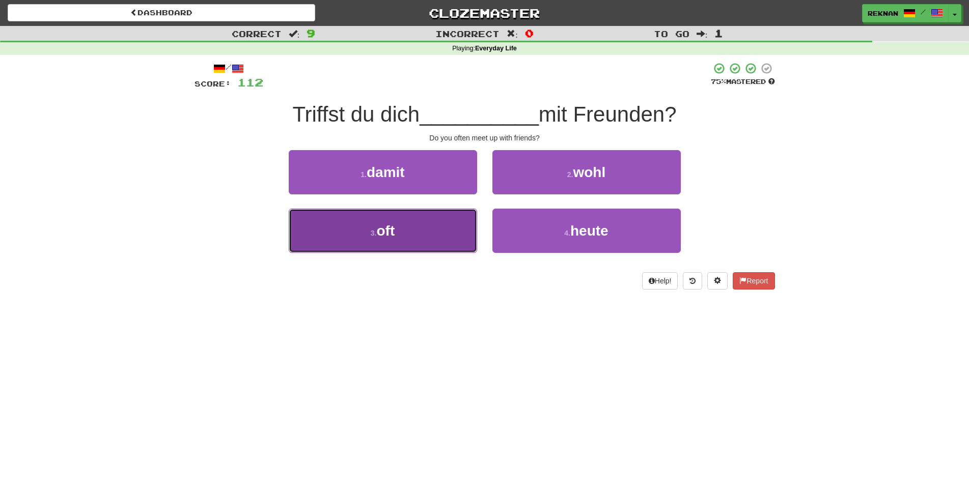
click at [391, 253] on button "3 . oft" at bounding box center [383, 231] width 188 height 44
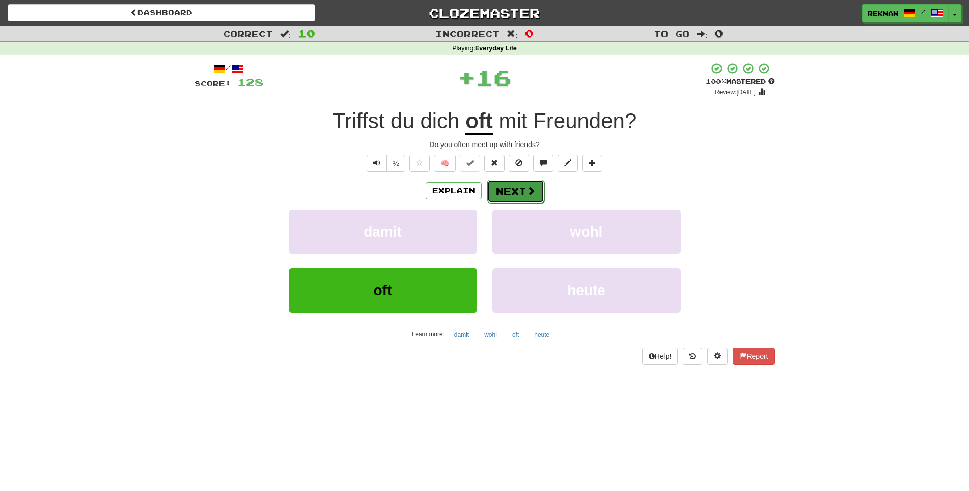
click at [516, 203] on button "Next" at bounding box center [515, 191] width 57 height 23
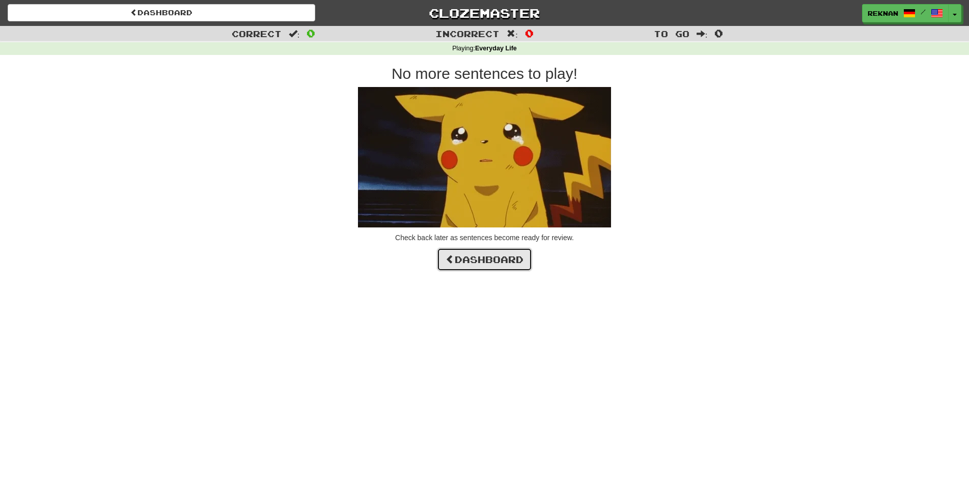
click at [492, 271] on link "Dashboard" at bounding box center [484, 259] width 95 height 23
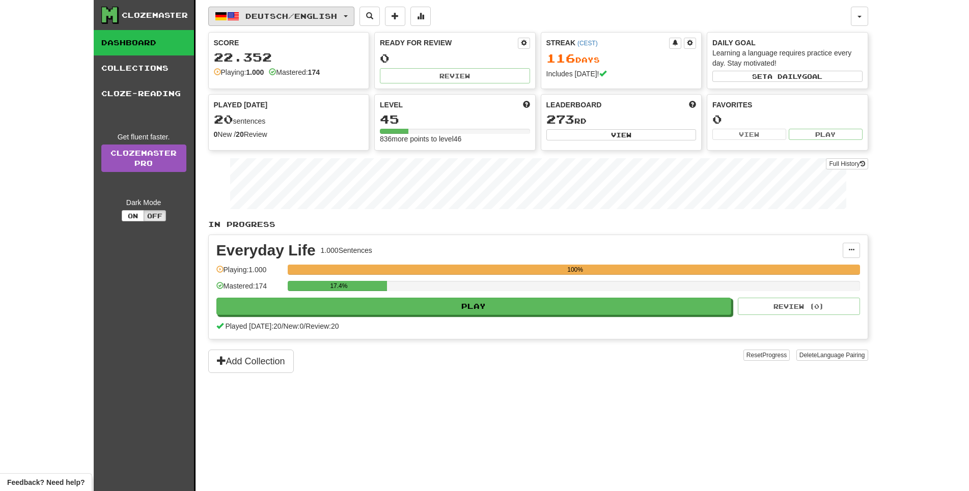
click at [263, 14] on span "Deutsch / English" at bounding box center [291, 16] width 92 height 9
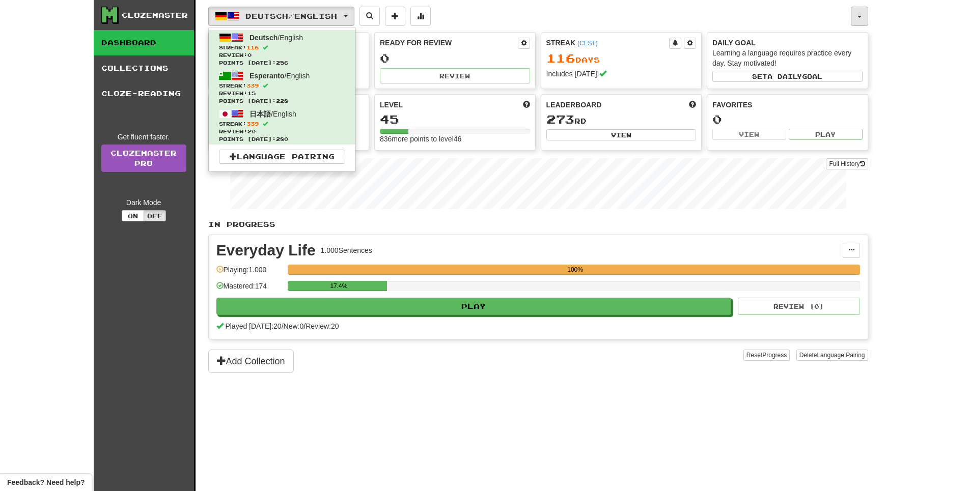
click at [864, 16] on button "button" at bounding box center [858, 16] width 17 height 19
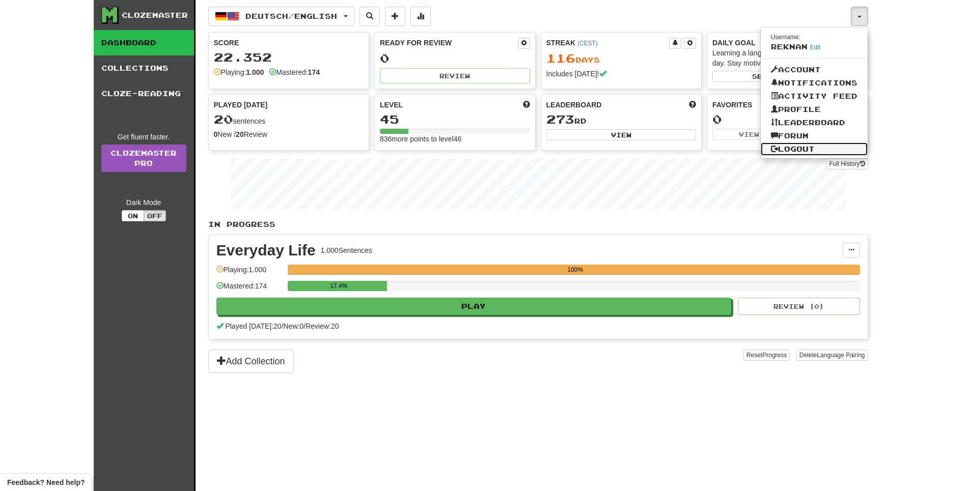
click at [808, 156] on link "Logout" at bounding box center [813, 149] width 107 height 13
